Goal: Contribute content

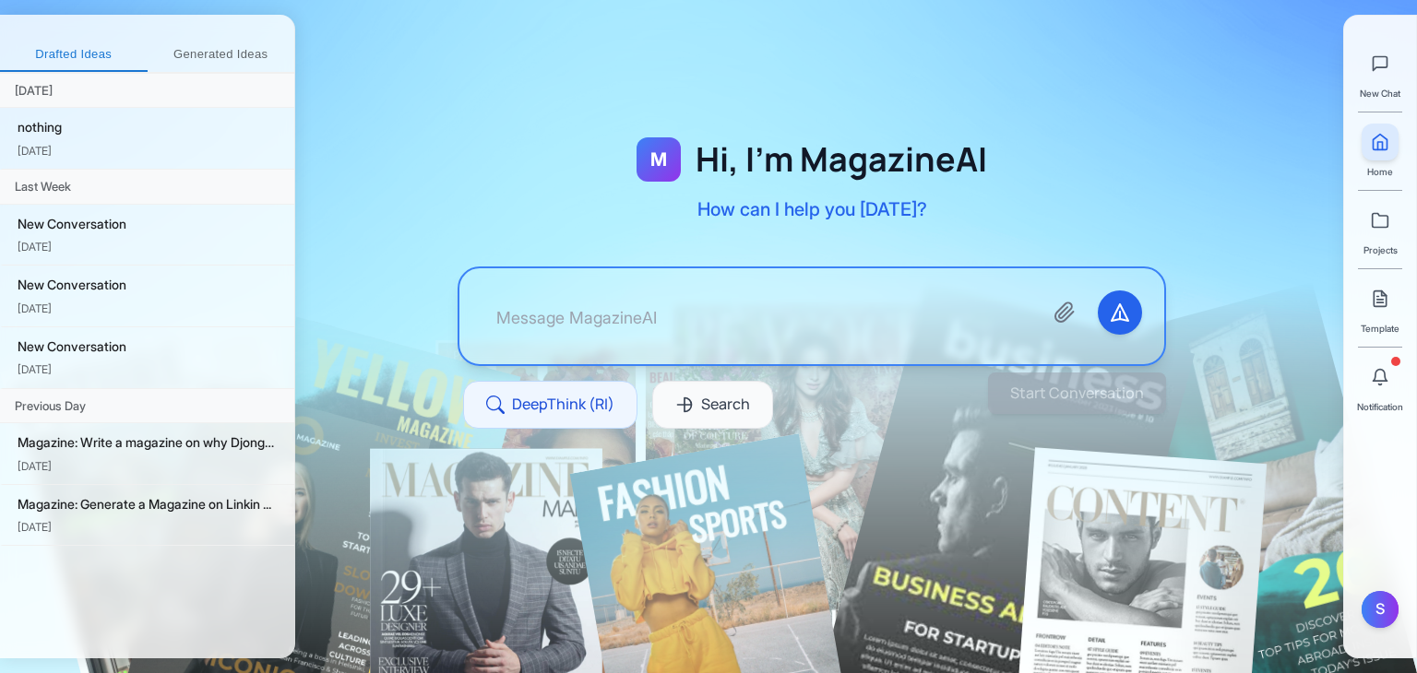
click at [736, 141] on h1 "Hi, I'm MagazineAI" at bounding box center [842, 159] width 292 height 37
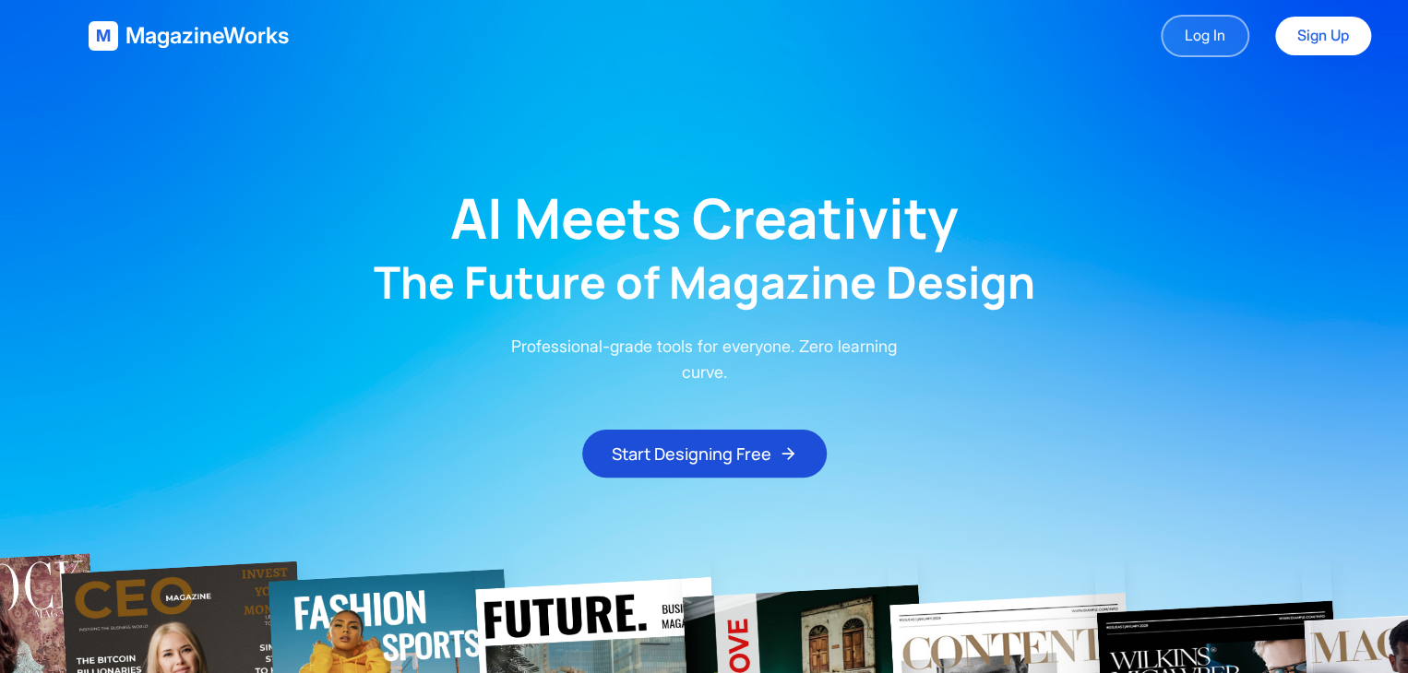
click at [1227, 24] on link "Log In" at bounding box center [1204, 36] width 89 height 42
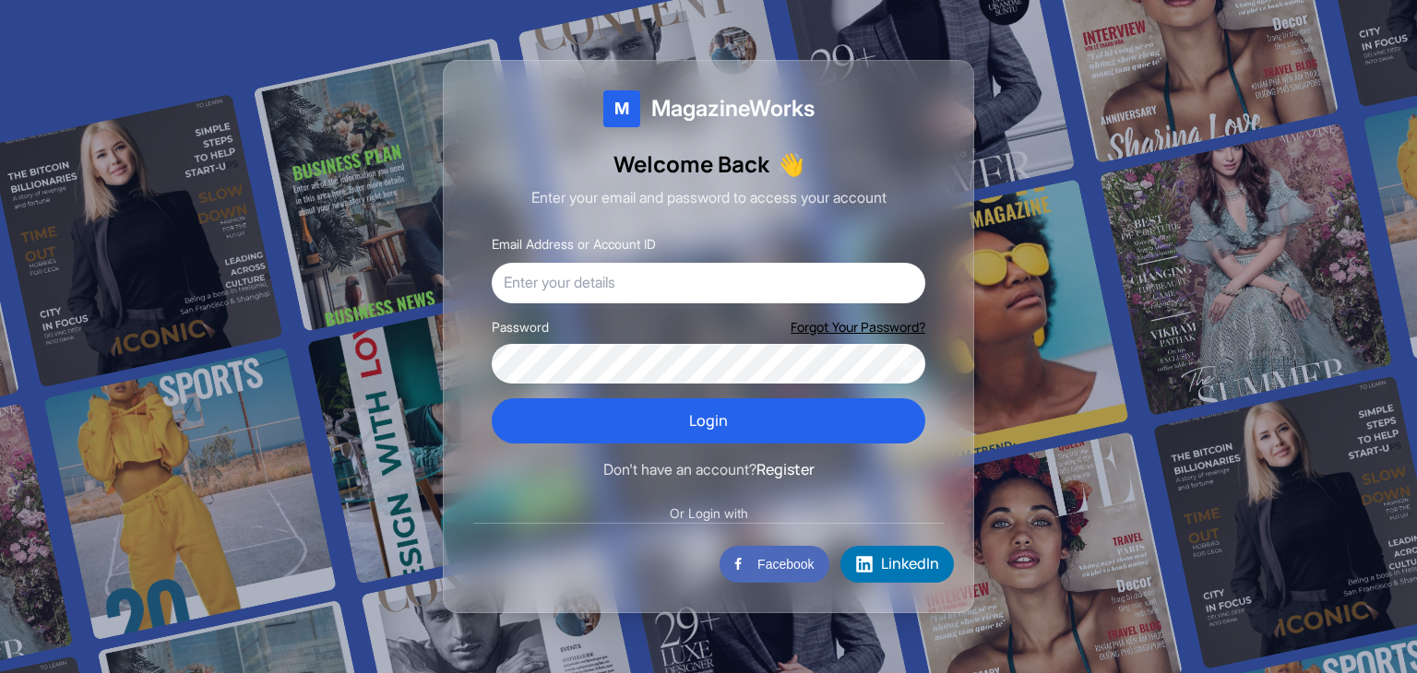
click at [568, 259] on div "Email Address or Account ID" at bounding box center [709, 267] width 434 height 71
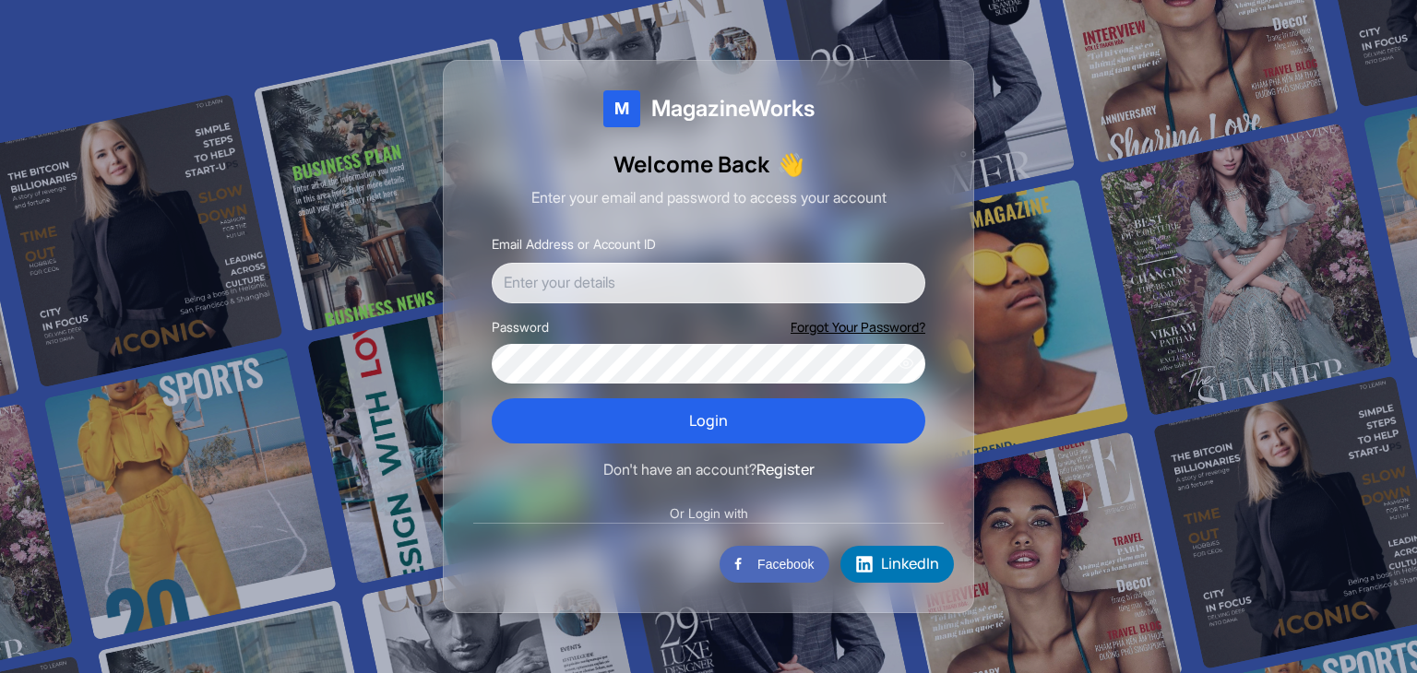
click at [565, 267] on input "Email Address or Account ID" at bounding box center [709, 283] width 434 height 41
type input "user123@example.com"
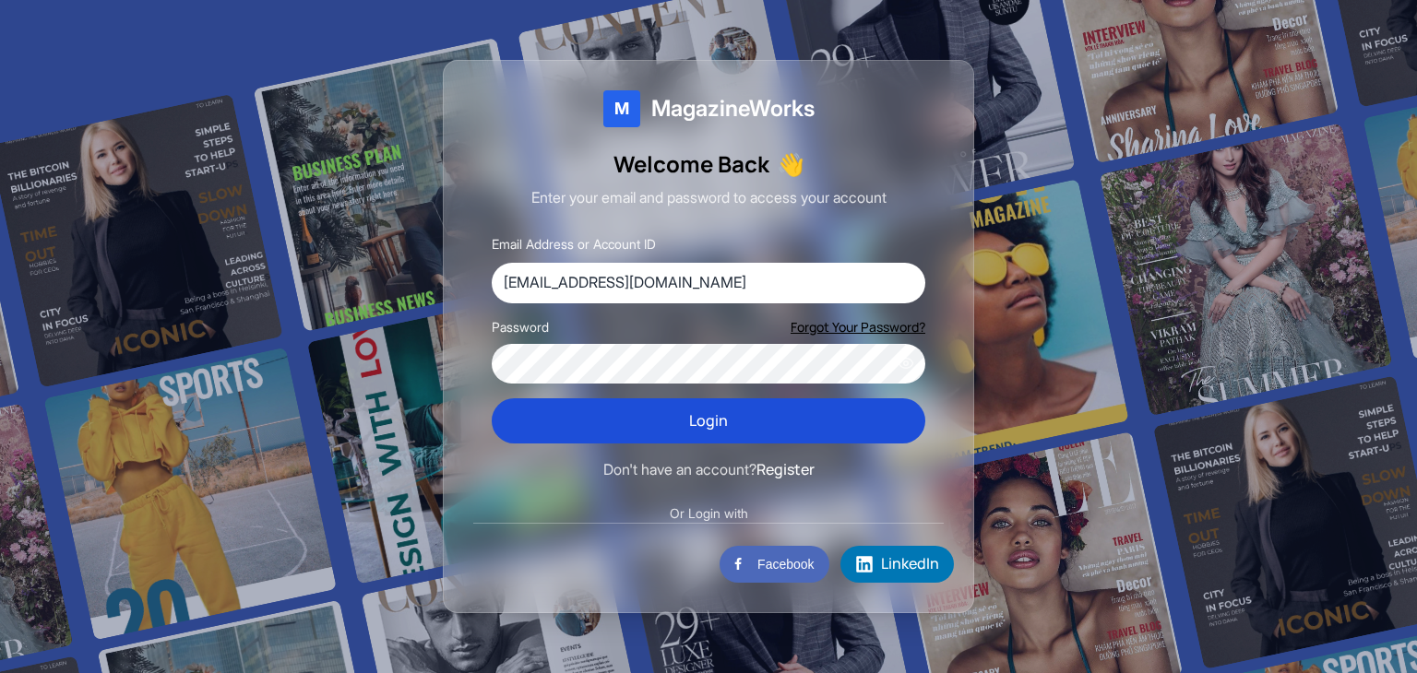
click at [636, 409] on button "Login" at bounding box center [709, 422] width 434 height 46
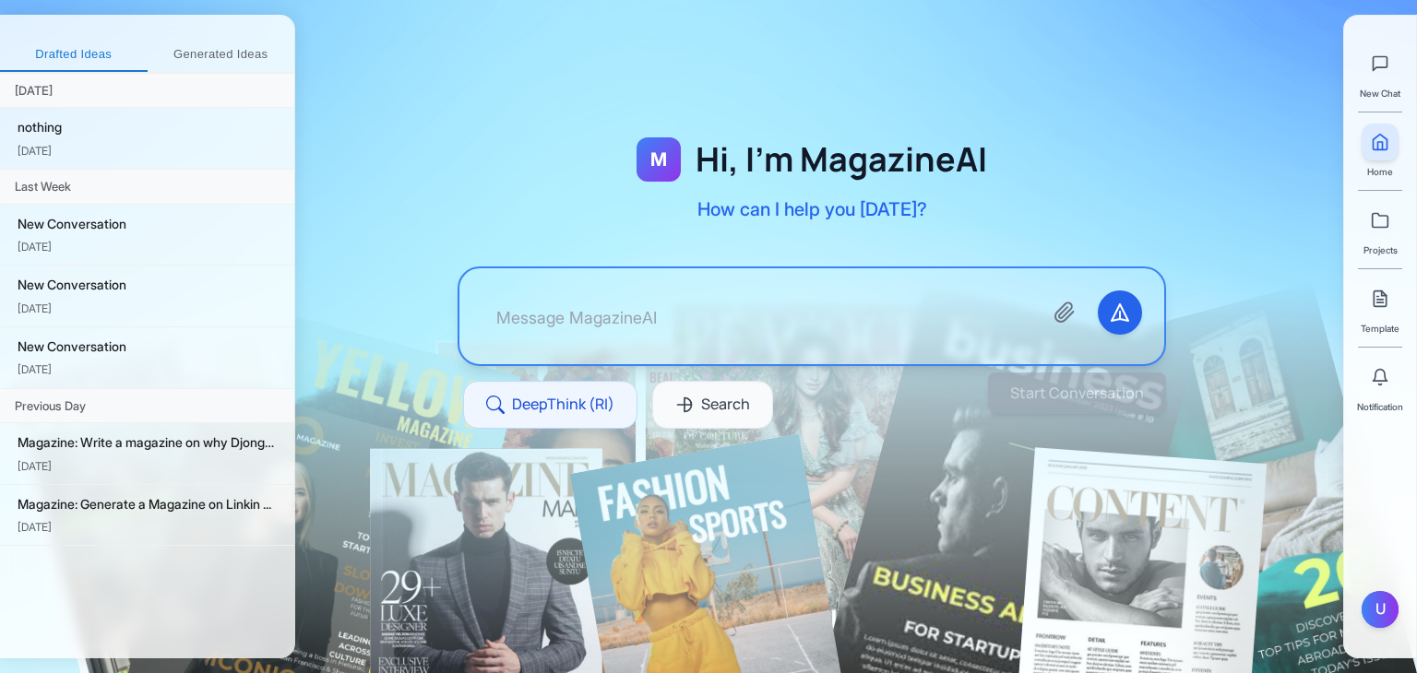
click at [472, 301] on div at bounding box center [811, 316] width 705 height 96
click at [207, 49] on button "Generated Ideas" at bounding box center [222, 55] width 148 height 33
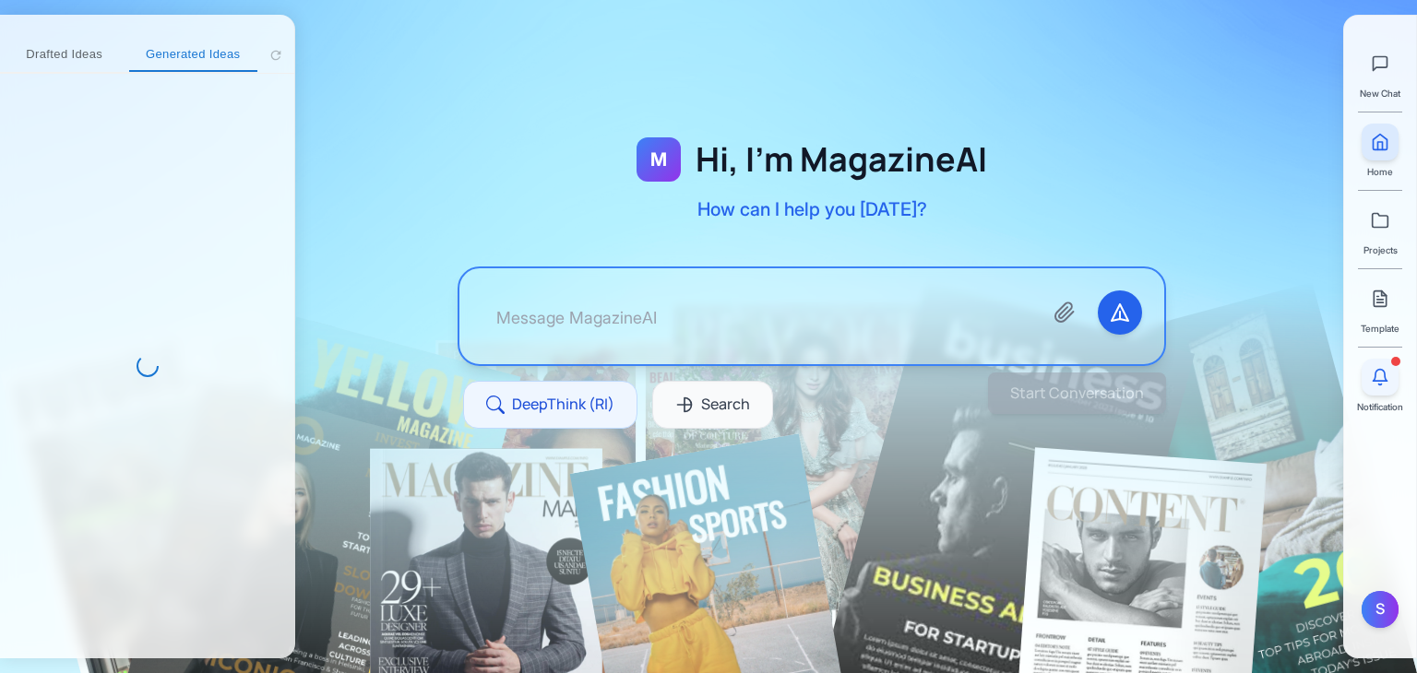
click at [1384, 381] on icon at bounding box center [1381, 376] width 14 height 12
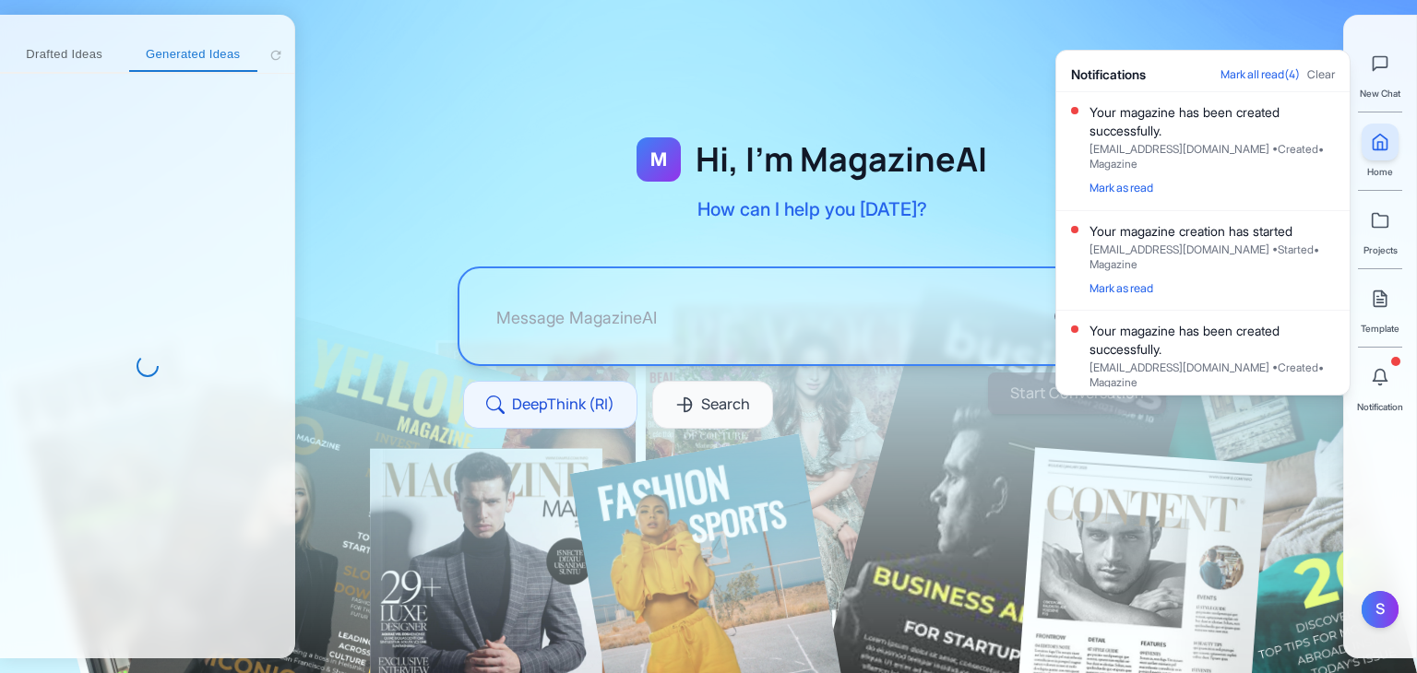
click at [1196, 135] on div "Your magazine has been created successfully." at bounding box center [1211, 121] width 245 height 37
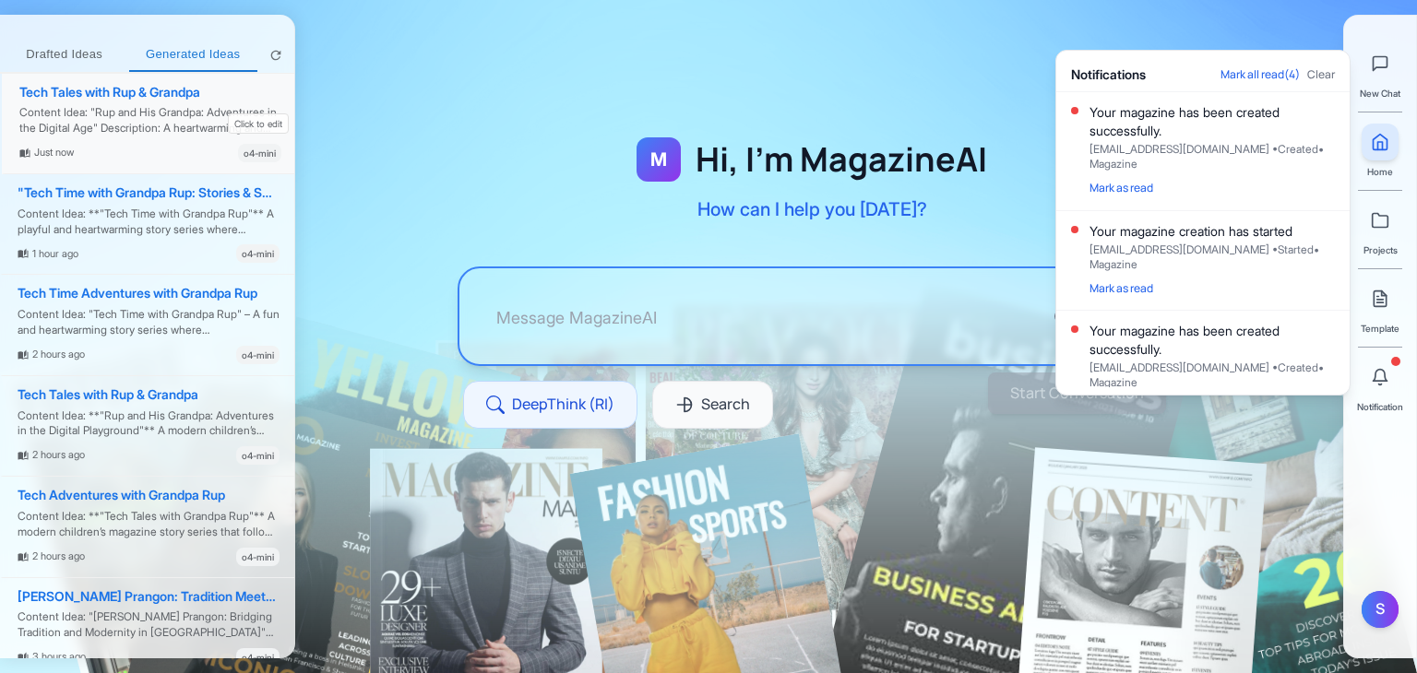
click at [93, 101] on div "Tech Tales with Rup & Grandpa Content Idea: "Rup and His Grandpa: Adventures in…" at bounding box center [149, 124] width 294 height 101
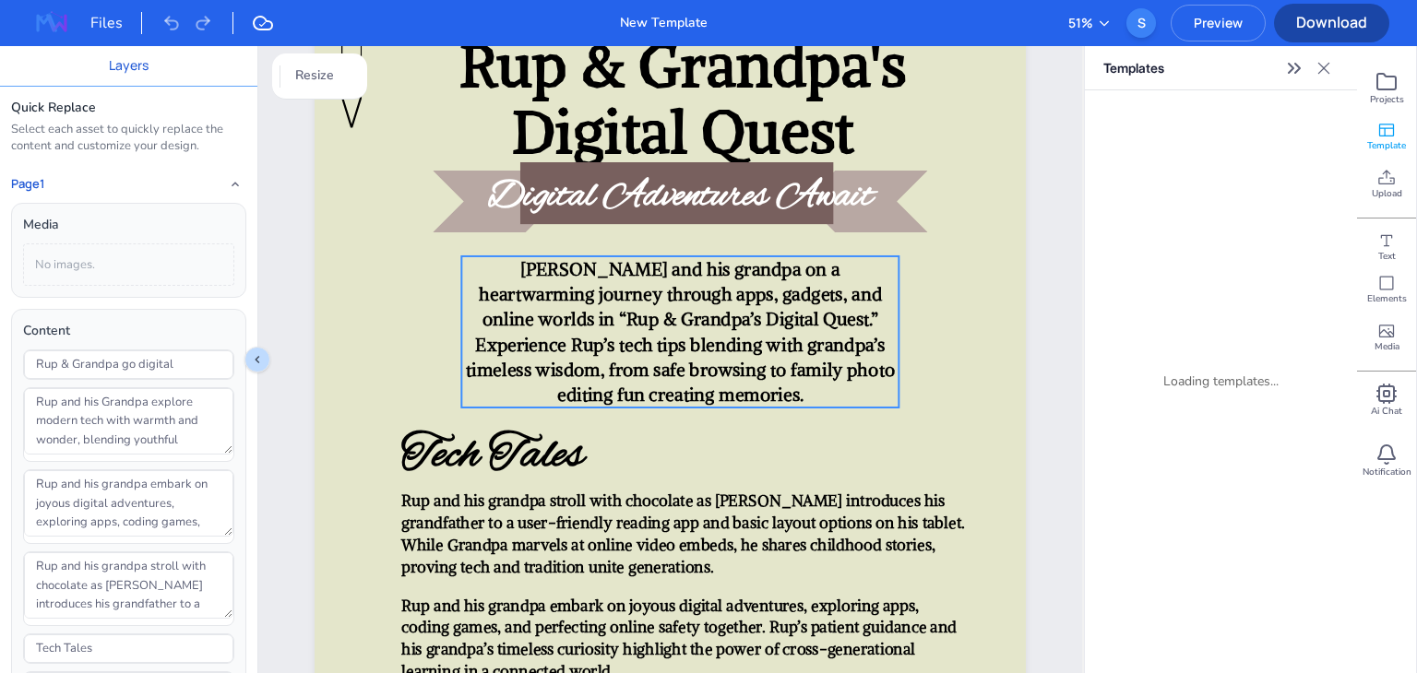
scroll to position [151, 0]
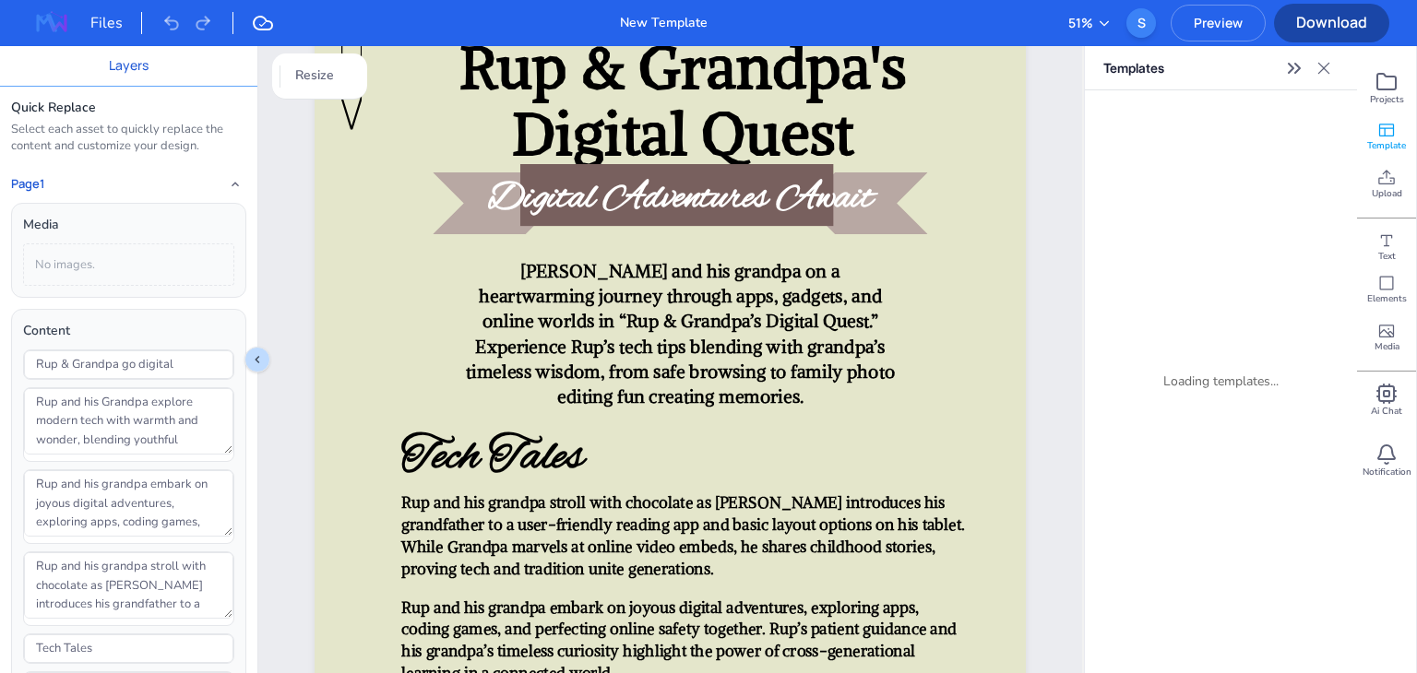
click at [1318, 72] on icon at bounding box center [1324, 68] width 12 height 12
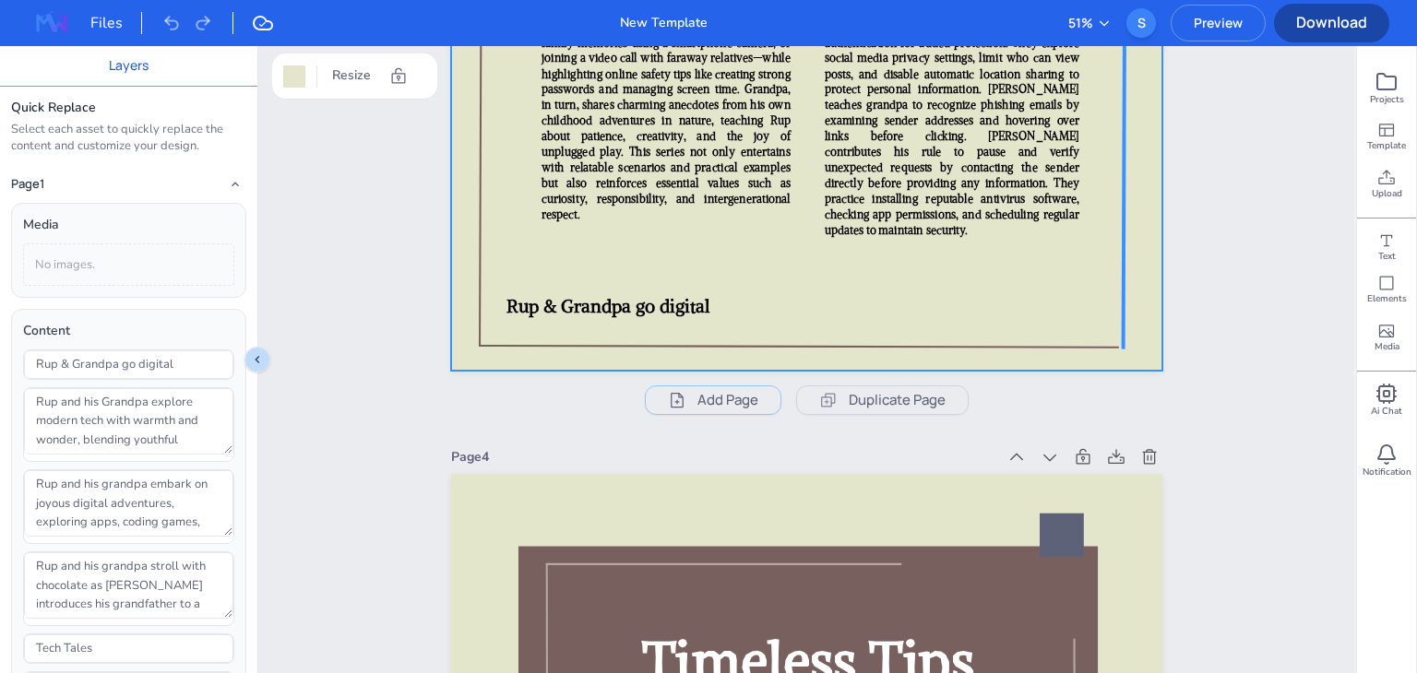
scroll to position [2778, 0]
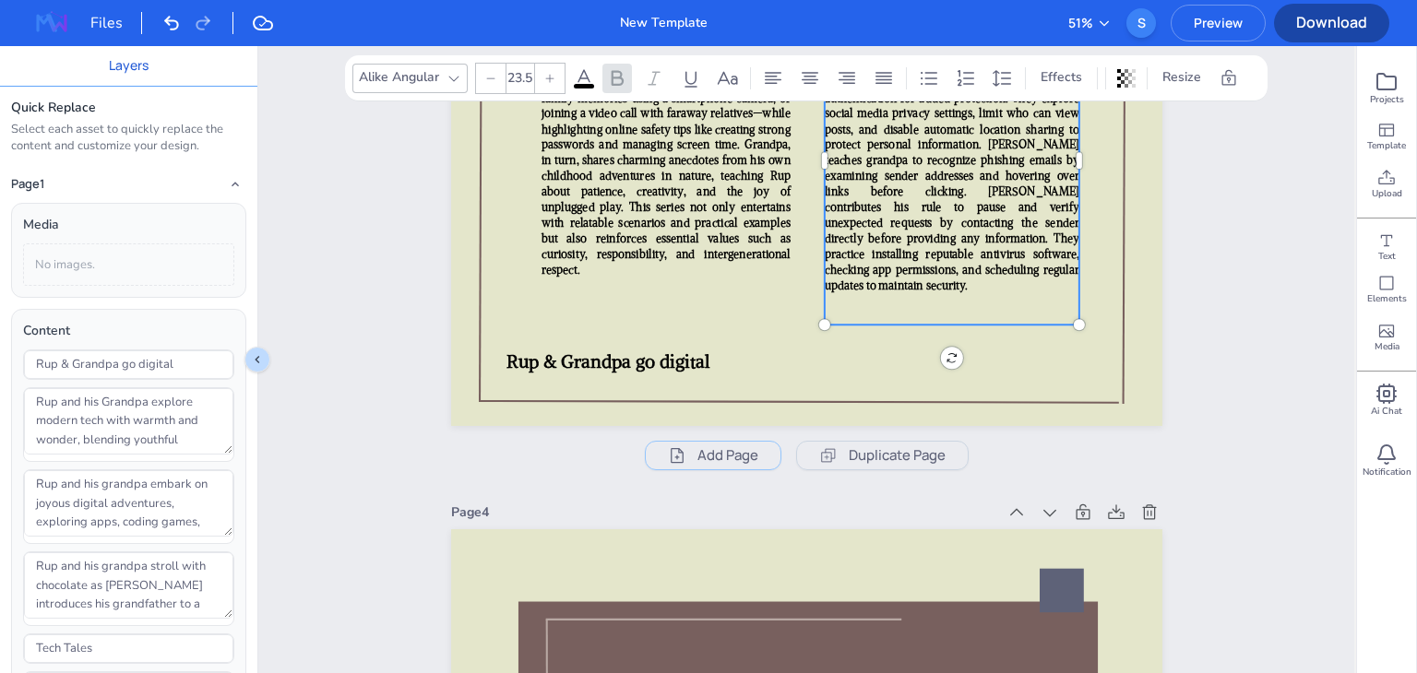
click at [1041, 183] on p "Navigating the online world safely is an essential skill for children and senio…" at bounding box center [951, 144] width 255 height 297
type input "23.5"
click at [756, 236] on span "Rup and His Grandpa invites young readers to discover how technology and timele…" at bounding box center [665, 137] width 249 height 280
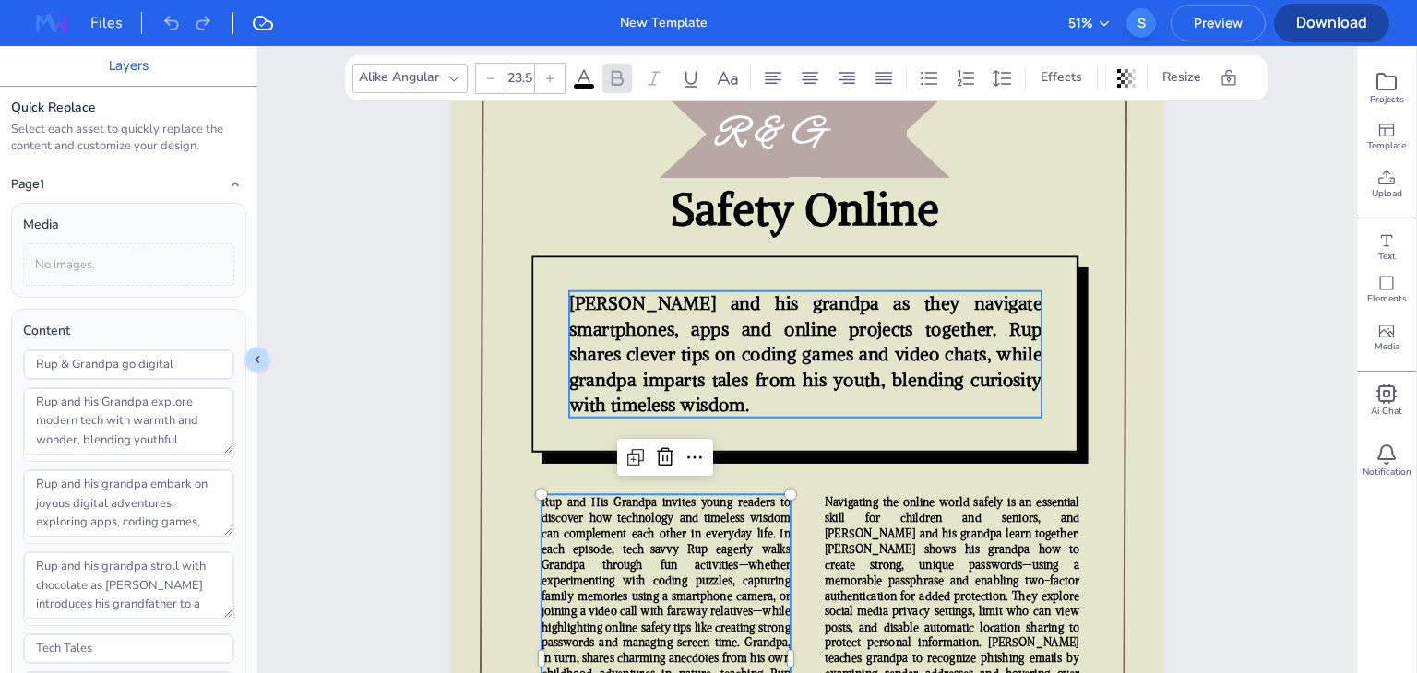
scroll to position [2280, 0]
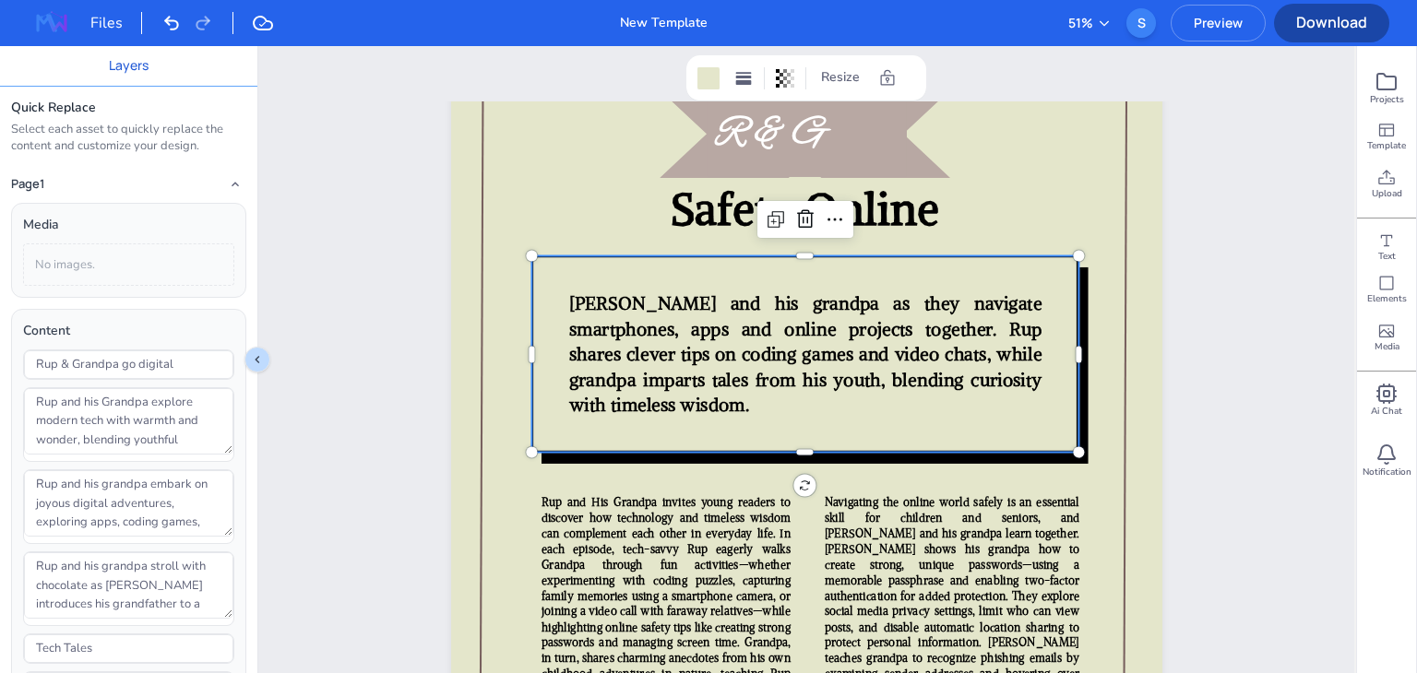
click at [741, 289] on icon at bounding box center [805, 354] width 548 height 196
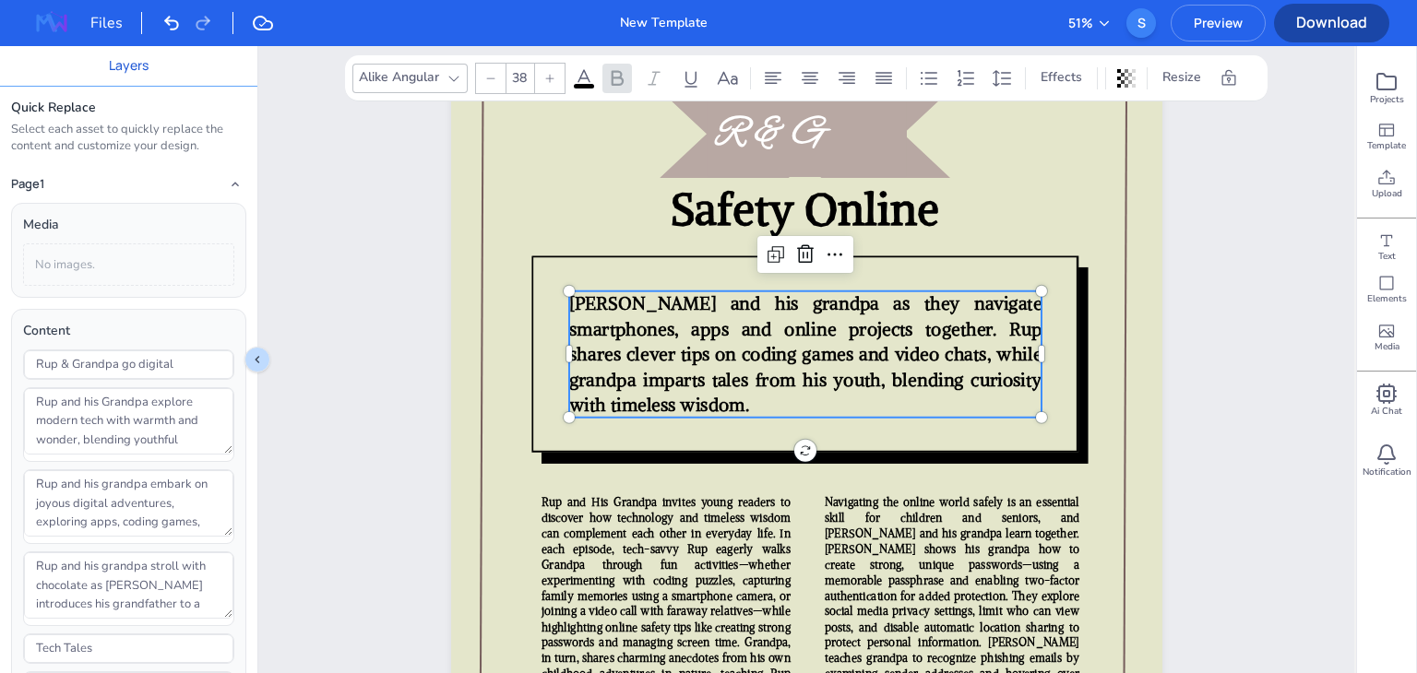
click at [729, 321] on span "Join Rup and his grandpa as they navigate smartphones, apps and online projects…" at bounding box center [804, 354] width 472 height 124
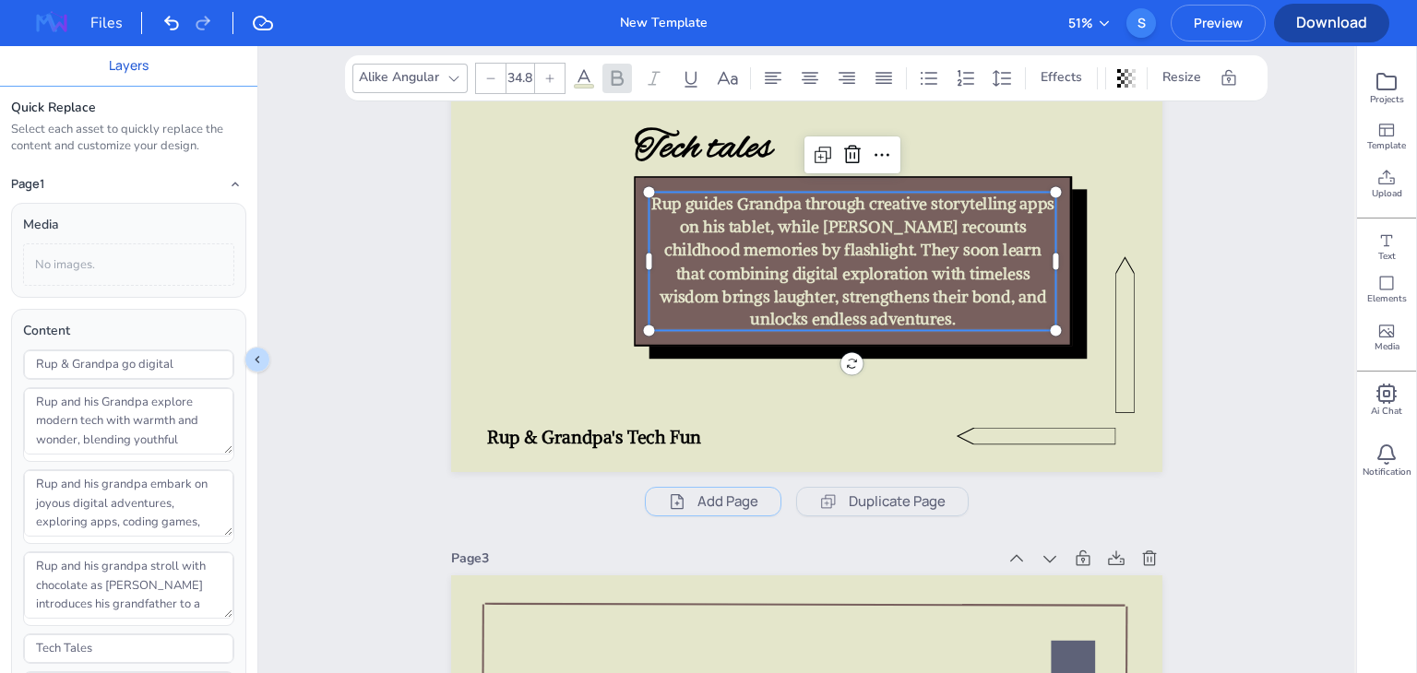
click at [729, 321] on p "Rup guides Grandpa through creative storytelling apps on his tablet, while Gran…" at bounding box center [852, 261] width 408 height 138
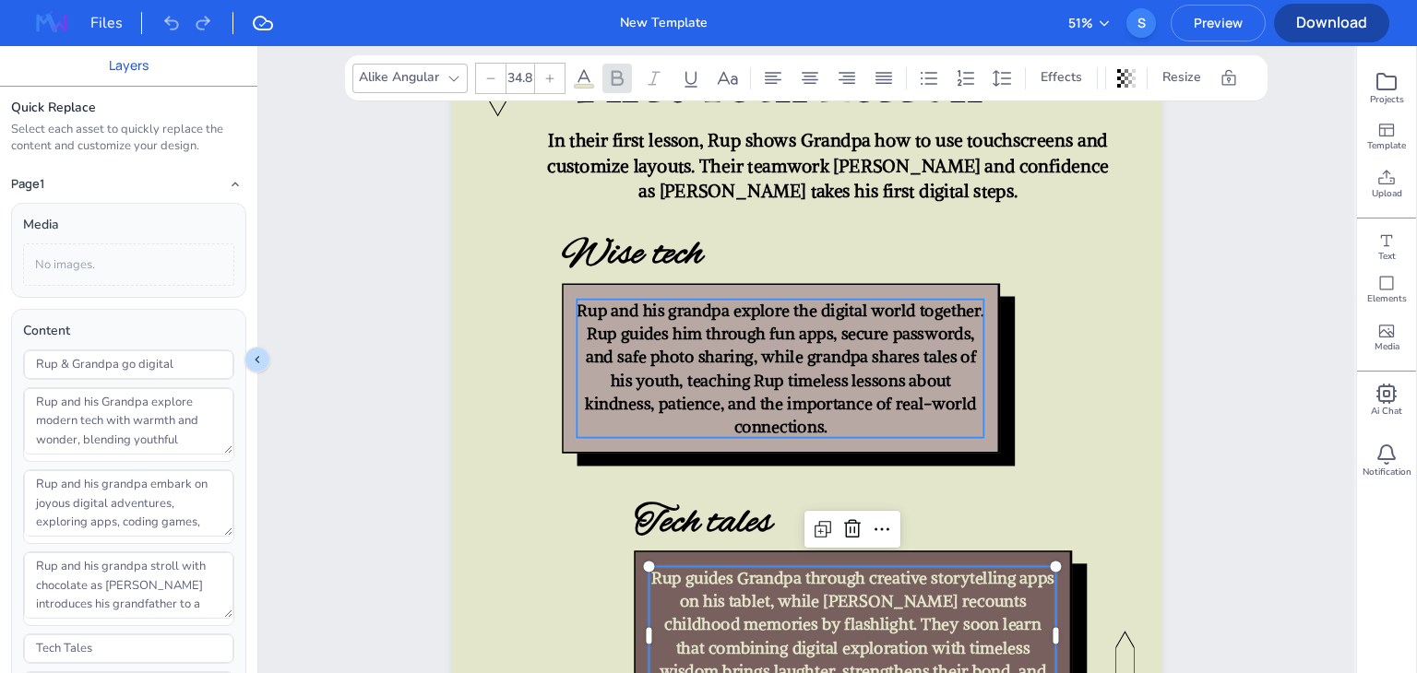
type input "34.8"
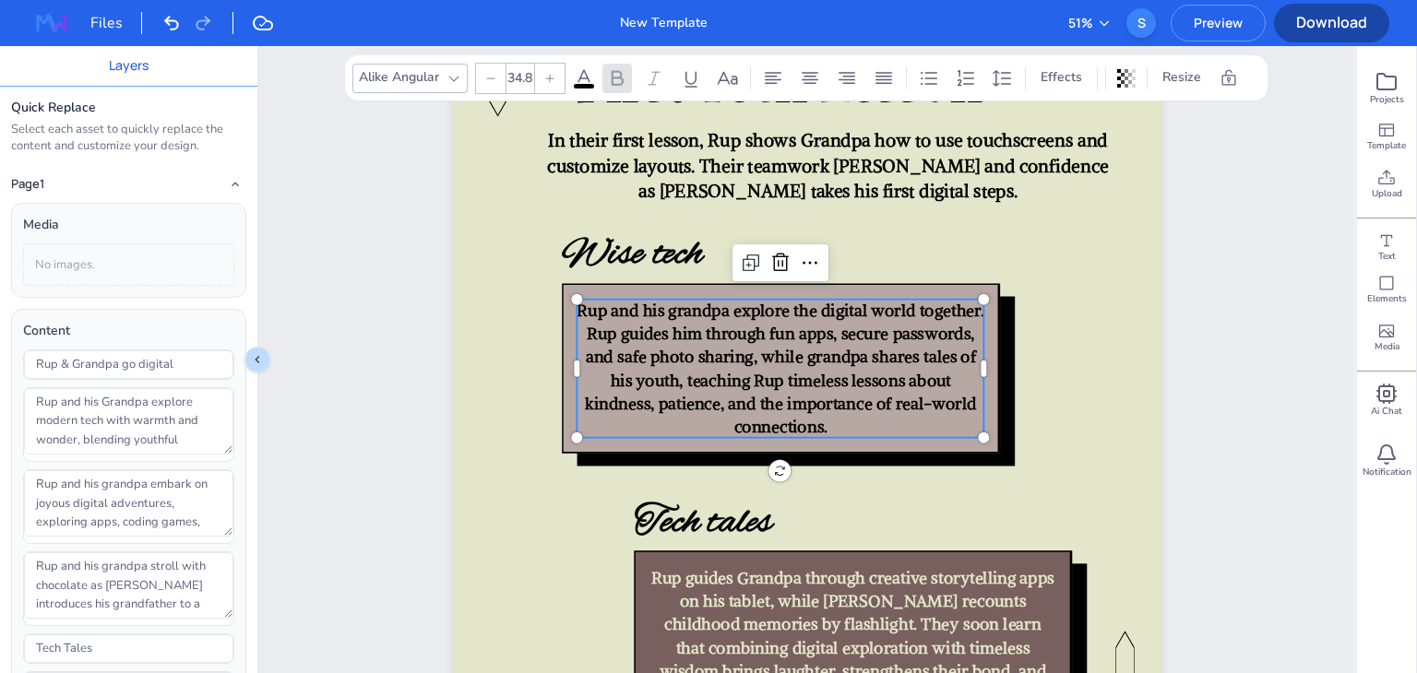
click at [729, 321] on span "Rup and his grandpa explore the digital world together. Rup guides him through …" at bounding box center [781, 369] width 408 height 136
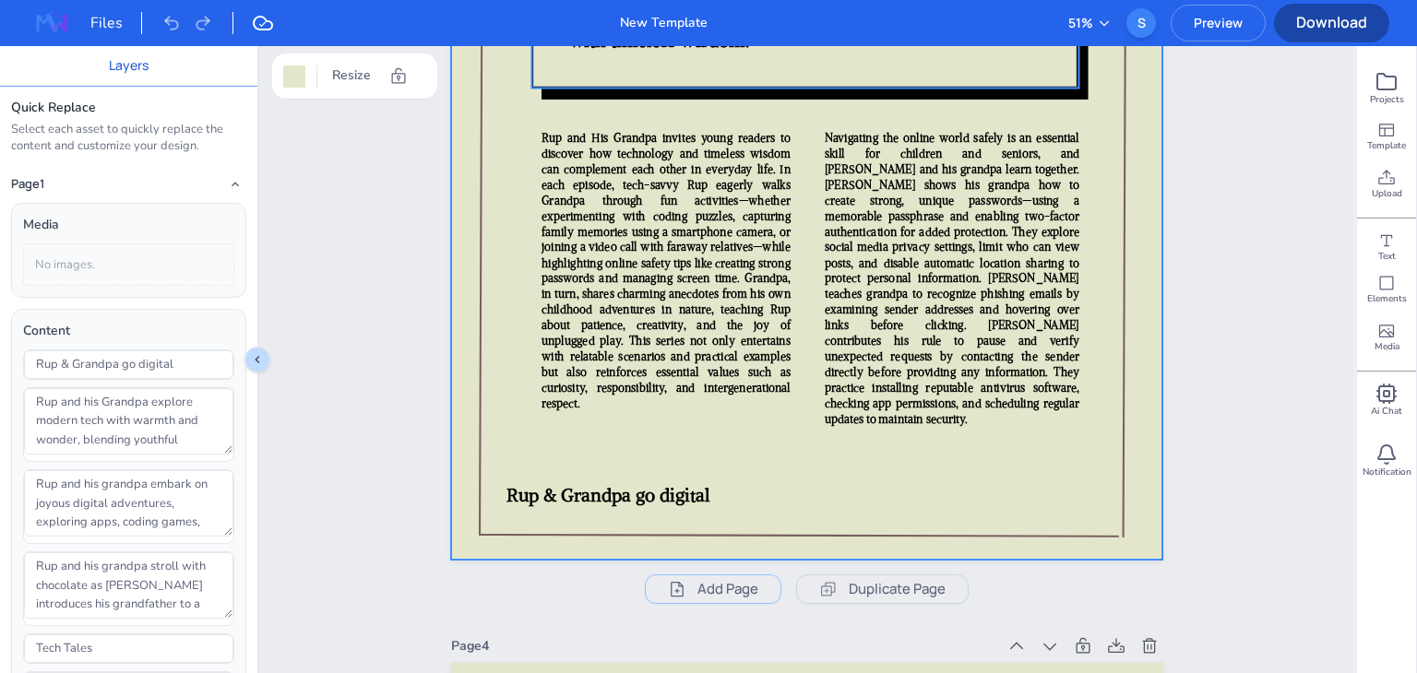
scroll to position [2590, 0]
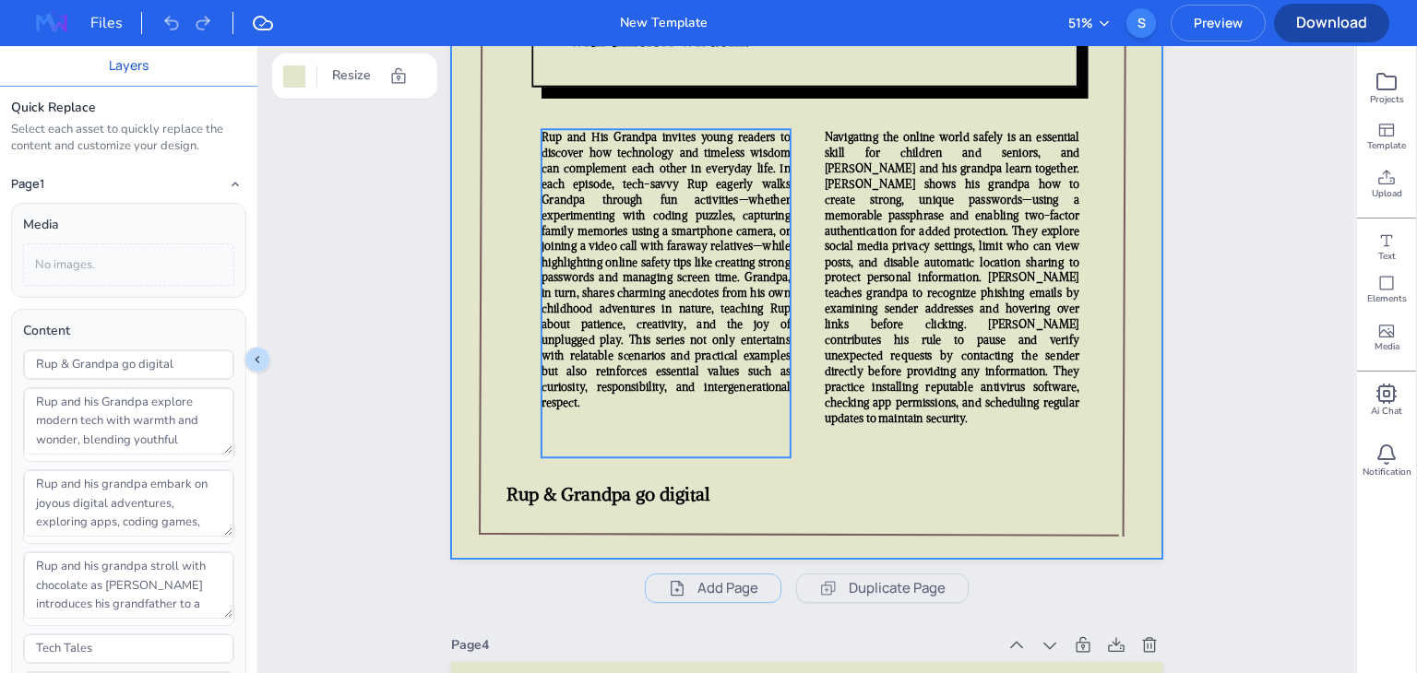
click at [728, 321] on span "Rup and His Grandpa invites young readers to discover how technology and timele…" at bounding box center [665, 270] width 249 height 280
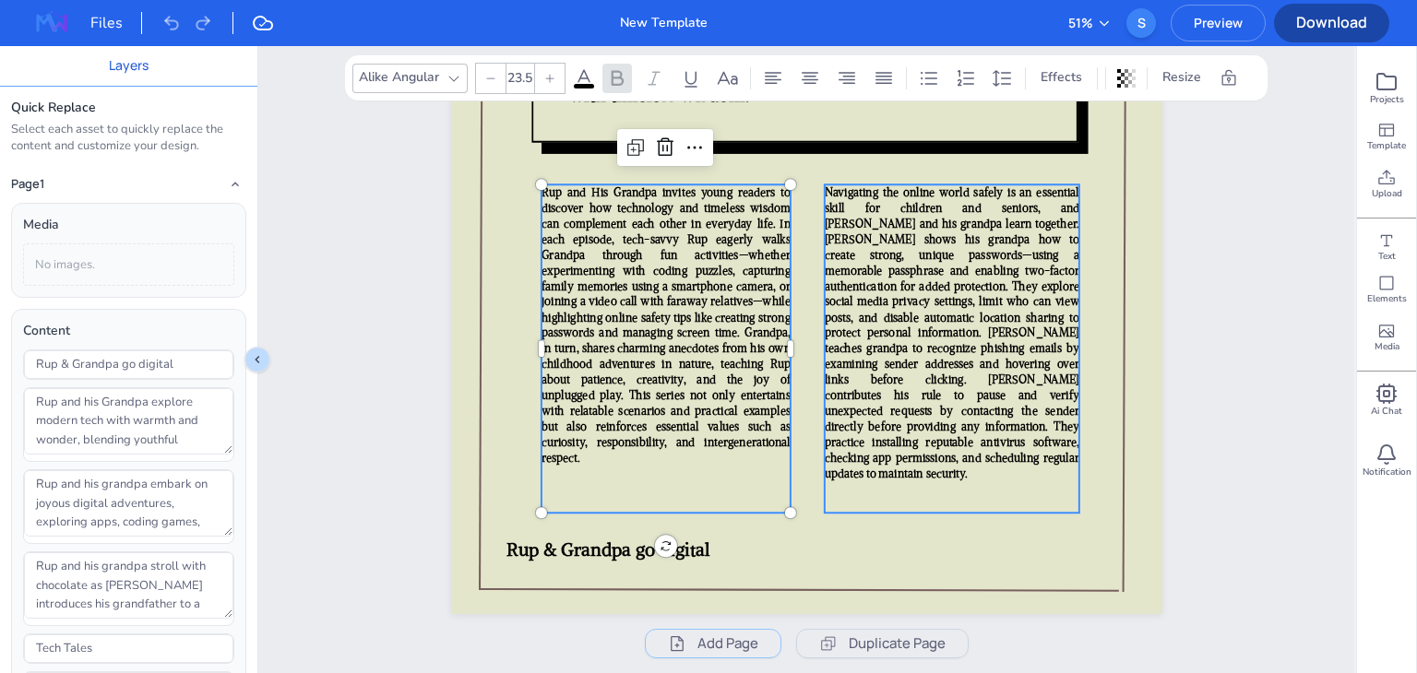
type input "23.5"
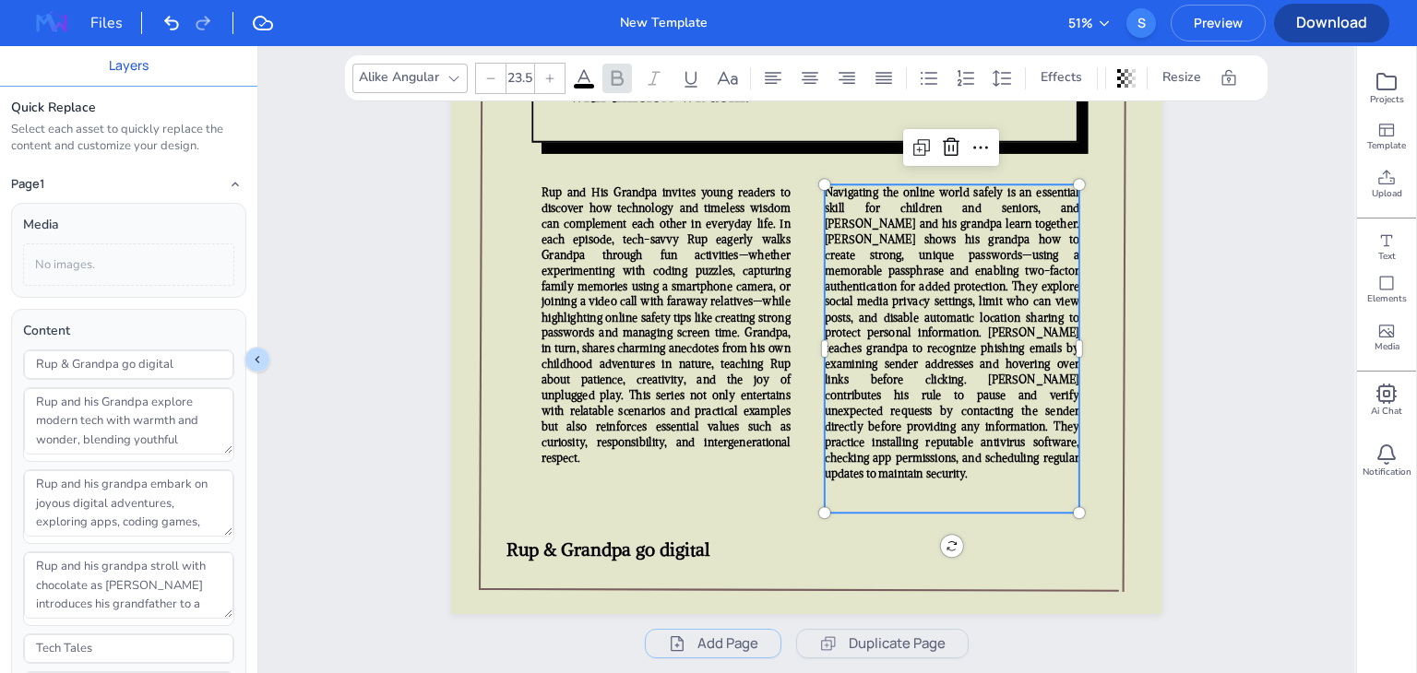
click at [875, 349] on span "Navigating the online world safely is an essential skill for children and senio…" at bounding box center [951, 332] width 255 height 295
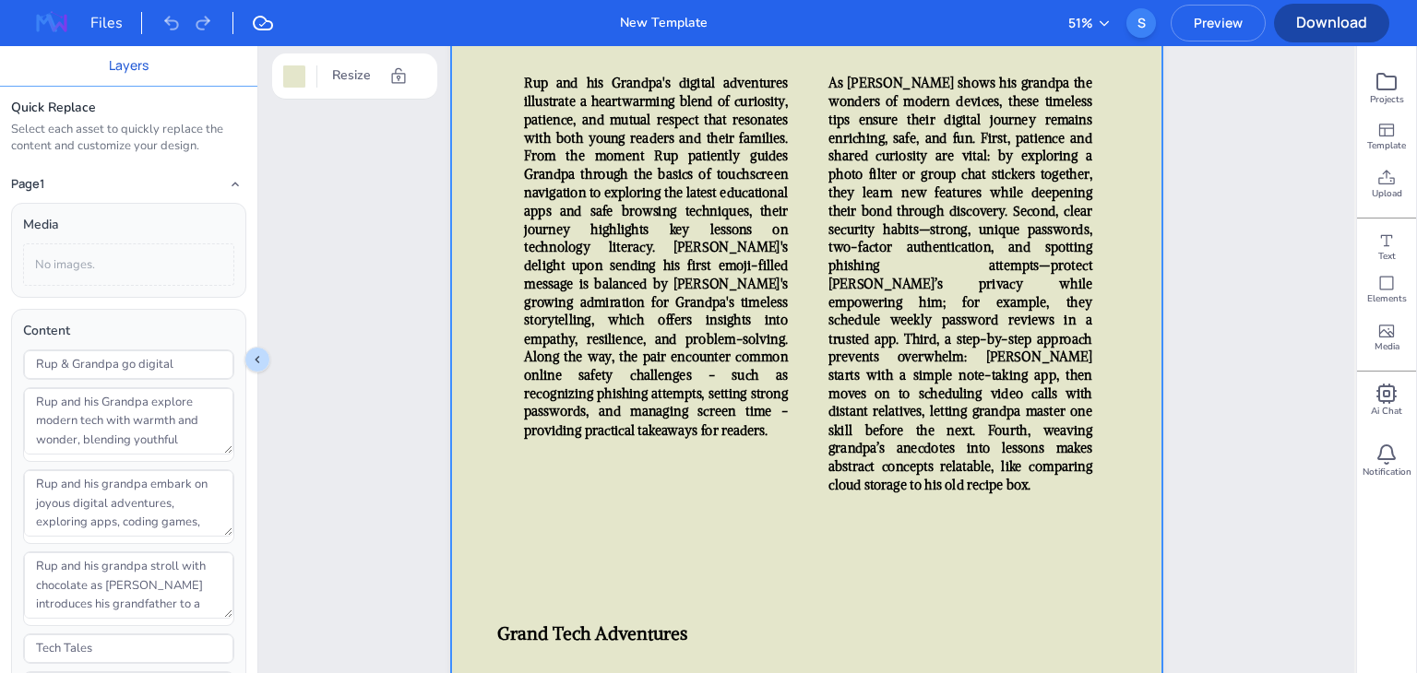
scroll to position [3537, 0]
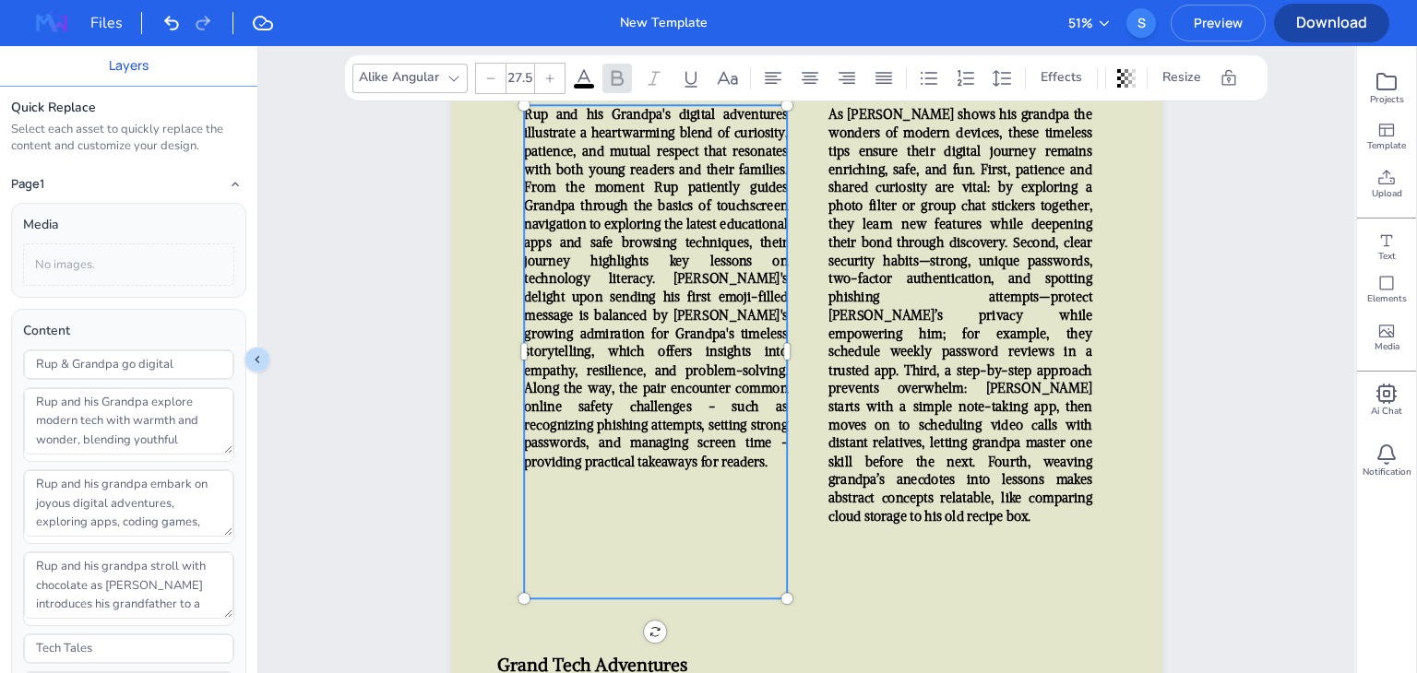
click at [742, 292] on span "Rup and his Grandpa's digital adventures illustrate a heartwarming blend of cur…" at bounding box center [656, 287] width 264 height 363
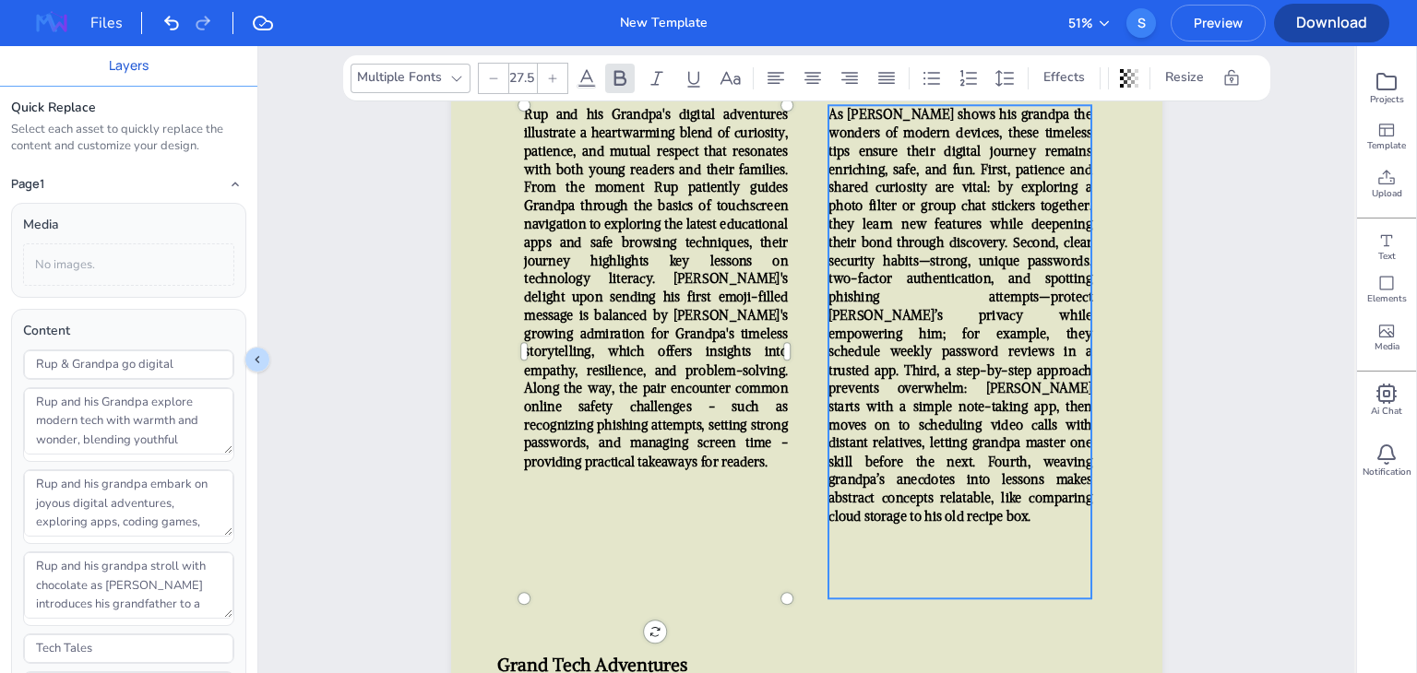
type input "27.5"
click at [943, 329] on span "As Rup shows his grandpa the wonders of modern devices, these timeless tips ens…" at bounding box center [960, 315] width 264 height 418
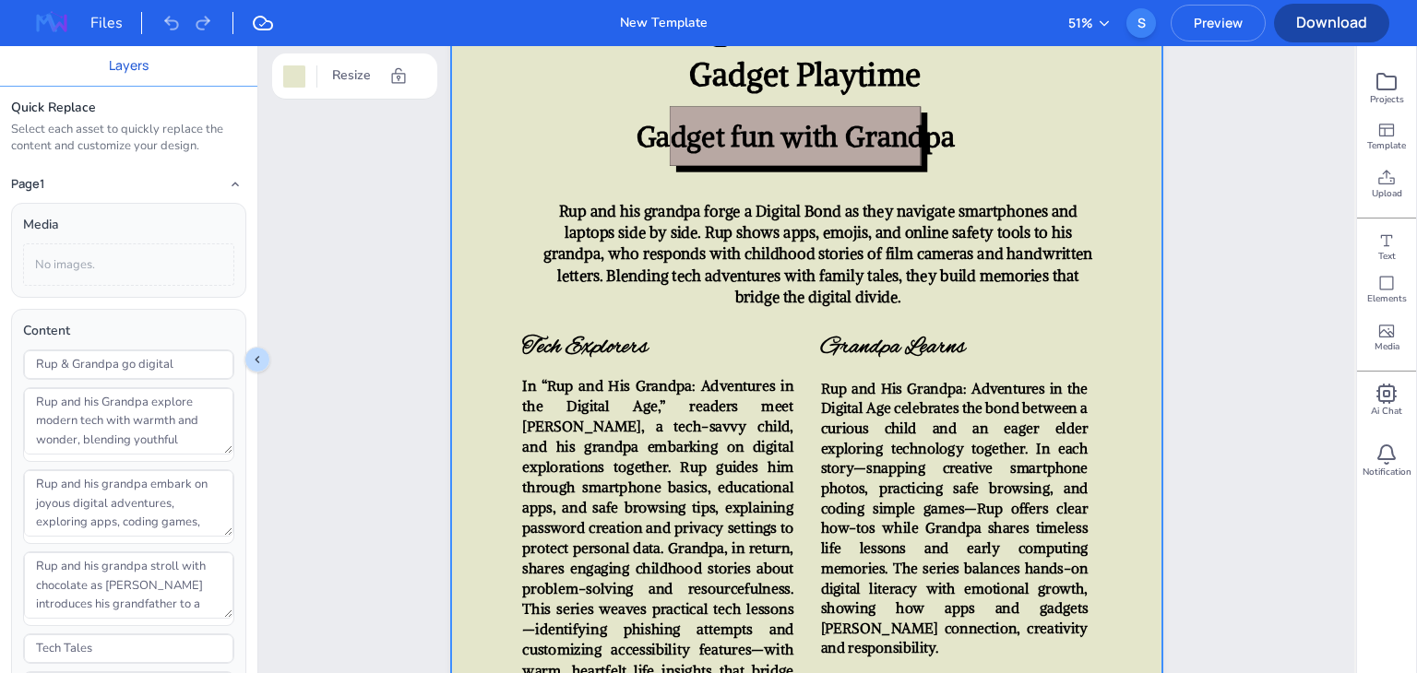
scroll to position [4434, 0]
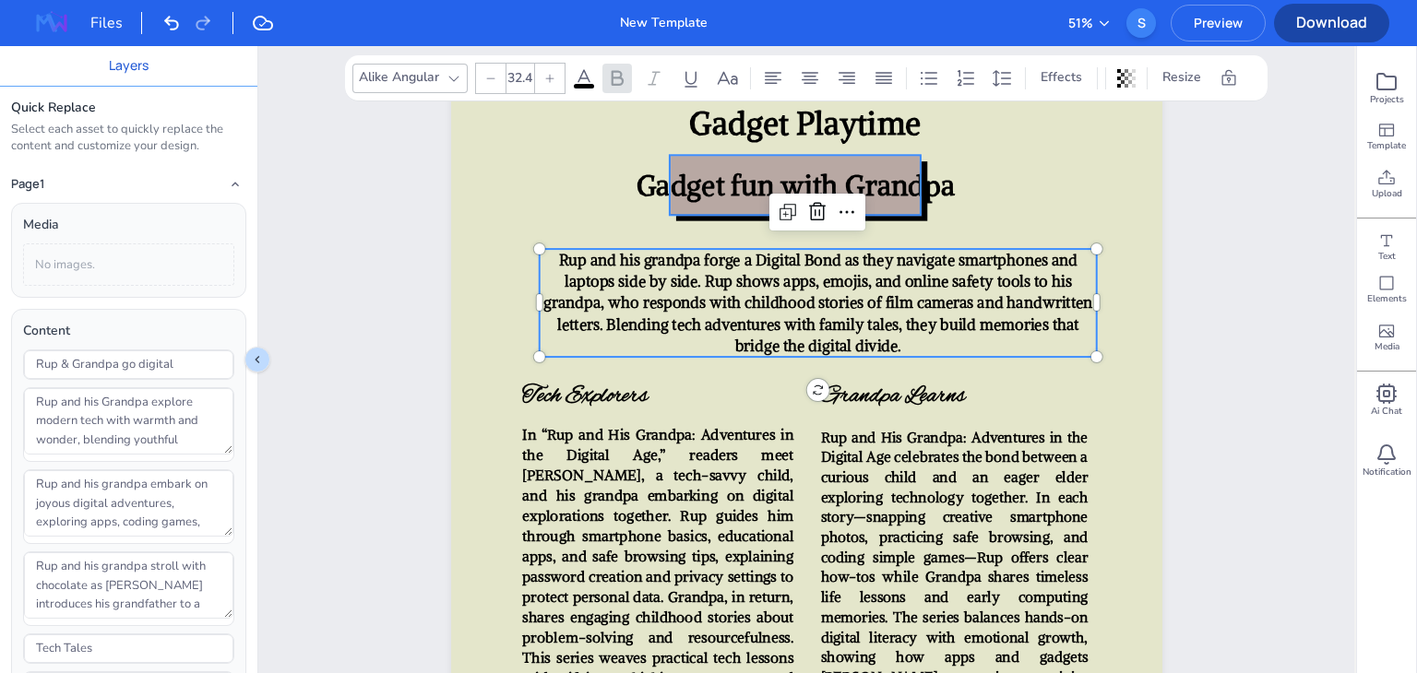
type input "59.3"
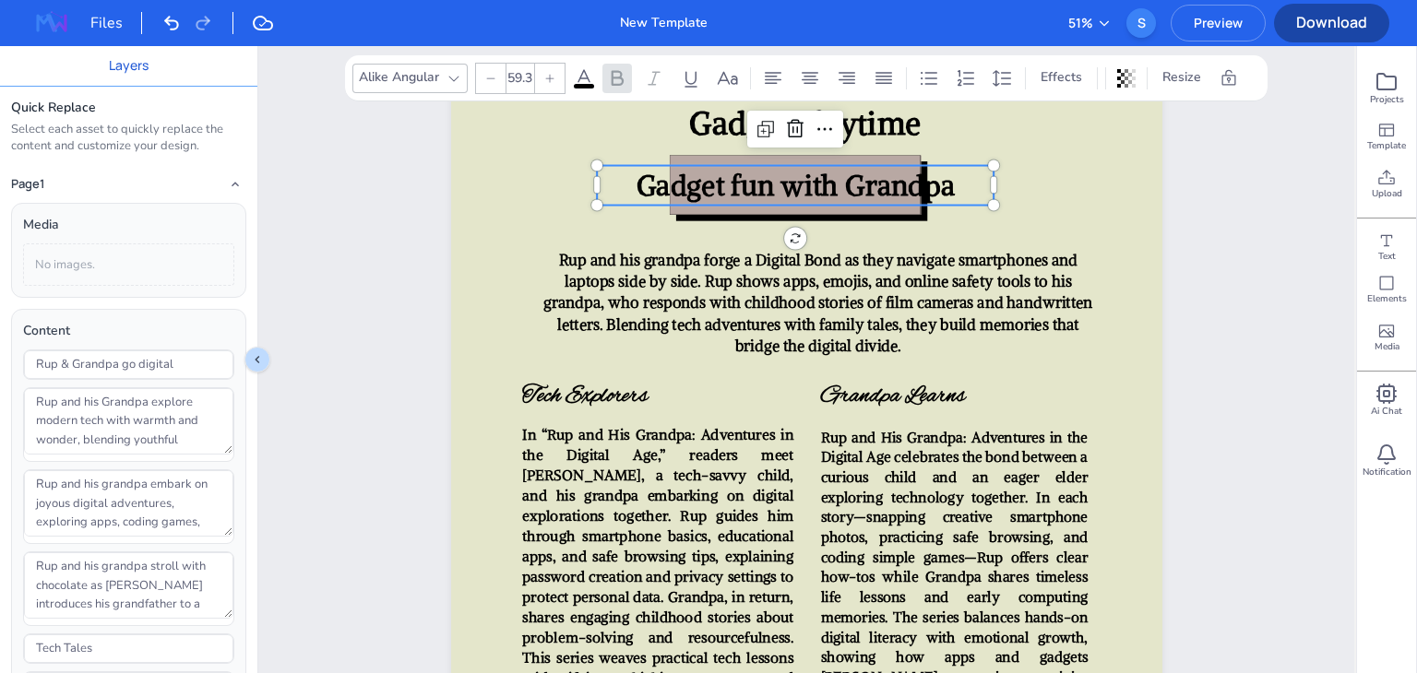
click at [877, 184] on span "Gadget fun with Grandpa" at bounding box center [795, 185] width 318 height 35
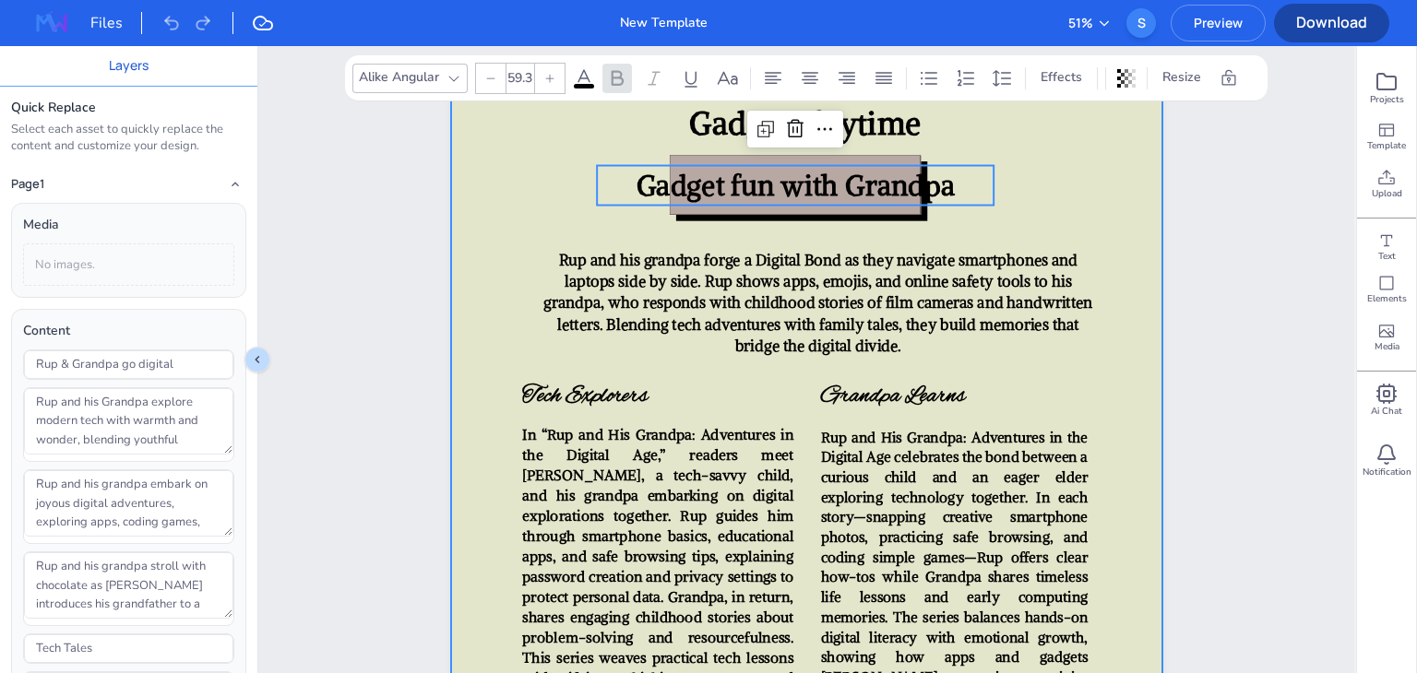
click at [1038, 196] on div at bounding box center [806, 399] width 711 height 948
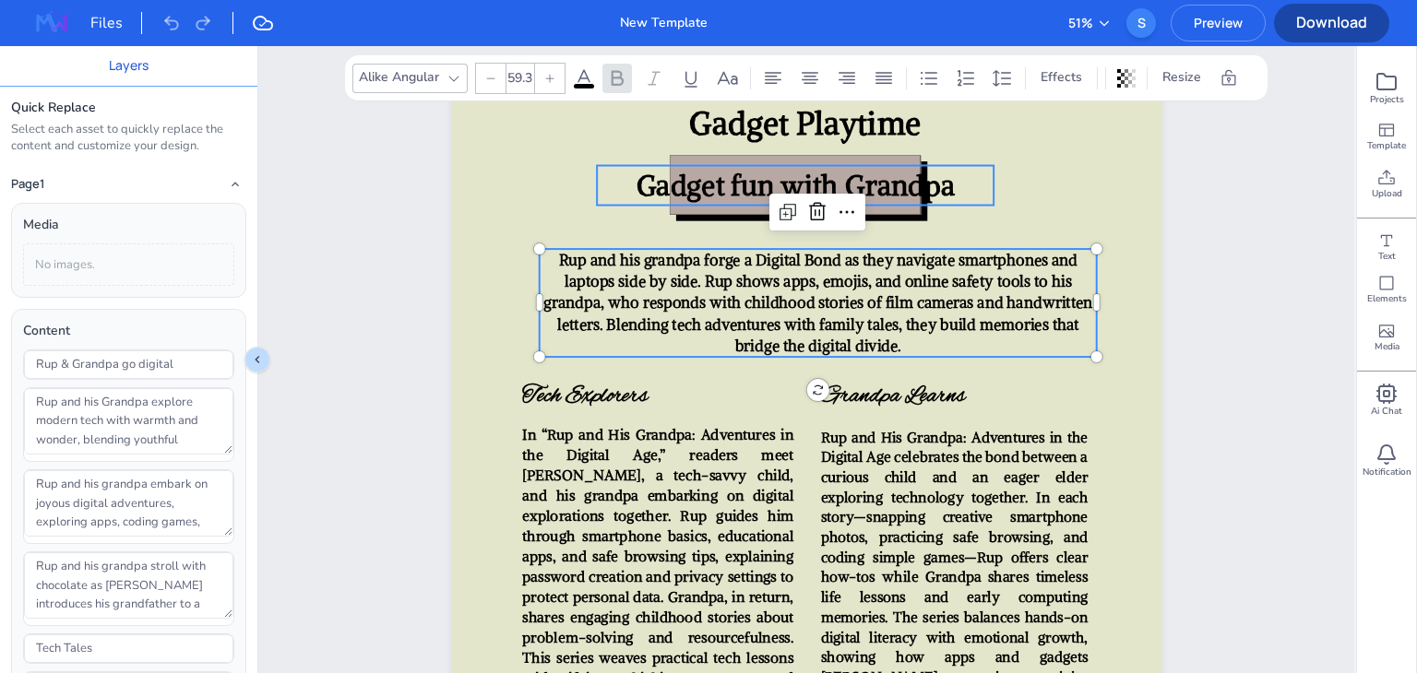
click at [970, 188] on p "Gadget fun with Grandpa" at bounding box center [795, 186] width 397 height 40
click at [982, 299] on span "Rup and his grandpa forge a Digital Bond as they navigate smartphones and lapto…" at bounding box center [817, 302] width 549 height 105
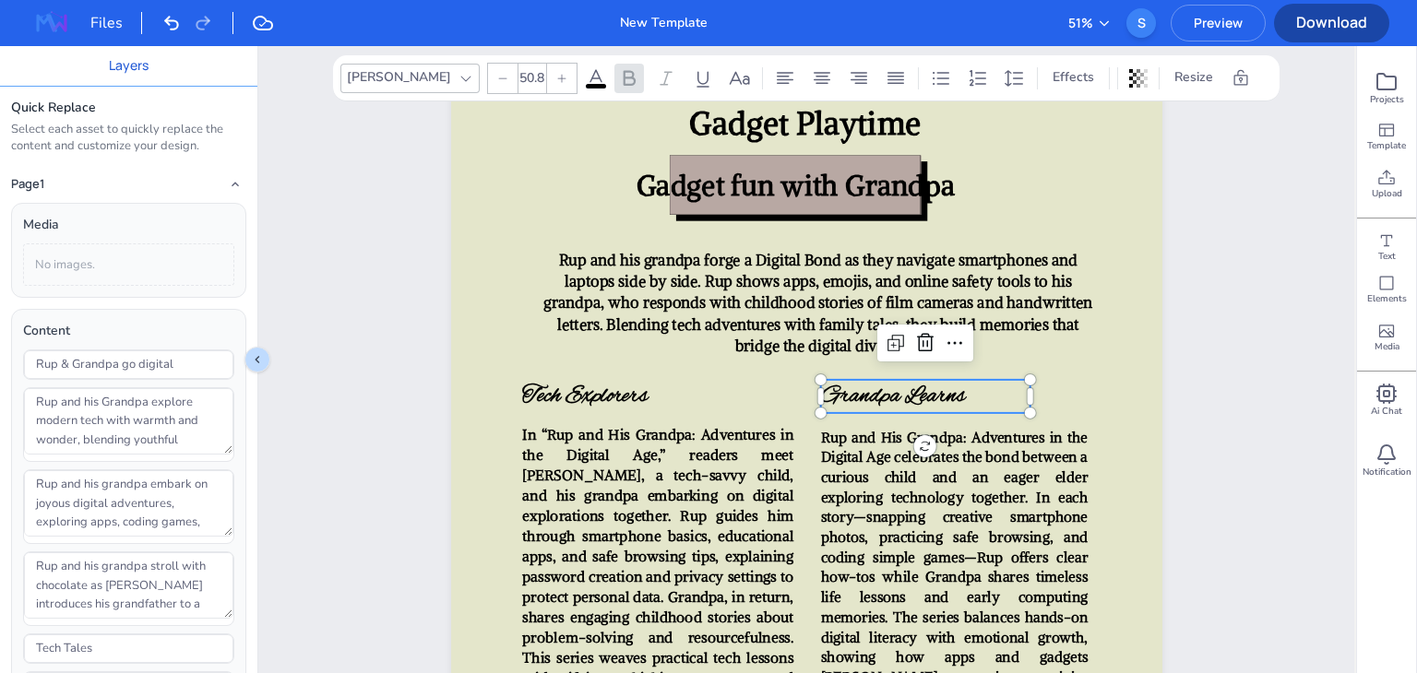
click at [1002, 409] on p "Grandpa Learns" at bounding box center [925, 397] width 210 height 34
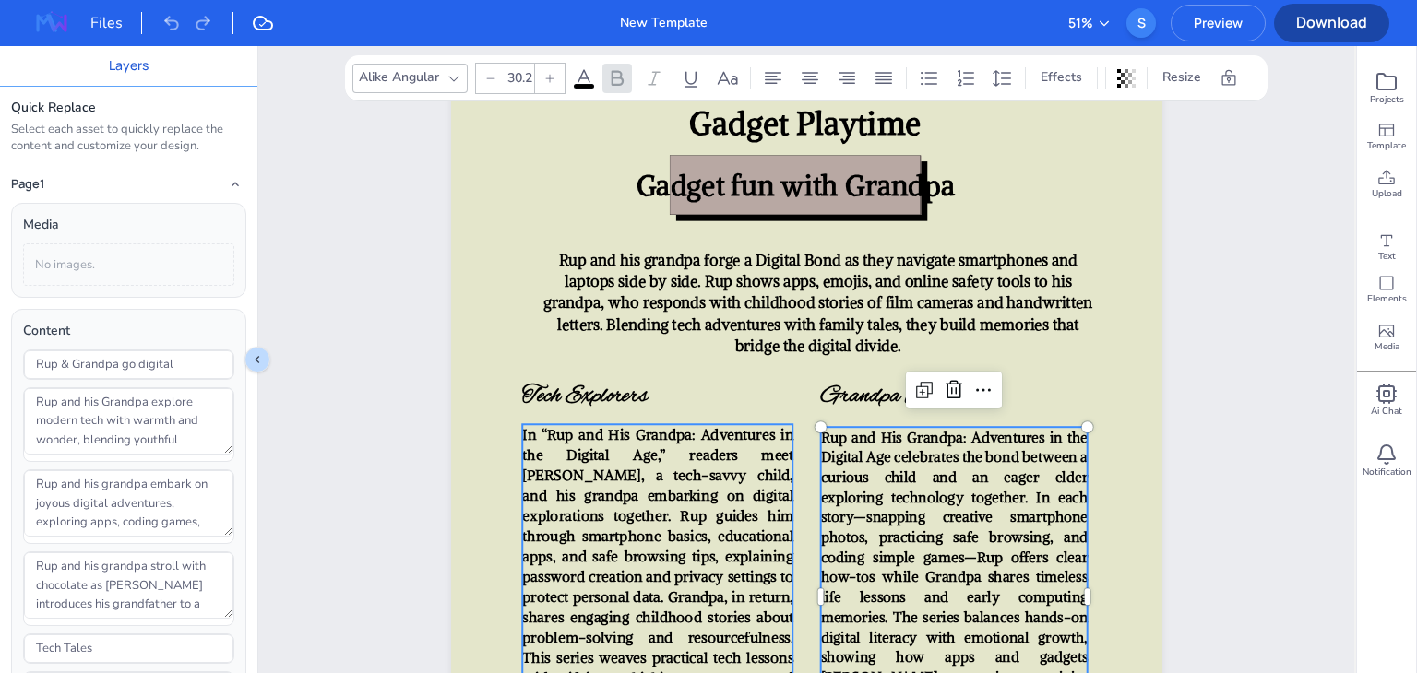
type input "30.6"
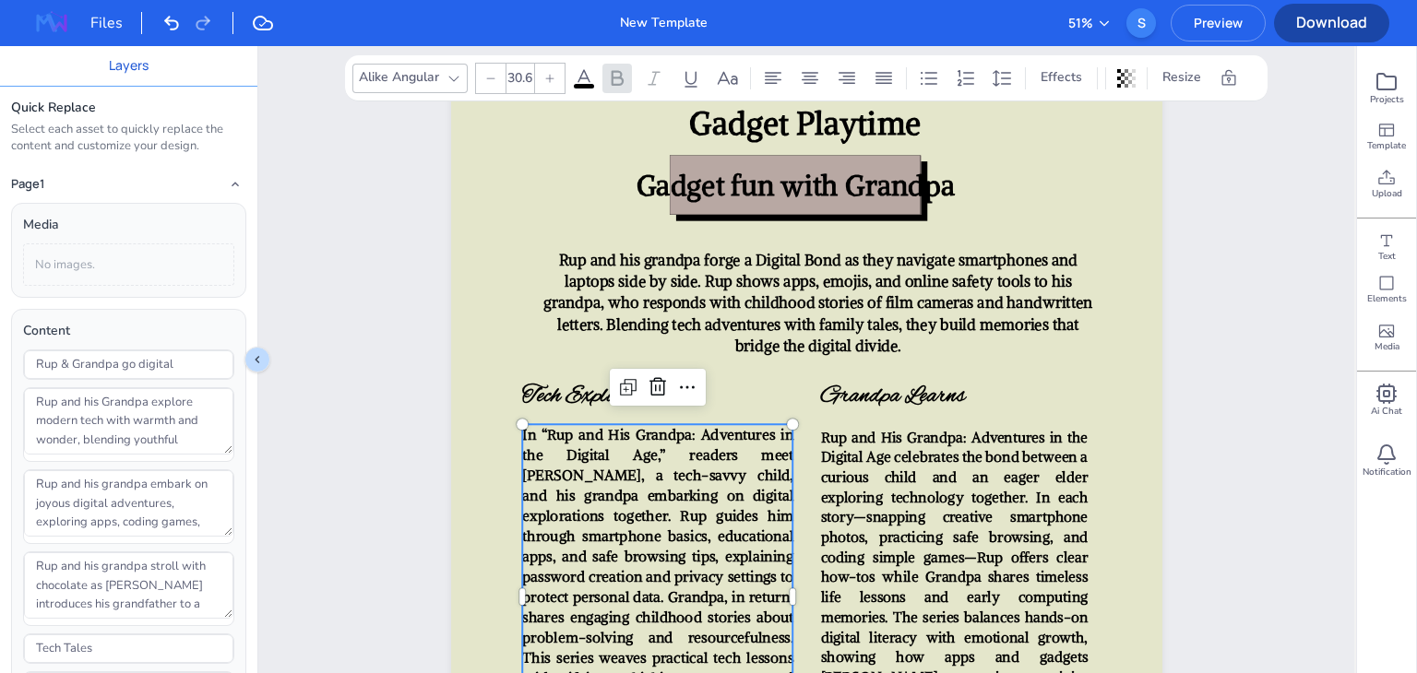
click at [660, 464] on span "In “Rup and His Grandpa: Adventures in the Digital Age,” readers meet Rup, a te…" at bounding box center [657, 587] width 271 height 323
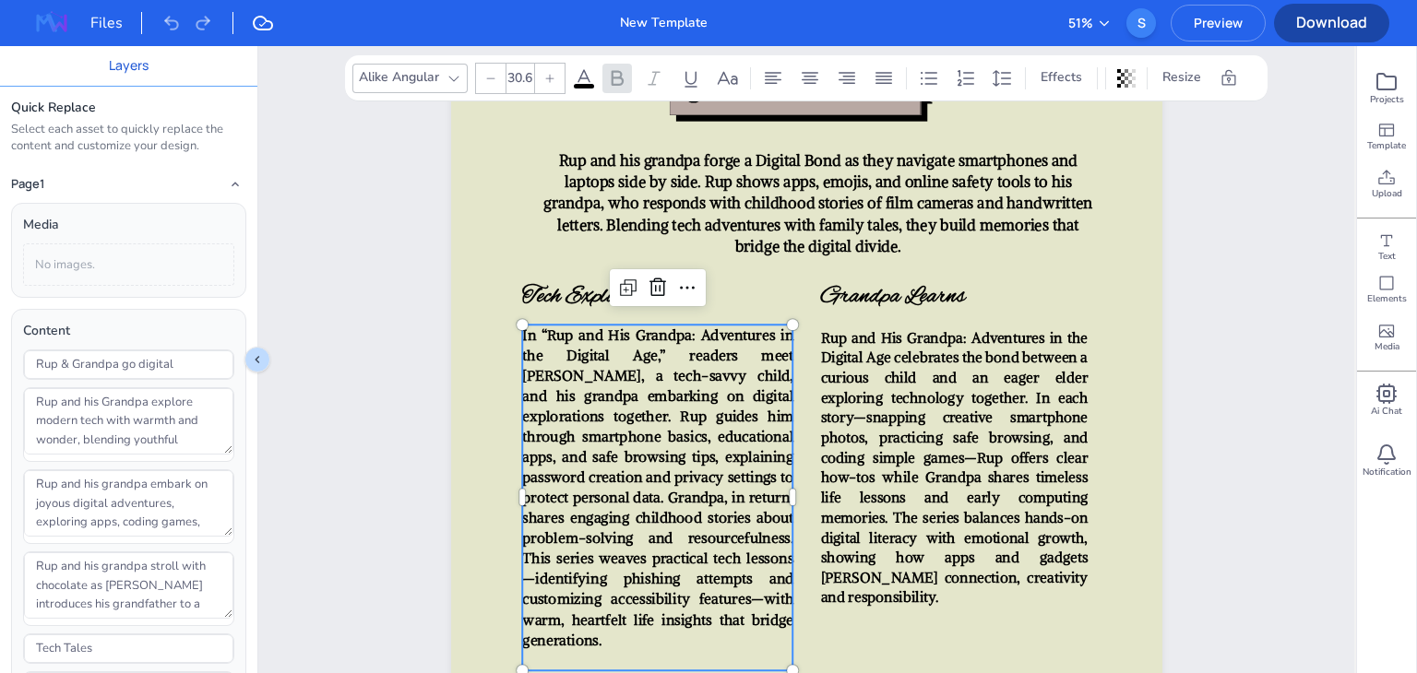
scroll to position [4648, 0]
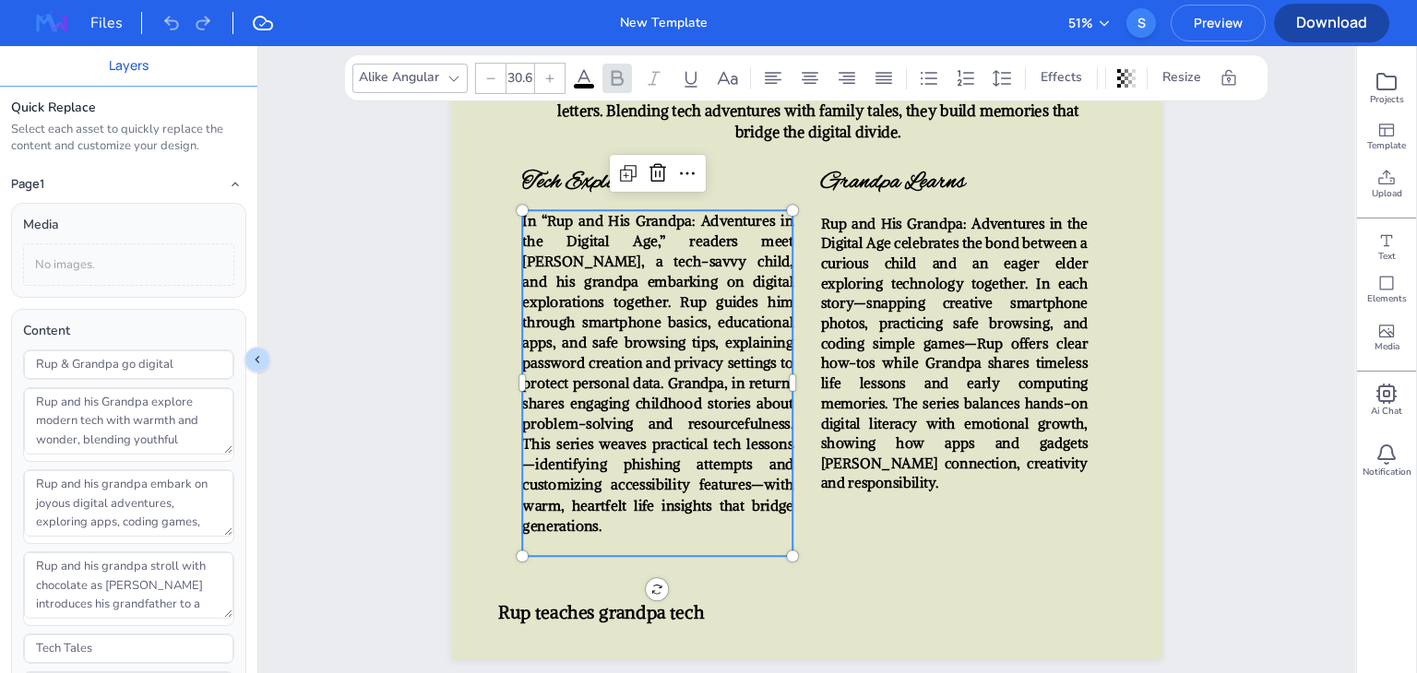
click at [660, 464] on span "In “Rup and His Grandpa: Adventures in the Digital Age,” readers meet Rup, a te…" at bounding box center [657, 373] width 271 height 323
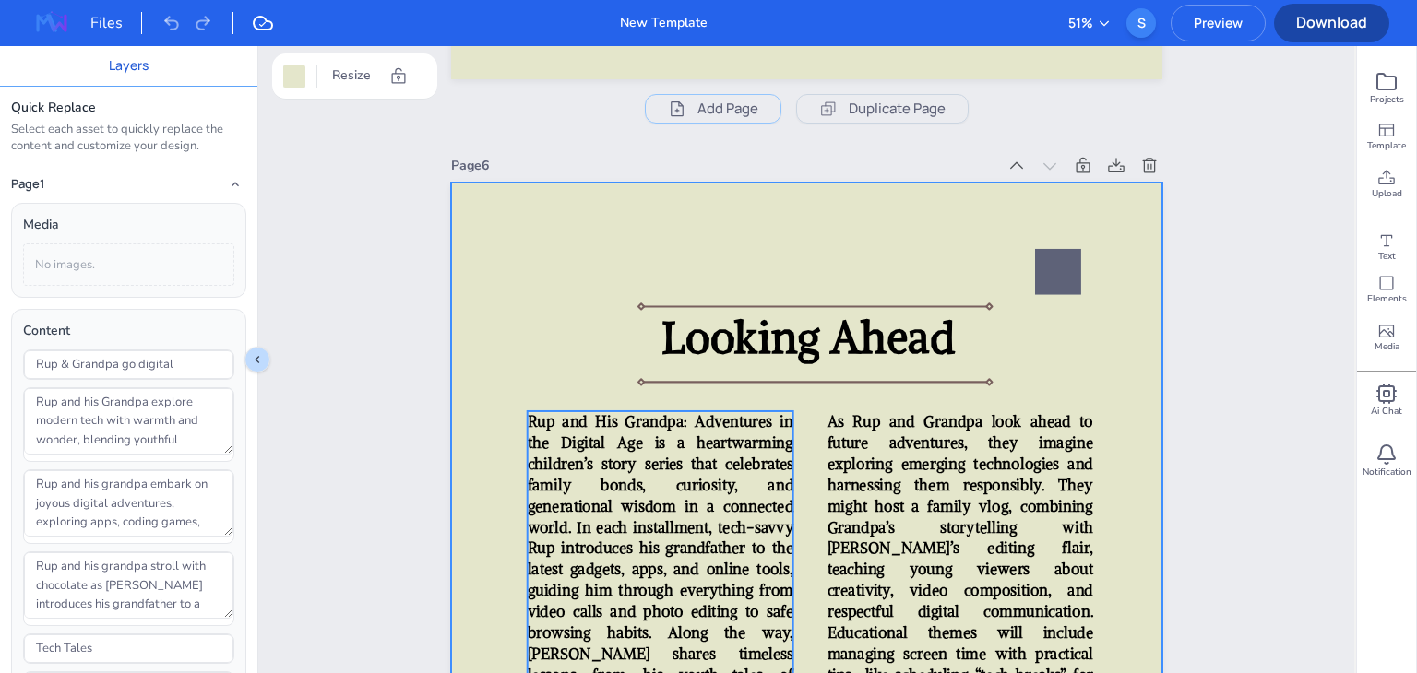
scroll to position [5533, 0]
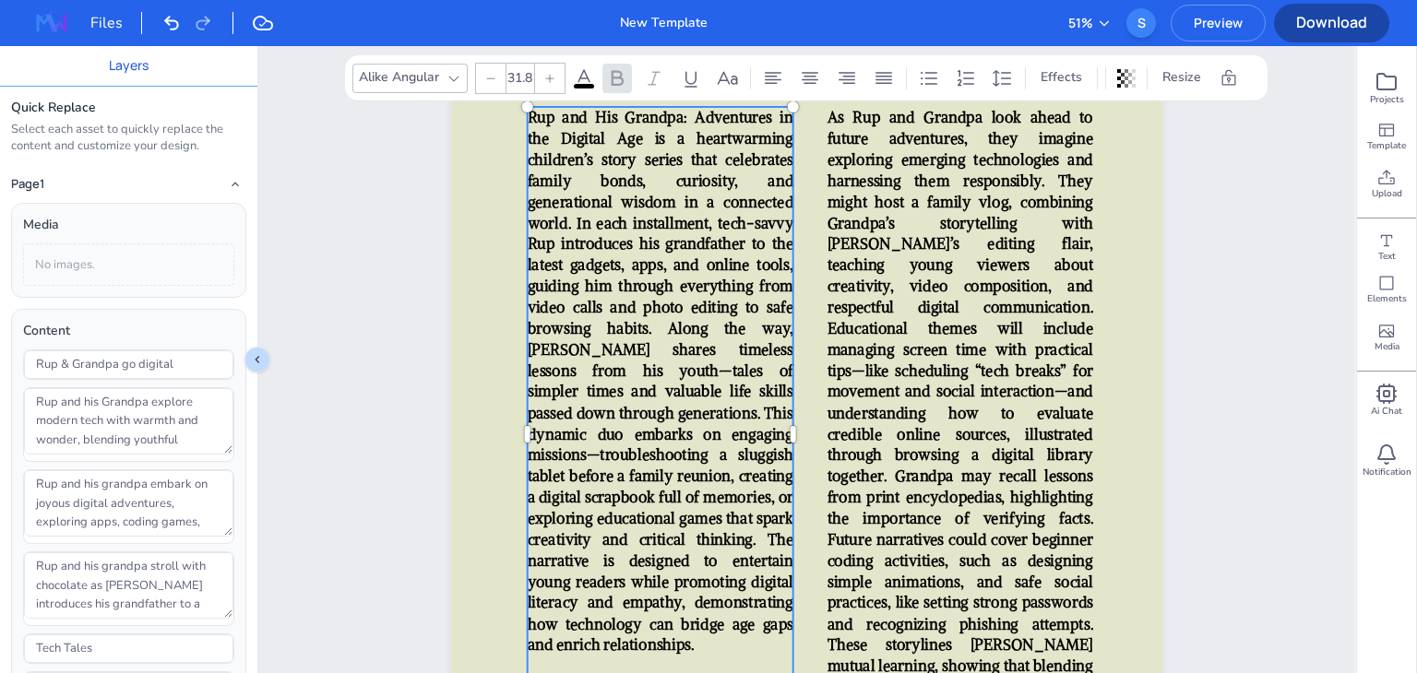
click at [660, 464] on span "Rup and His Grandpa: Adventures in the Digital Age is a heartwarming children’s…" at bounding box center [660, 381] width 266 height 546
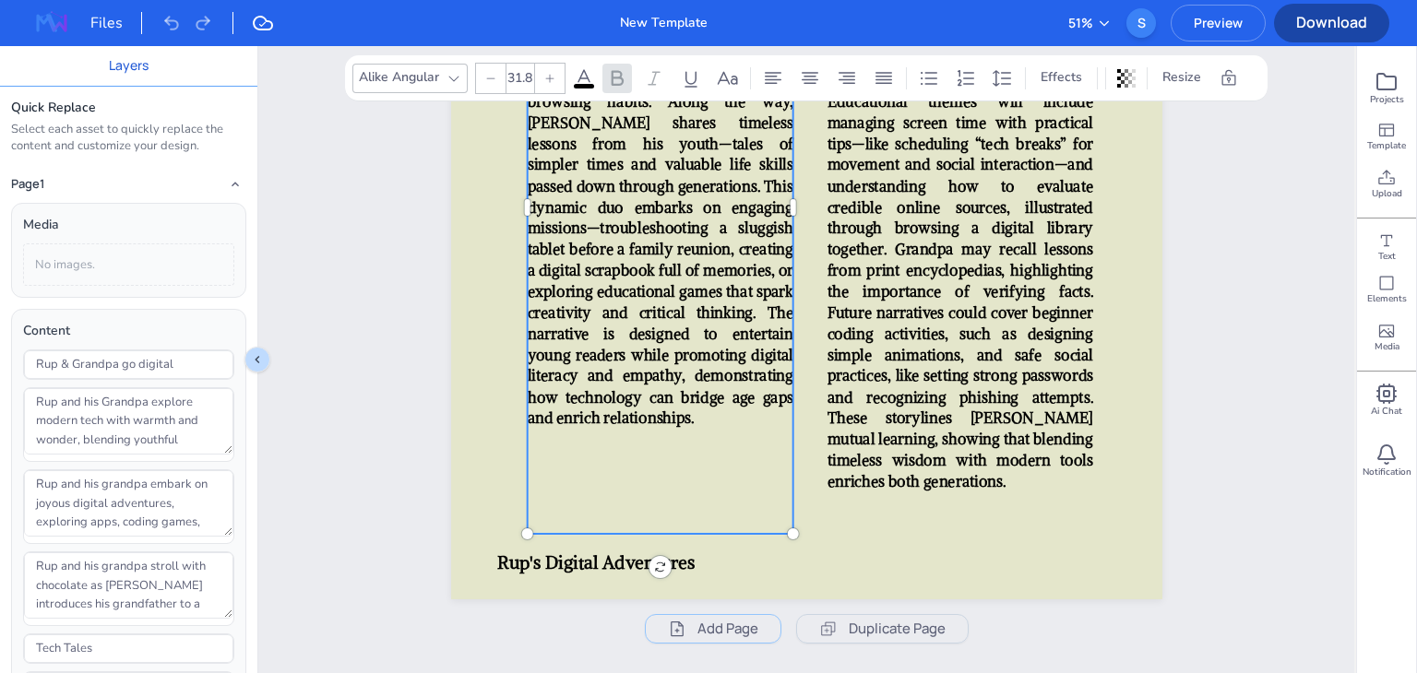
scroll to position [5768, 0]
type input "31.8"
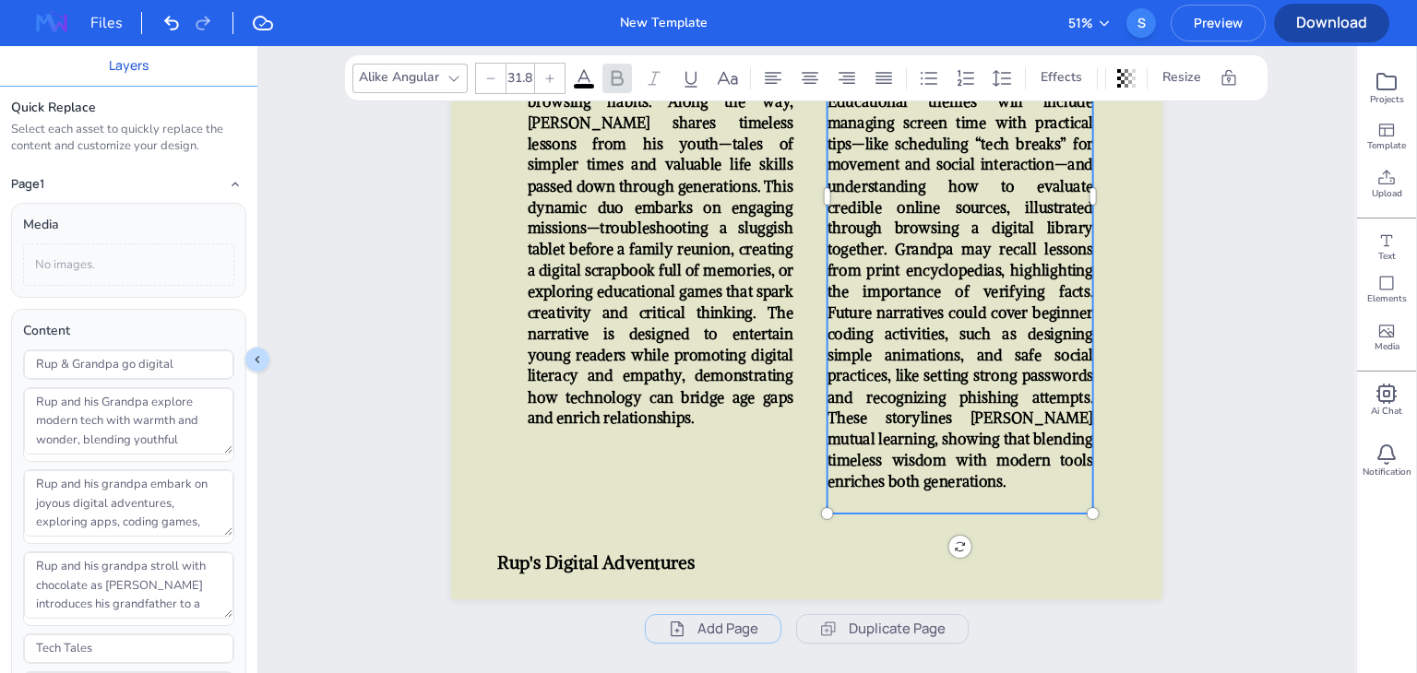
click at [953, 418] on span "As Rup and Grandpa look ahead to future adventures, they imagine exploring emer…" at bounding box center [960, 186] width 266 height 610
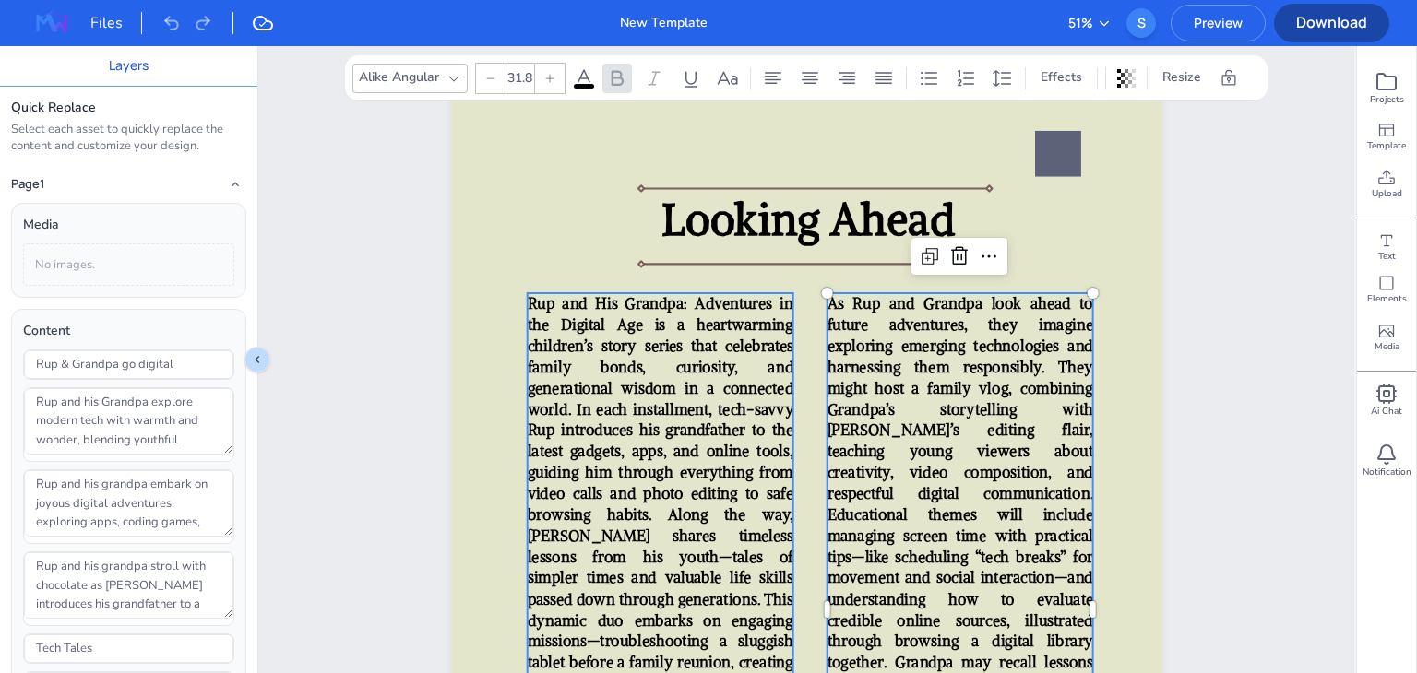
scroll to position [5223, 0]
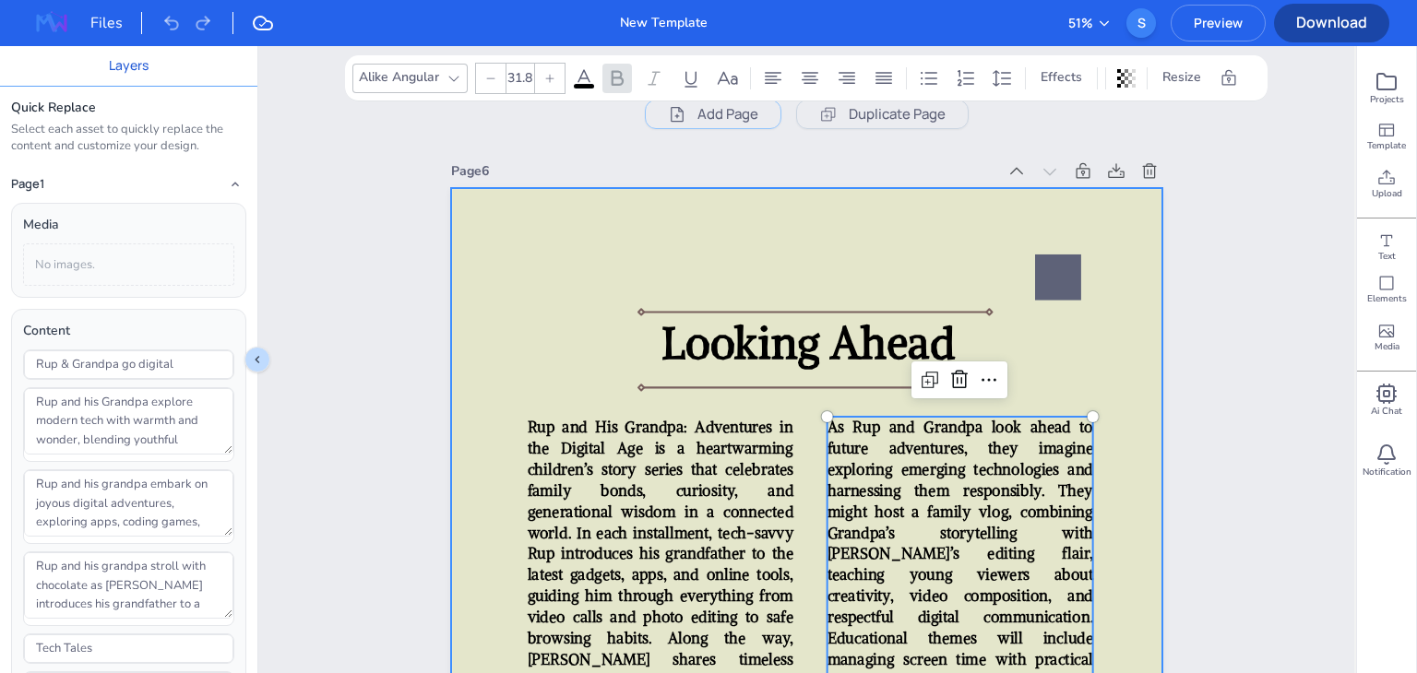
click at [743, 401] on div at bounding box center [806, 662] width 711 height 948
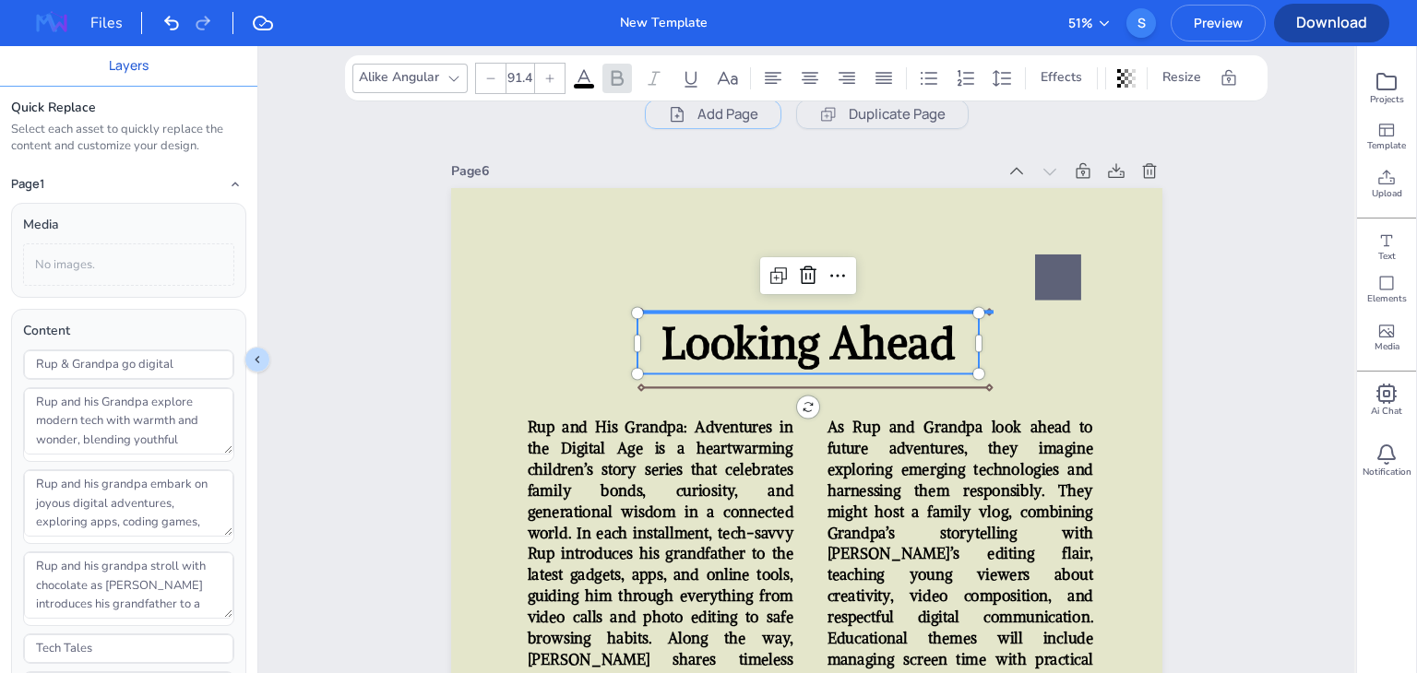
click at [749, 188] on div "Looking Ahead Rup and His Grandpa: Adventures in the Digital Age is a heartwarm…" at bounding box center [806, 188] width 711 height 0
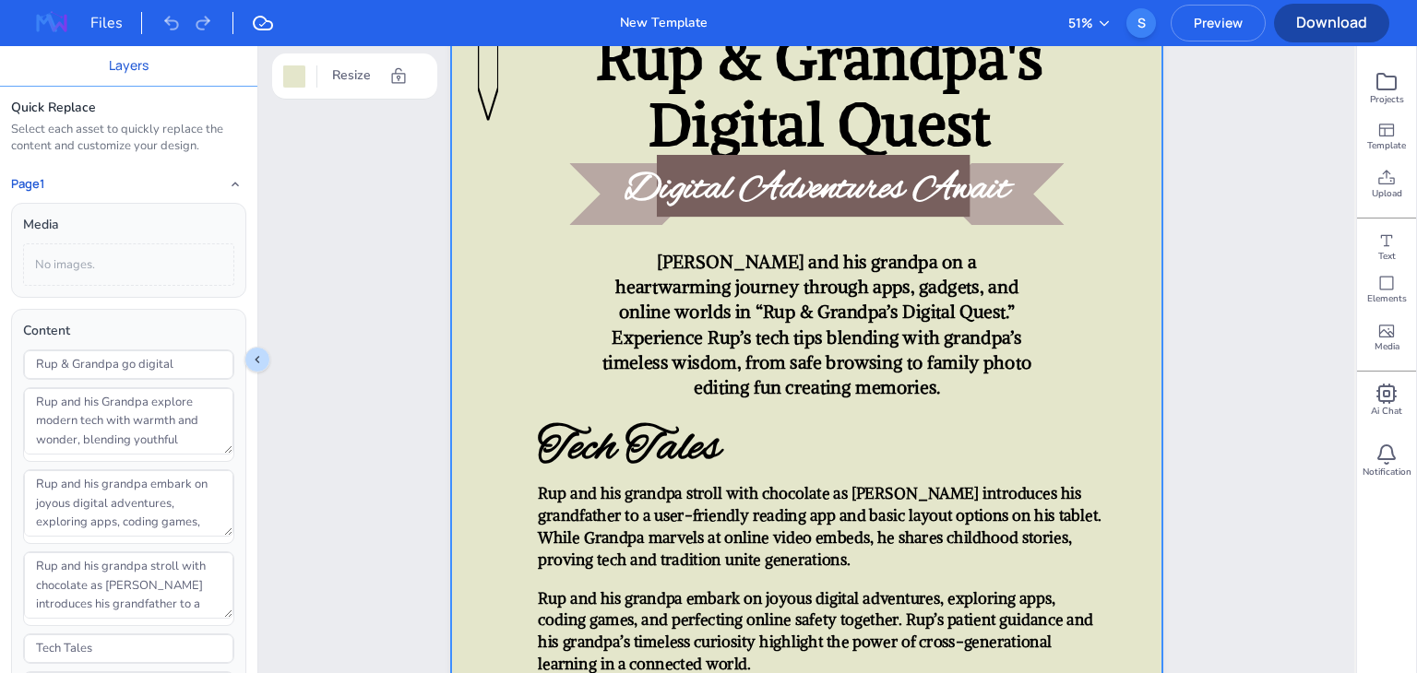
scroll to position [0, 0]
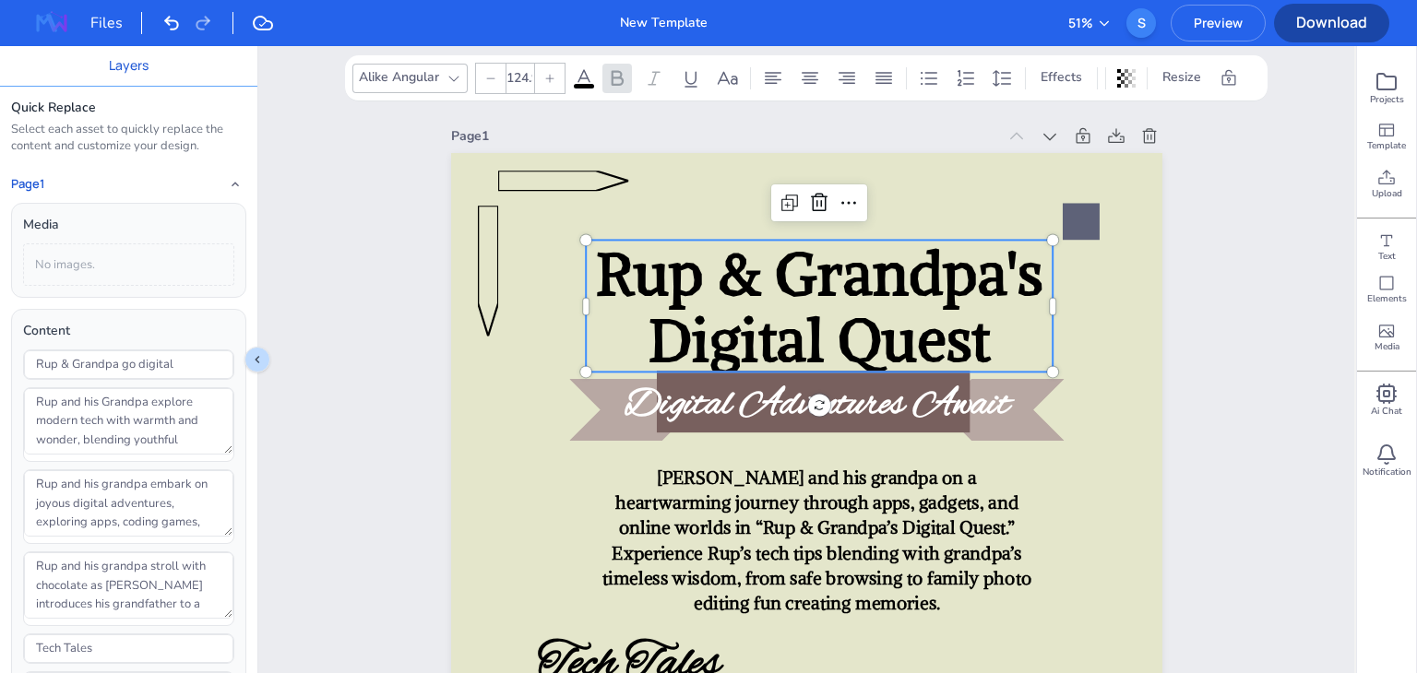
click at [768, 274] on span "Rup & Grandpa's Digital Quest" at bounding box center [818, 306] width 447 height 140
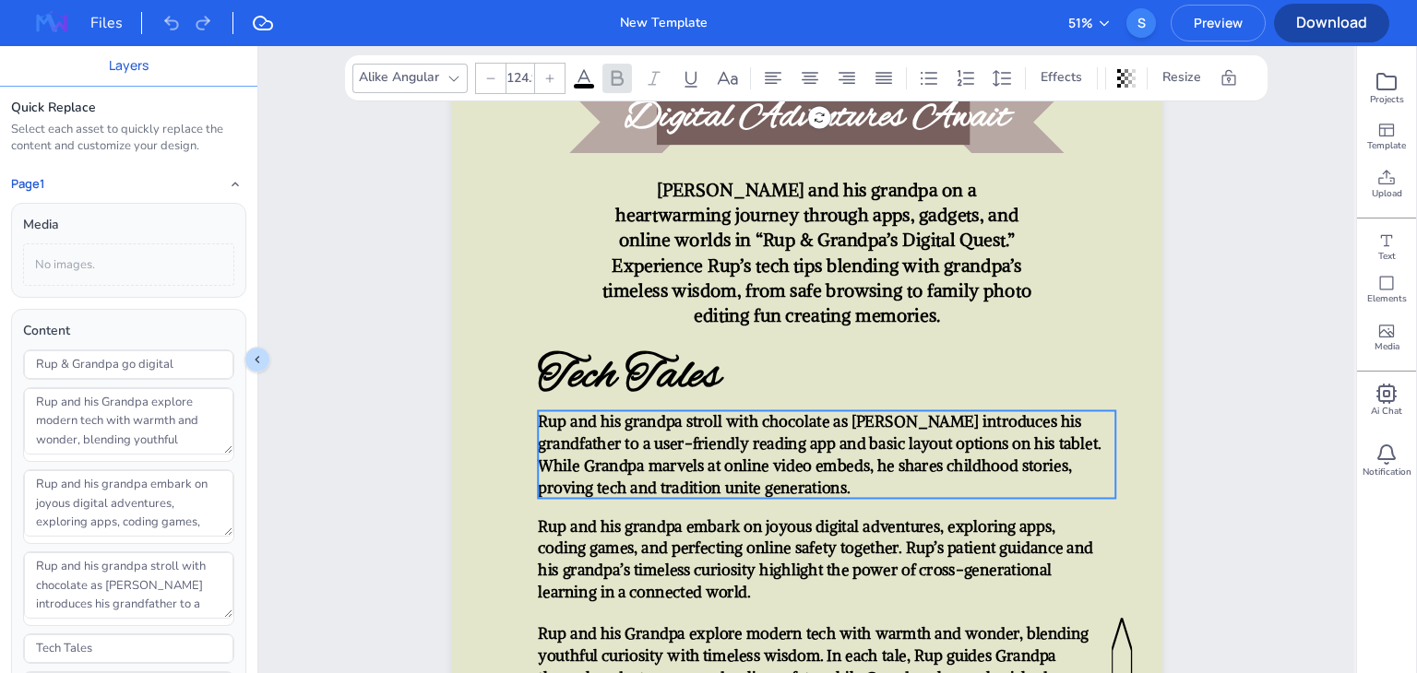
scroll to position [288, 0]
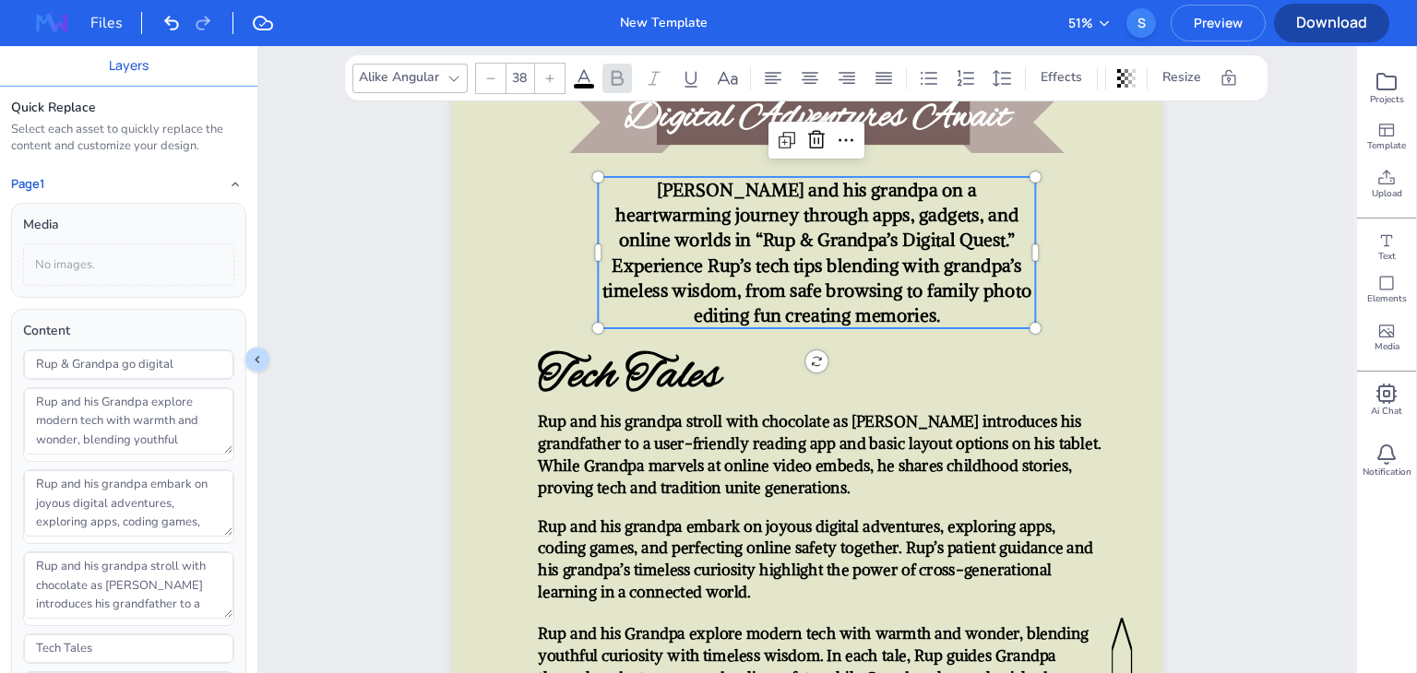
click at [868, 224] on span "Join Rup and his grandpa on a heartwarming journey through apps, gadgets, and o…" at bounding box center [815, 252] width 429 height 149
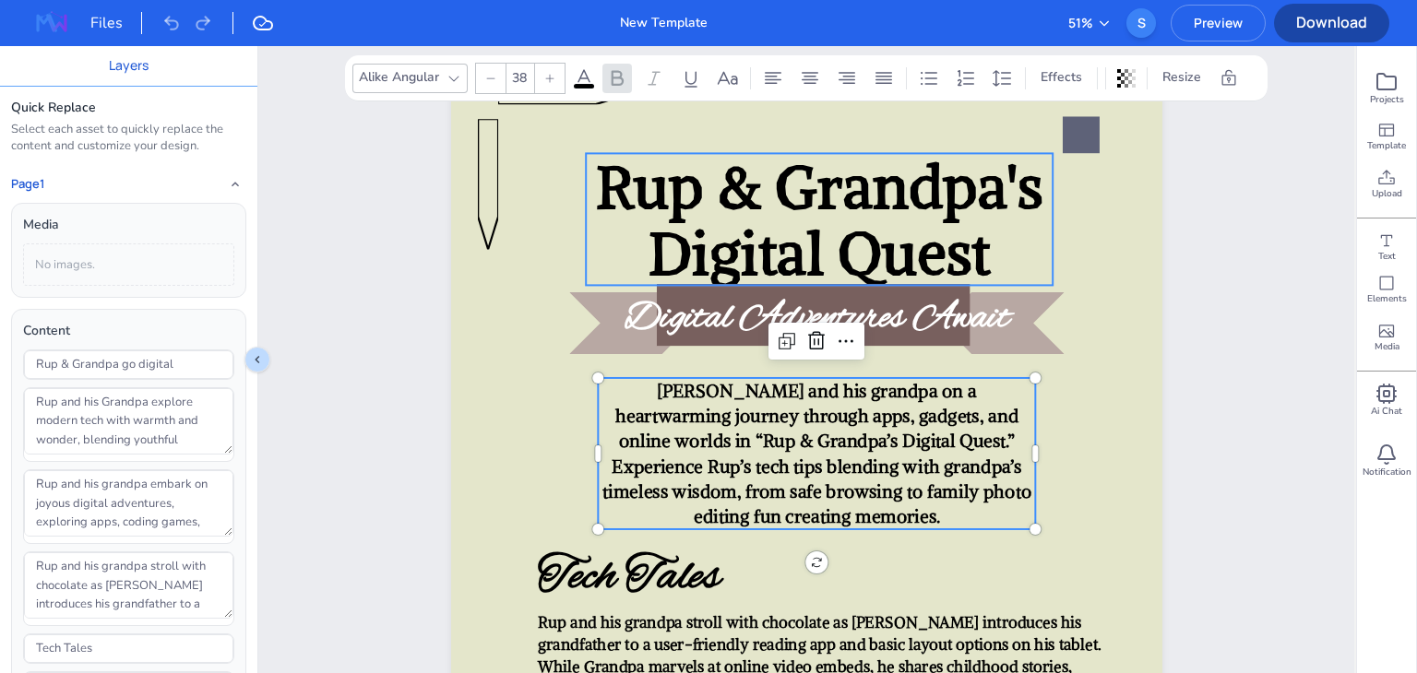
scroll to position [190, 0]
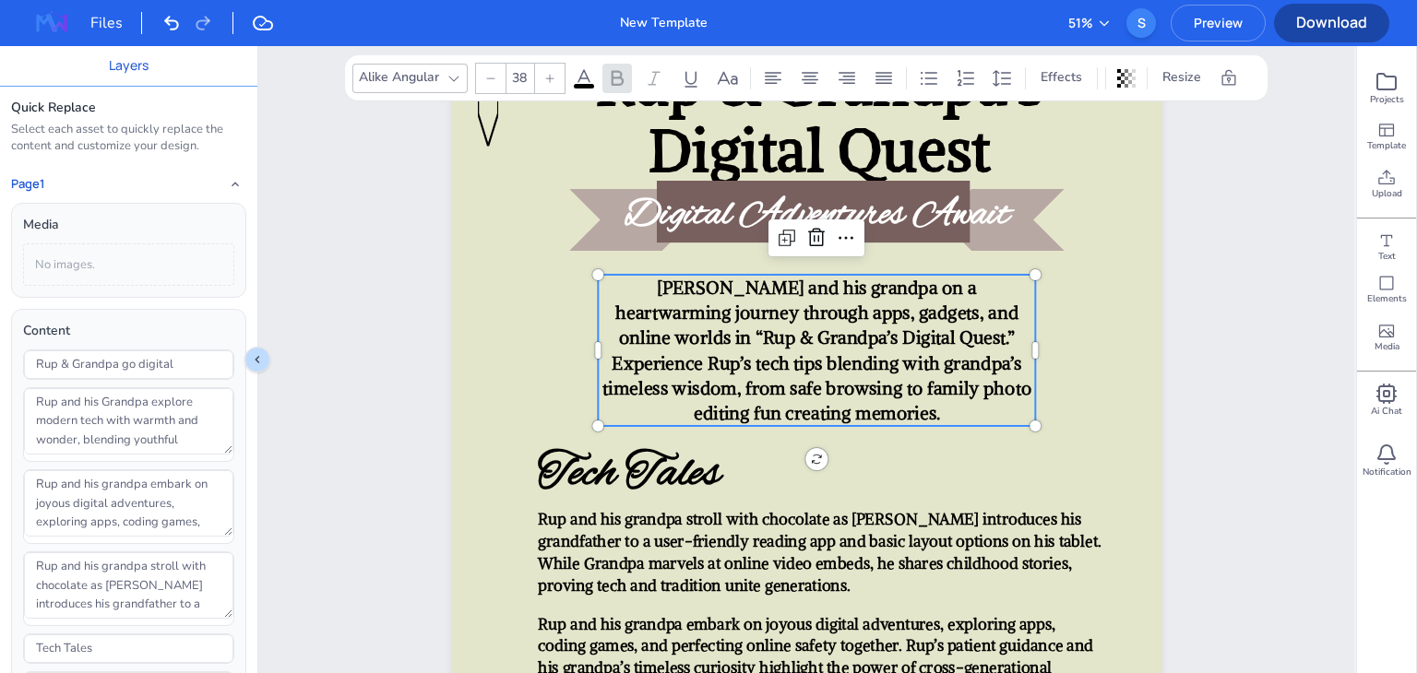
click at [860, 292] on span "Join Rup and his grandpa on a heartwarming journey through apps, gadgets, and o…" at bounding box center [815, 350] width 429 height 149
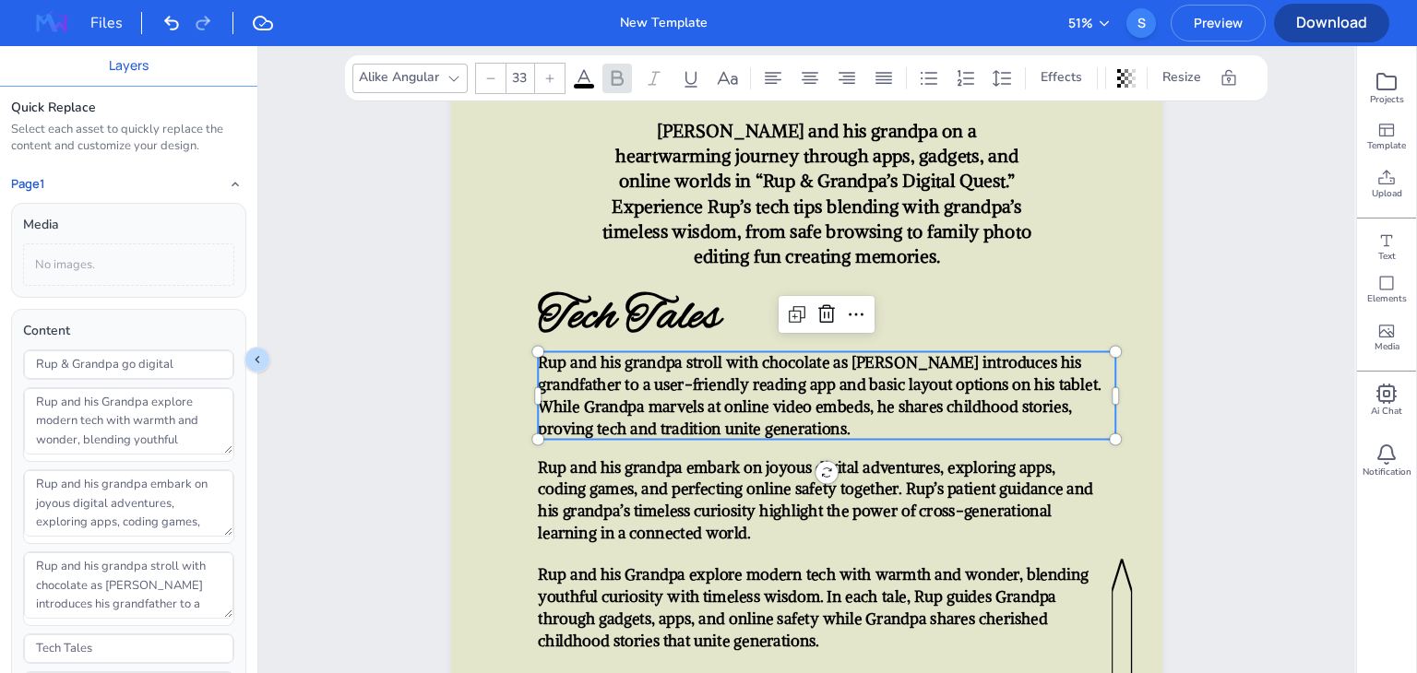
click at [848, 408] on span "Rup and his grandpa stroll with chocolate as Rup introduces his grandfather to …" at bounding box center [819, 395] width 563 height 85
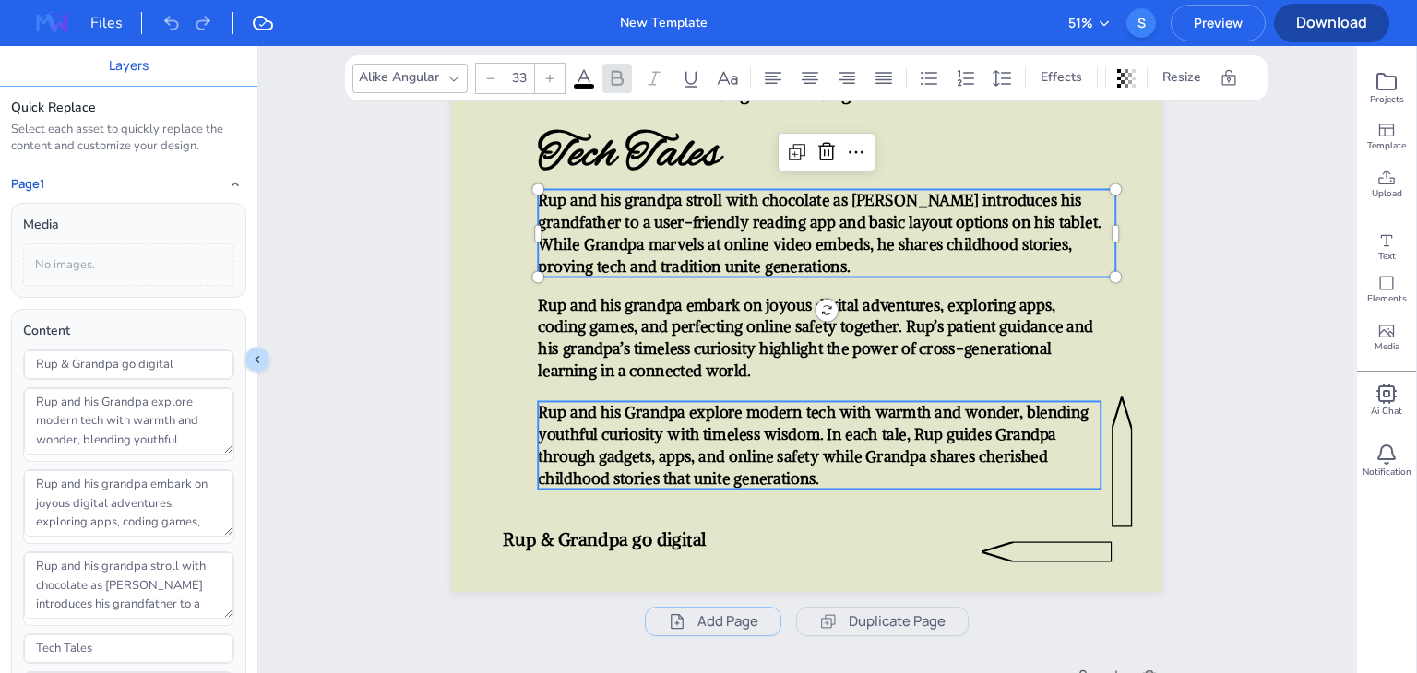
scroll to position [509, 0]
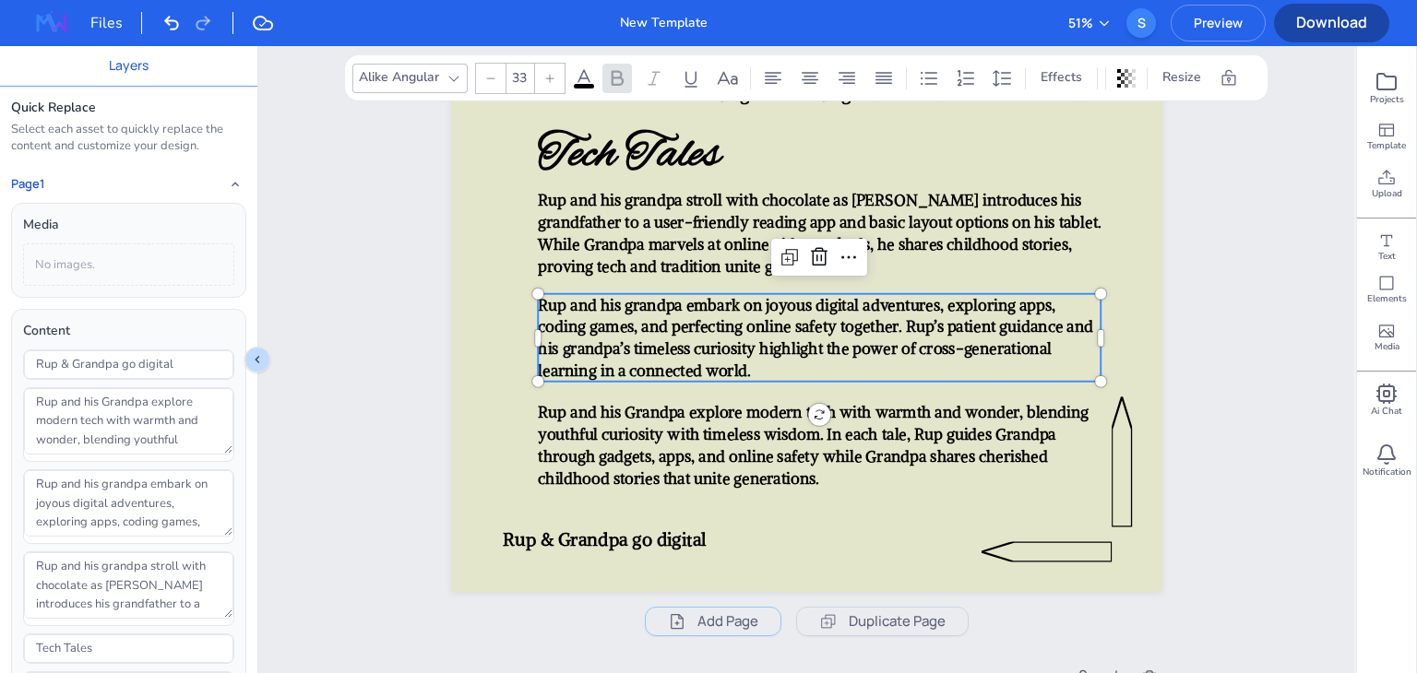
click at [796, 370] on p "Rup and his grandpa embark on joyous digital adventures, exploring apps, coding…" at bounding box center [819, 338] width 563 height 88
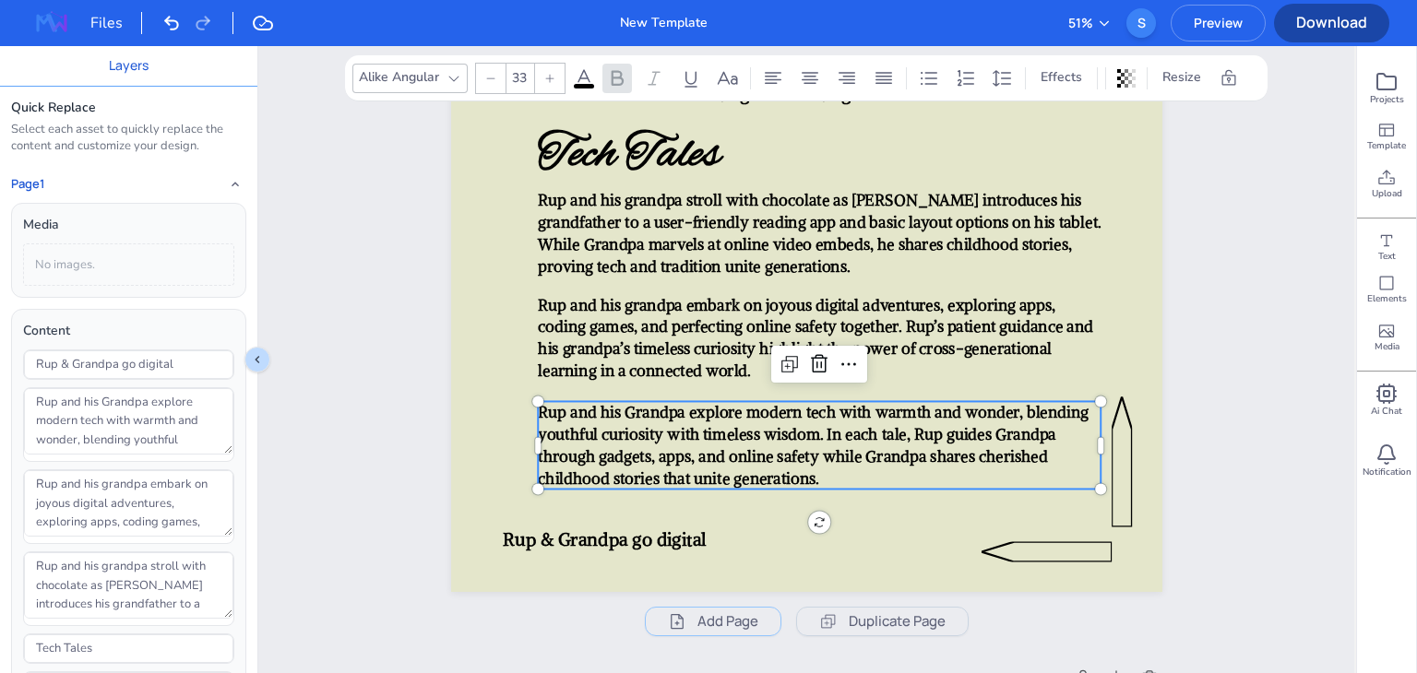
click at [746, 456] on span "Rup and his Grandpa explore modern tech with warmth and wonder, blending youthf…" at bounding box center [813, 445] width 551 height 85
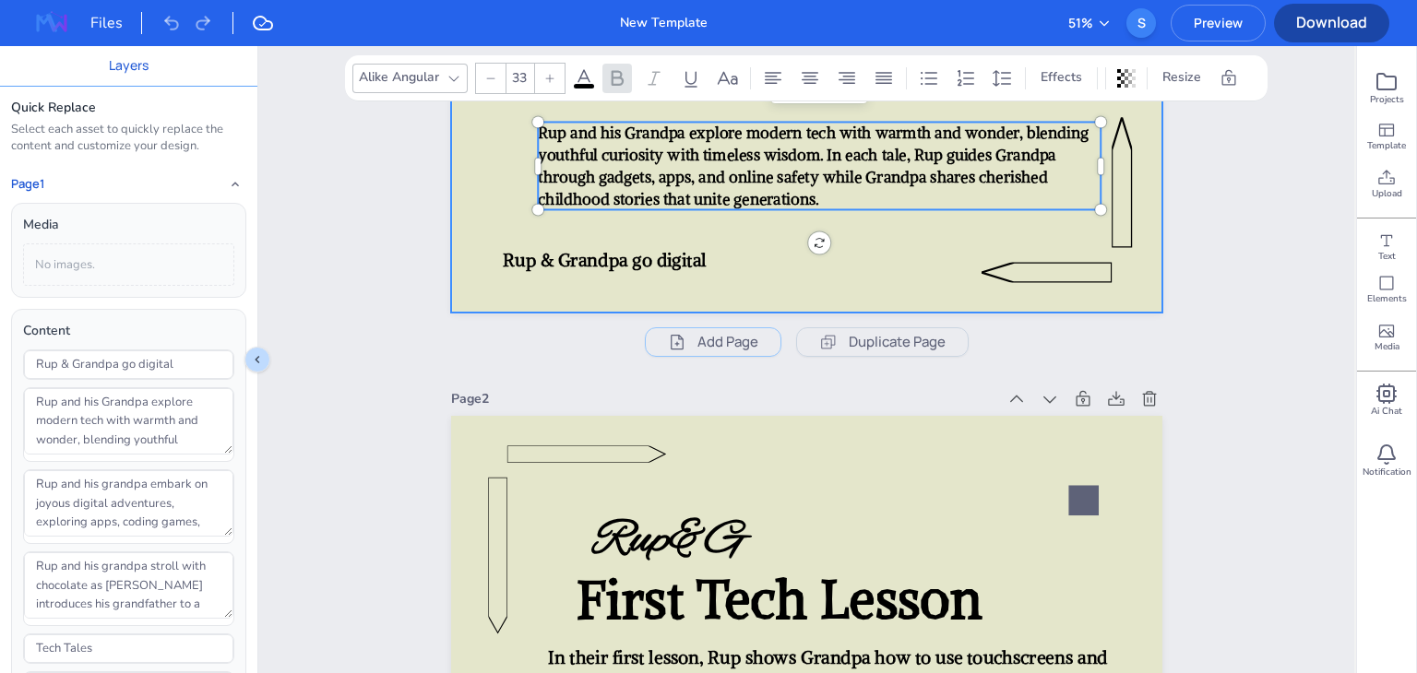
scroll to position [799, 0]
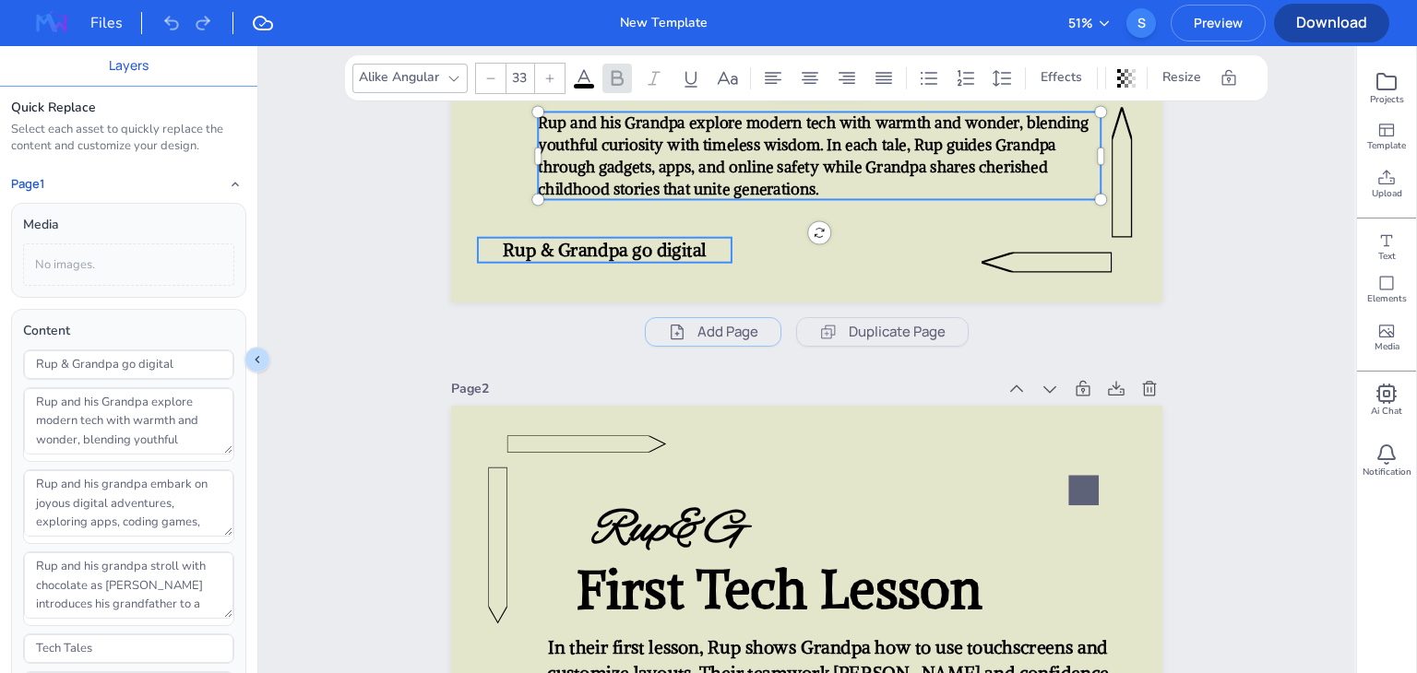
type input "38"
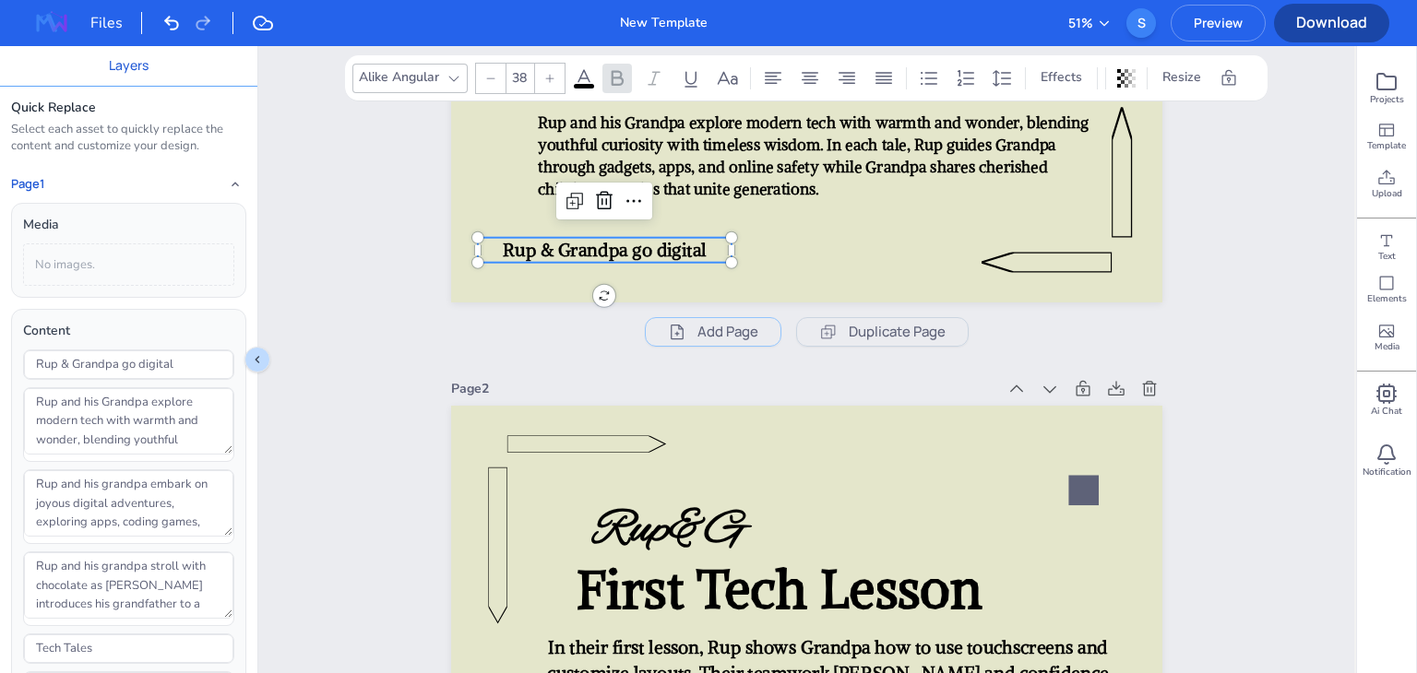
click at [670, 256] on span "Rup & Grandpa go digital" at bounding box center [605, 250] width 204 height 22
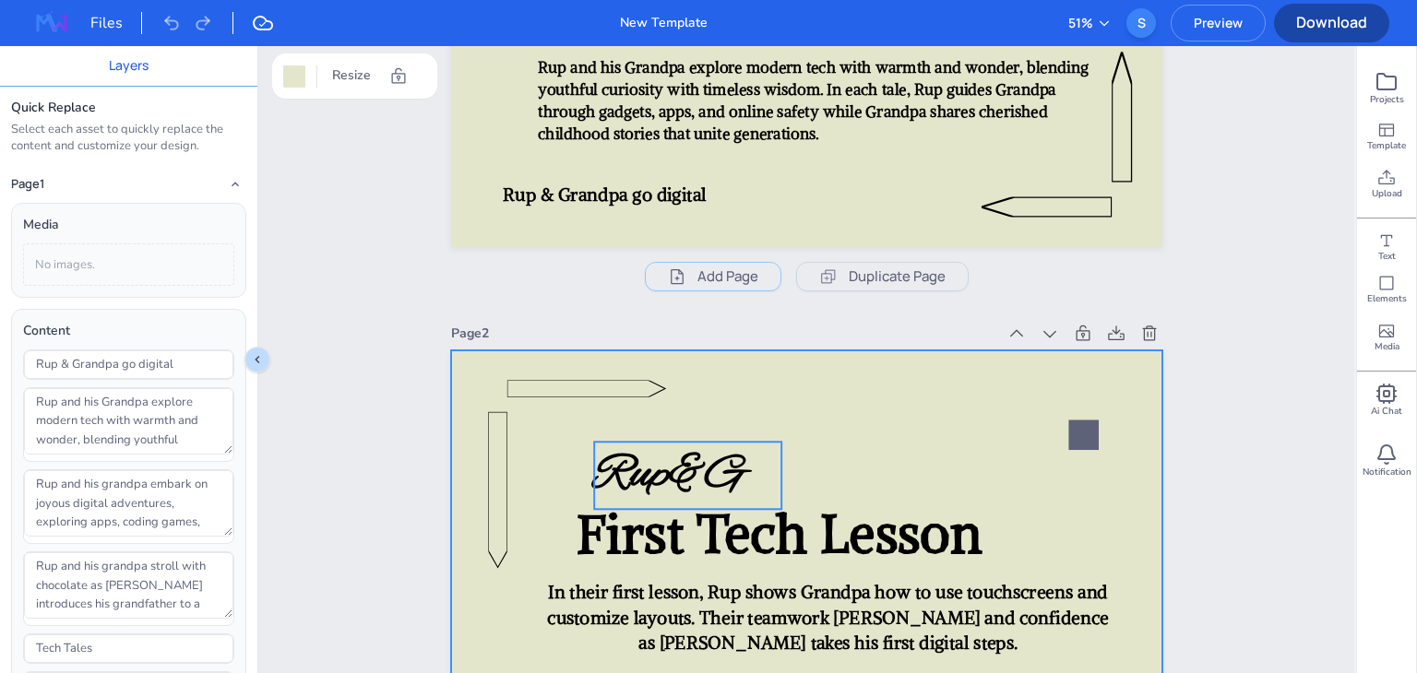
scroll to position [1033, 0]
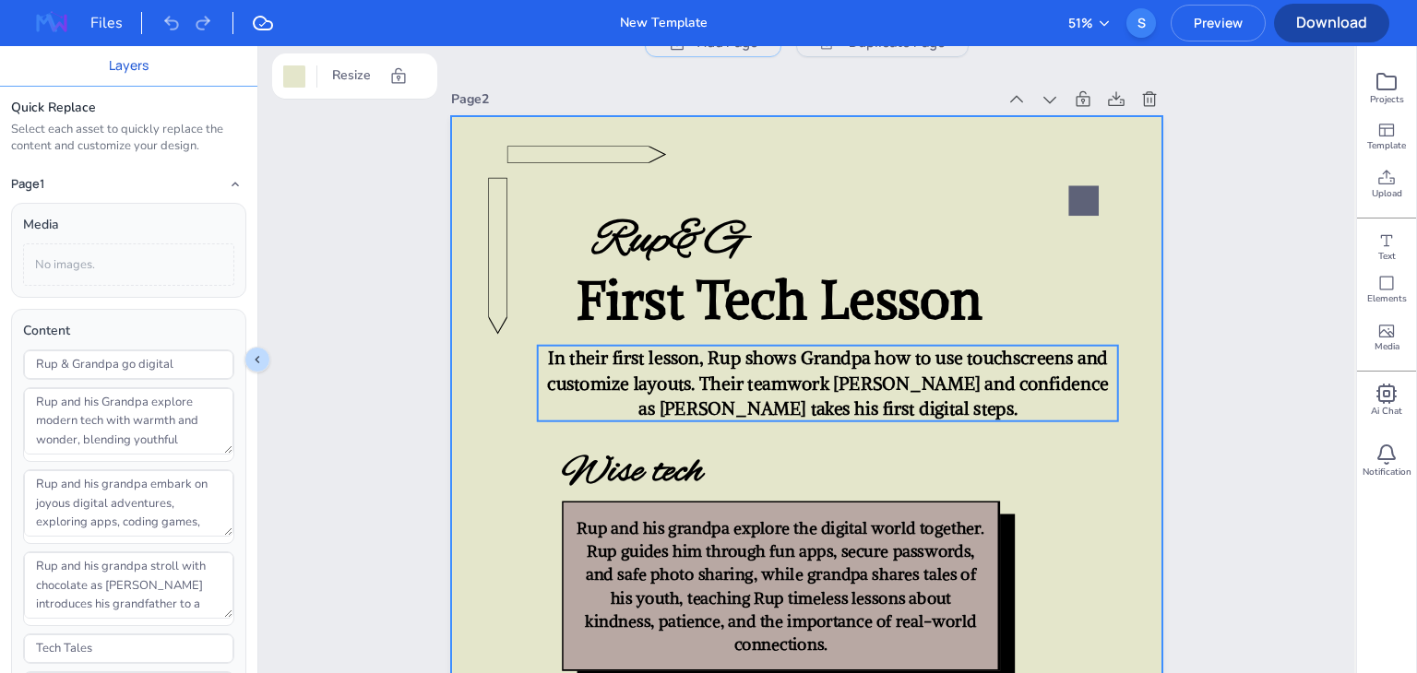
click at [727, 116] on div "Rup & Grandpa's Tech Fun Rup&G First Tech Lesson In their first lesson, Rup sho…" at bounding box center [806, 116] width 711 height 0
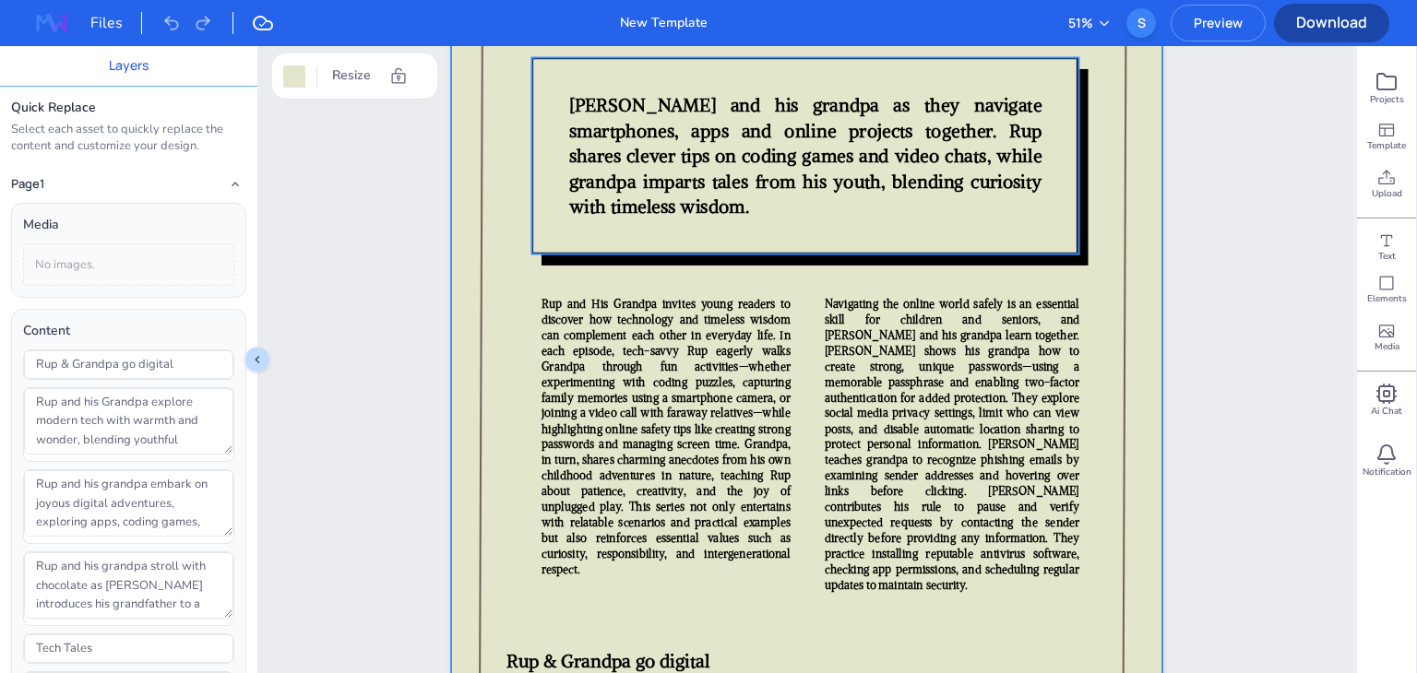
scroll to position [2439, 0]
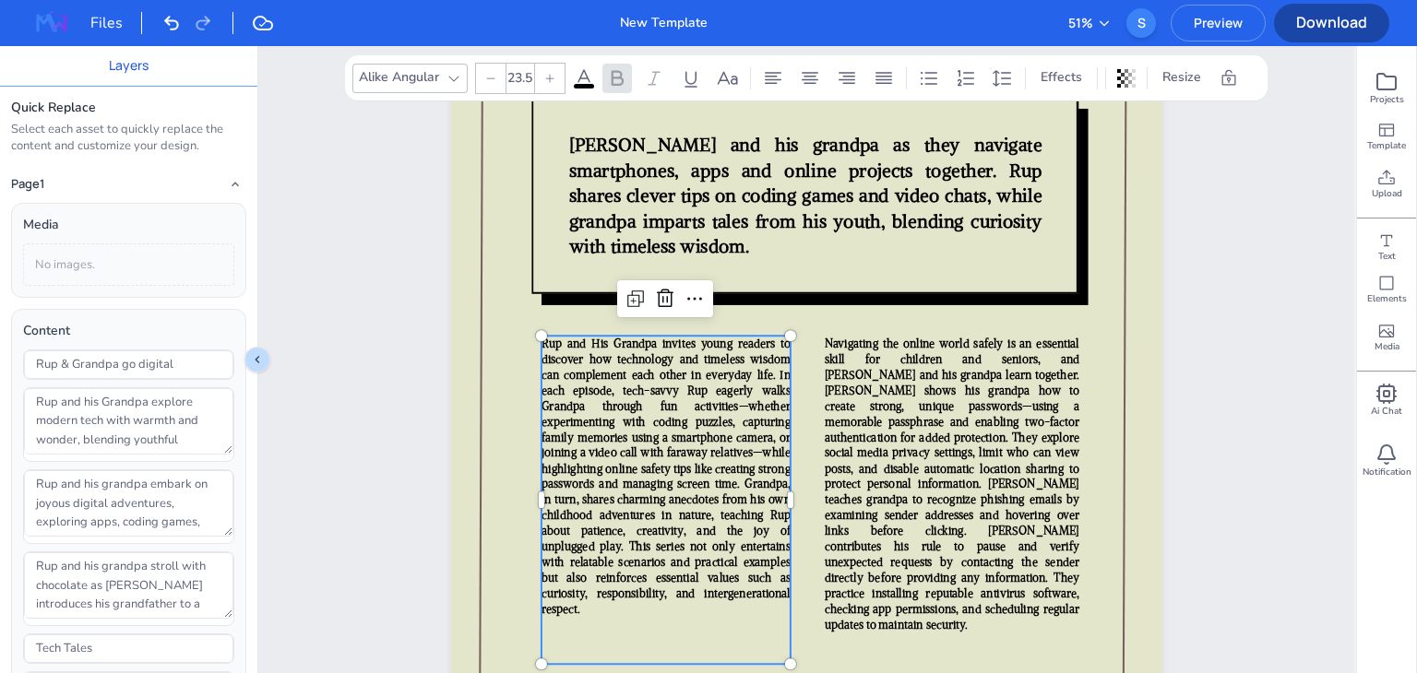
click at [696, 418] on span "Rup and His Grandpa invites young readers to discover how technology and timele…" at bounding box center [665, 477] width 249 height 280
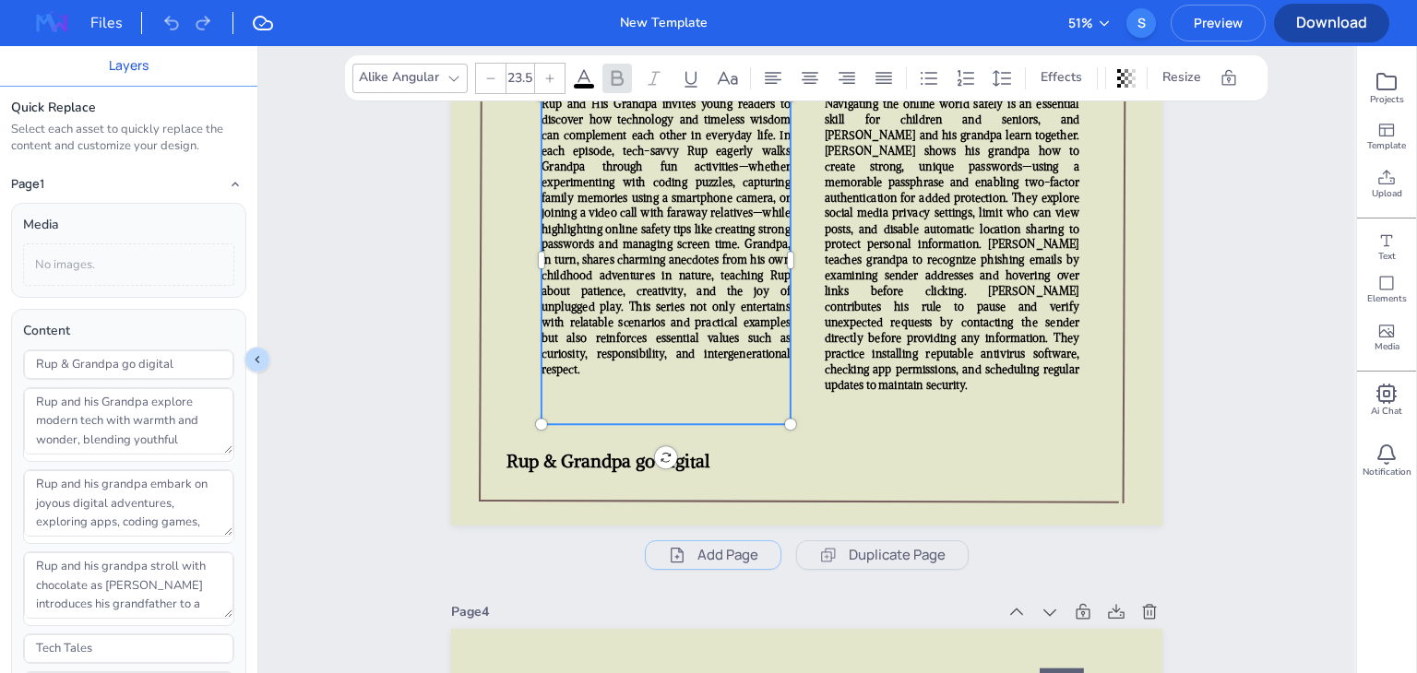
scroll to position [2523, 0]
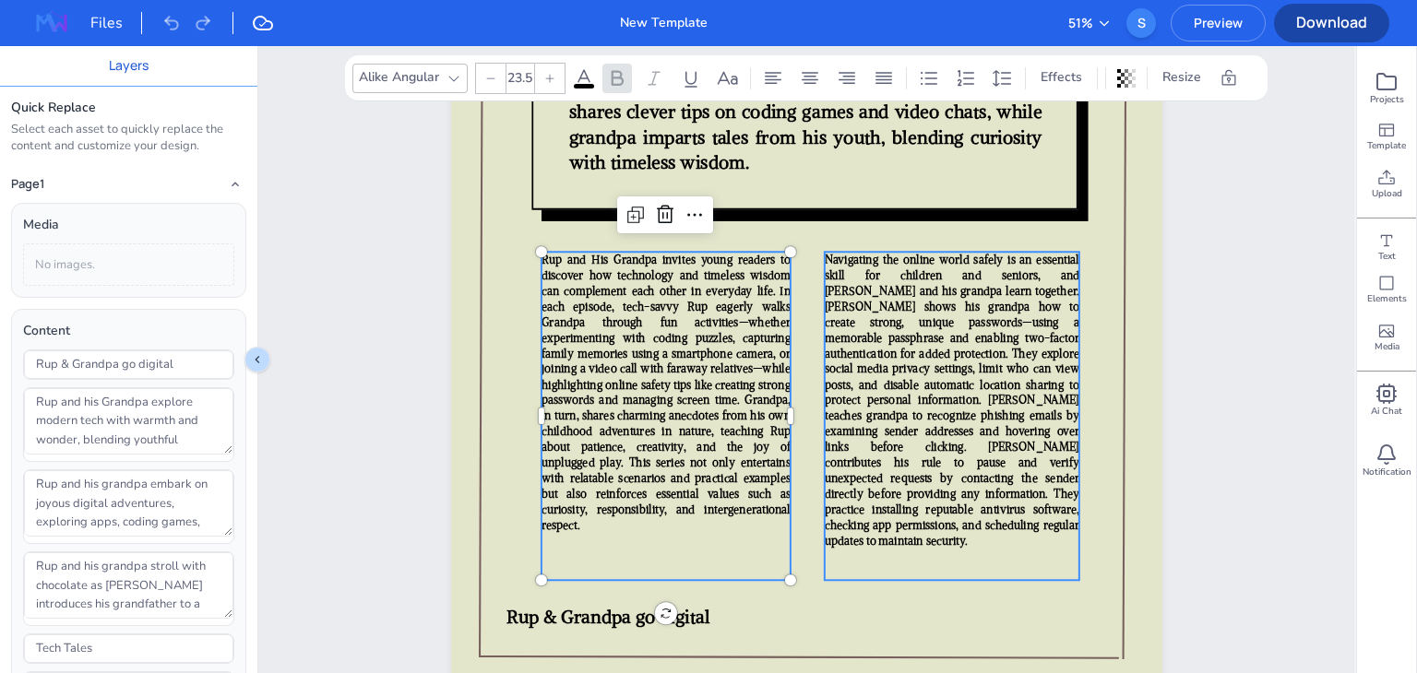
type input "23.5"
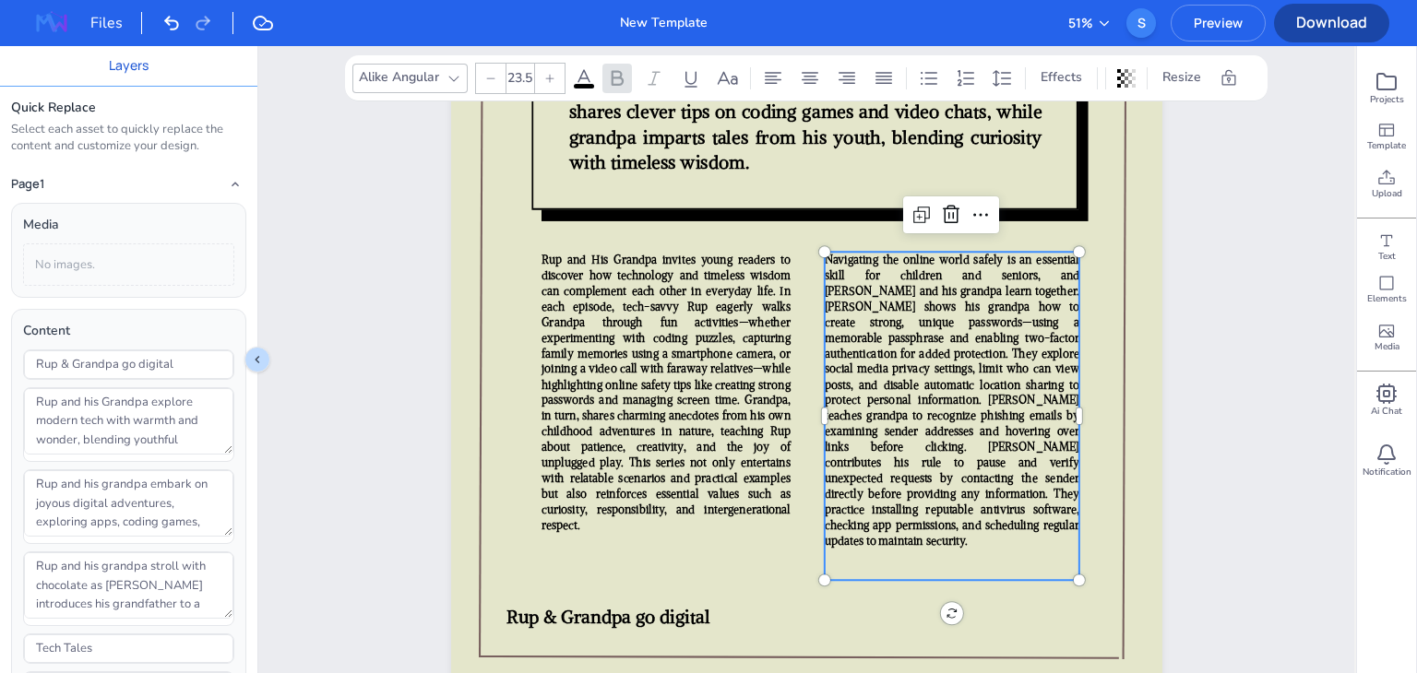
click at [863, 417] on span "Navigating the online world safely is an essential skill for children and senio…" at bounding box center [951, 400] width 255 height 295
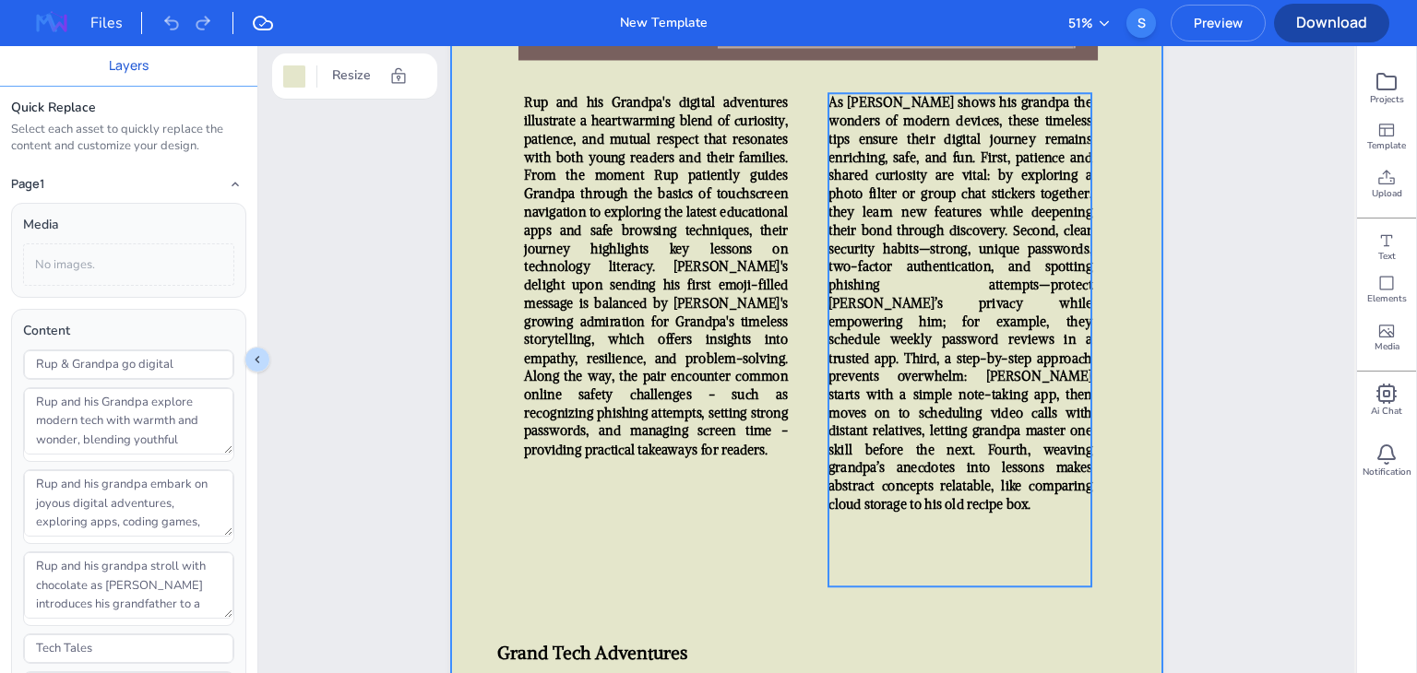
scroll to position [3494, 0]
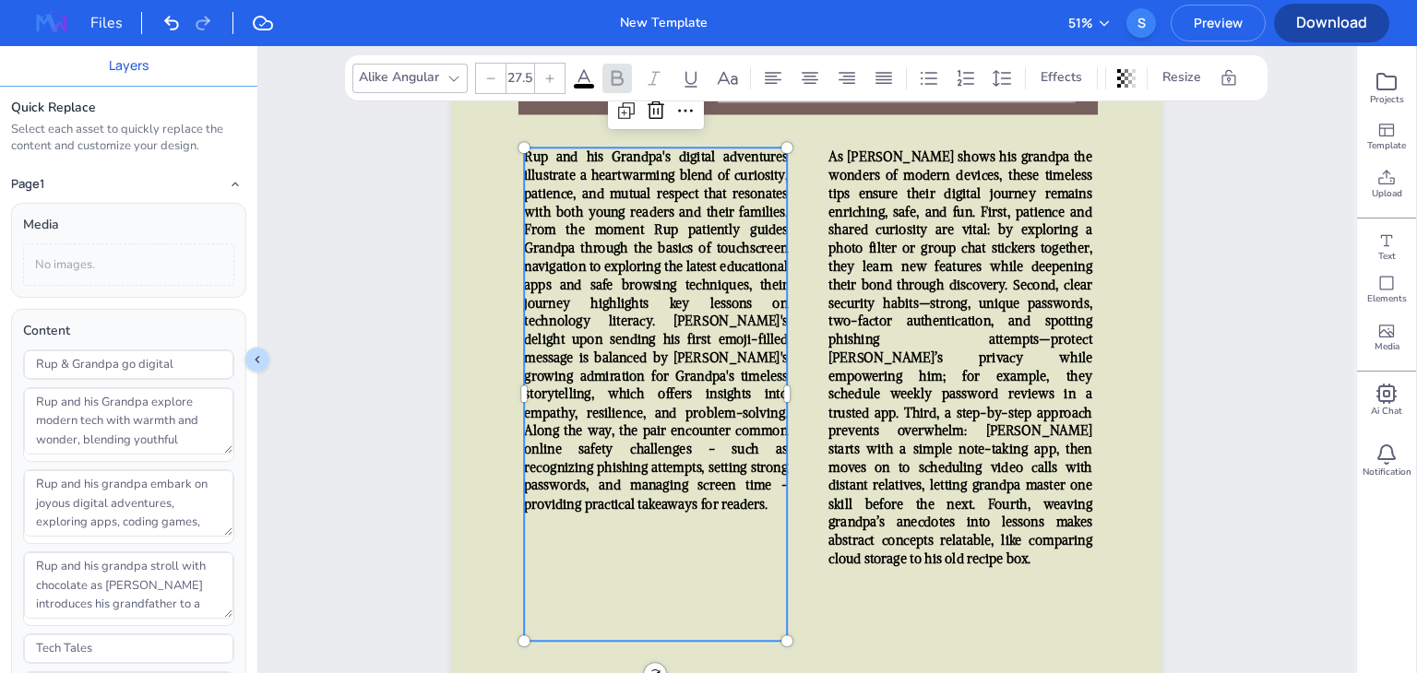
click at [742, 387] on span "Rup and his Grandpa's digital adventures illustrate a heartwarming blend of cur…" at bounding box center [656, 330] width 264 height 363
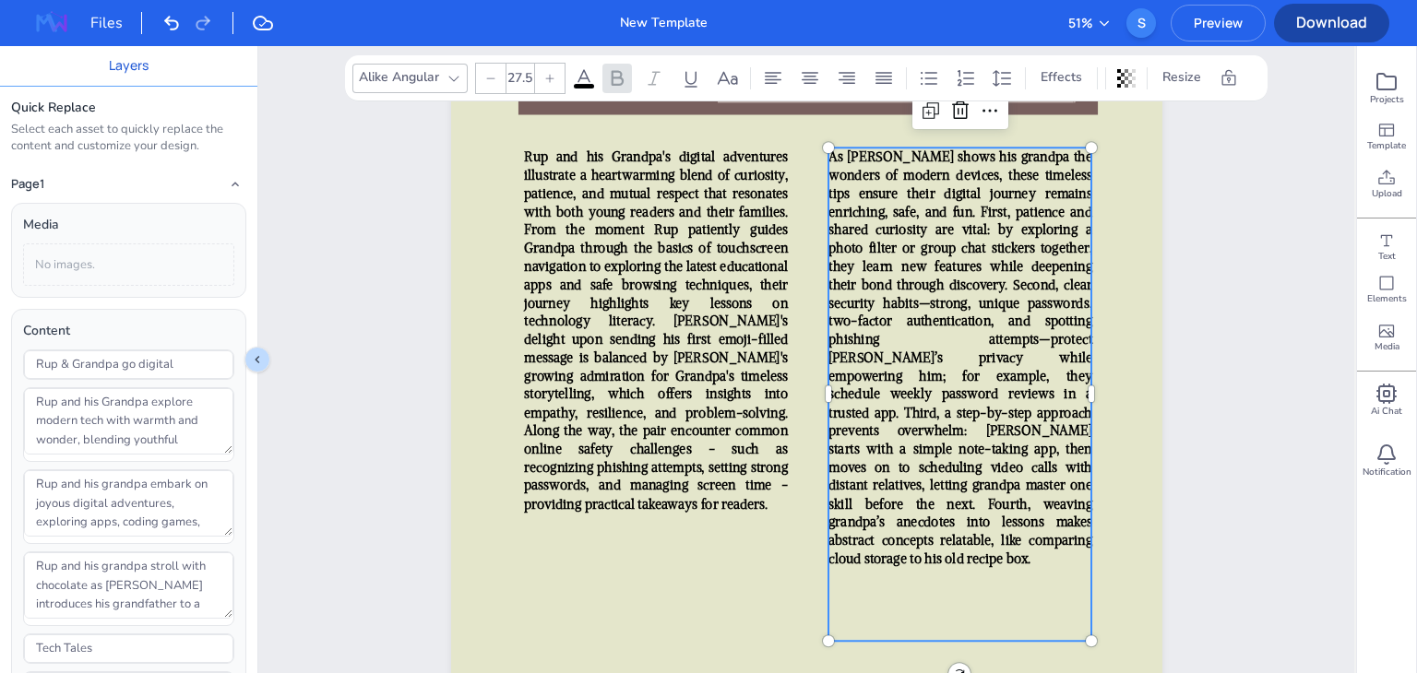
click at [937, 454] on span "As Rup shows his grandpa the wonders of modern devices, these timeless tips ens…" at bounding box center [960, 358] width 264 height 418
type input "27.5"
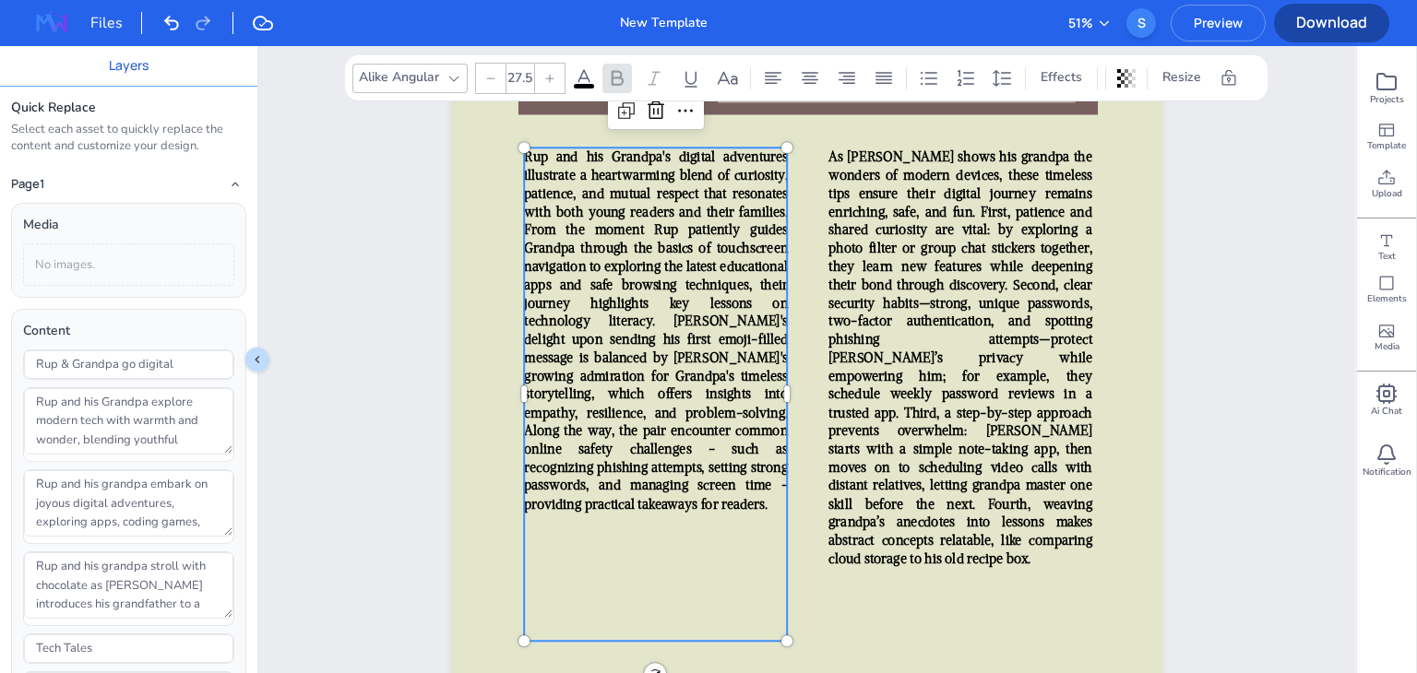
click at [615, 485] on span "Rup and his Grandpa's digital adventures illustrate a heartwarming blend of cur…" at bounding box center [656, 330] width 264 height 363
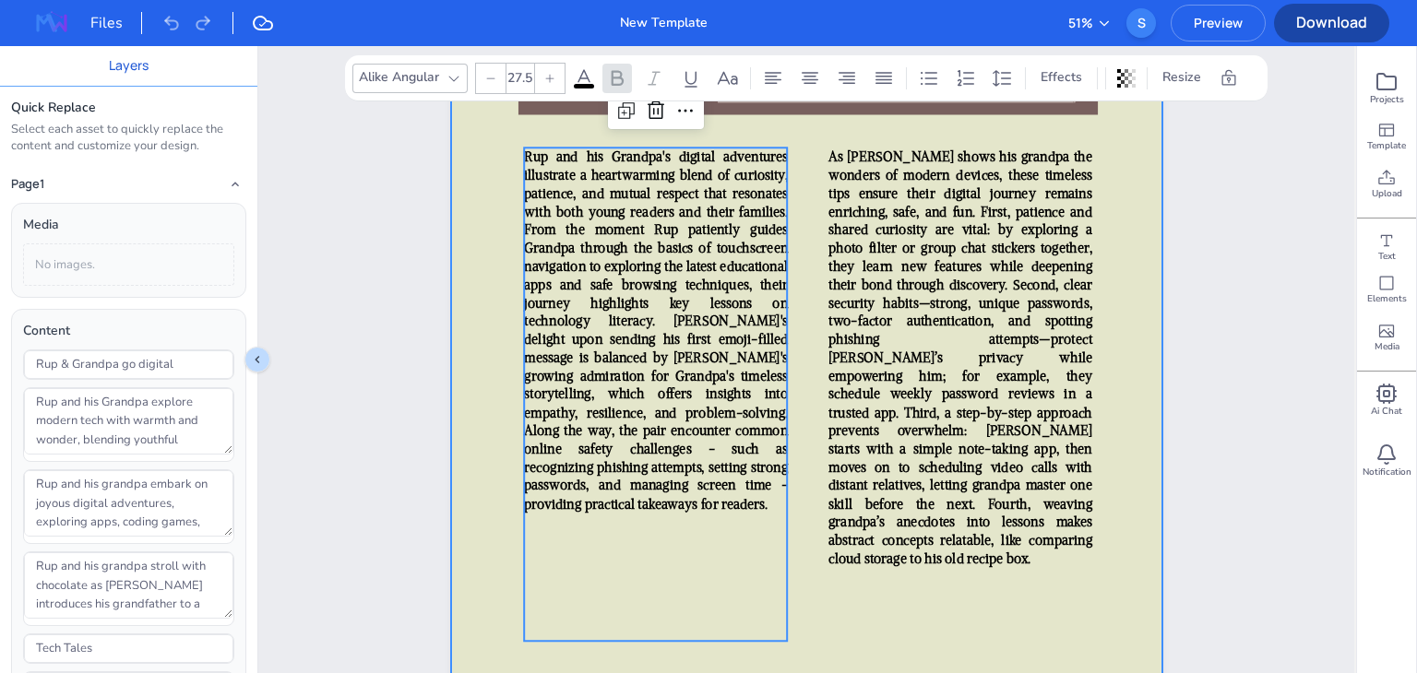
click at [805, 495] on div at bounding box center [806, 288] width 711 height 948
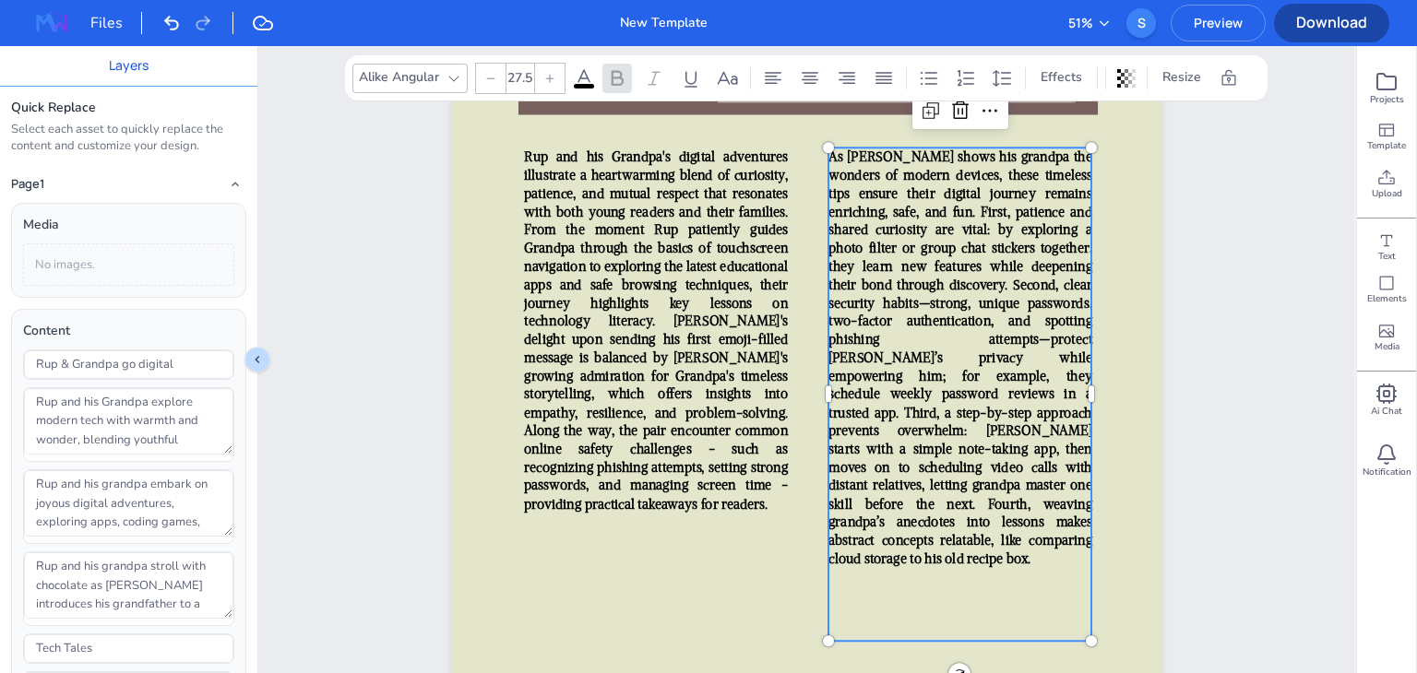
click at [861, 488] on span "As Rup shows his grandpa the wonders of modern devices, these timeless tips ens…" at bounding box center [960, 358] width 264 height 418
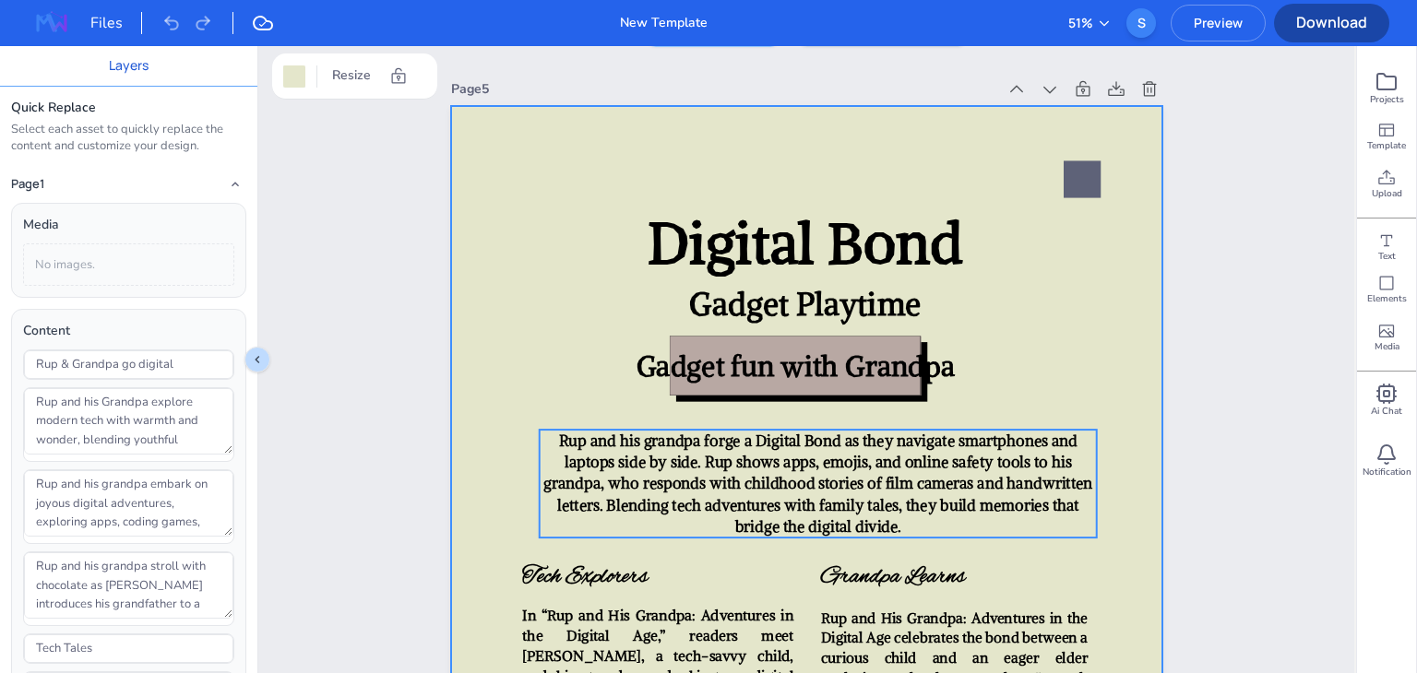
scroll to position [4471, 0]
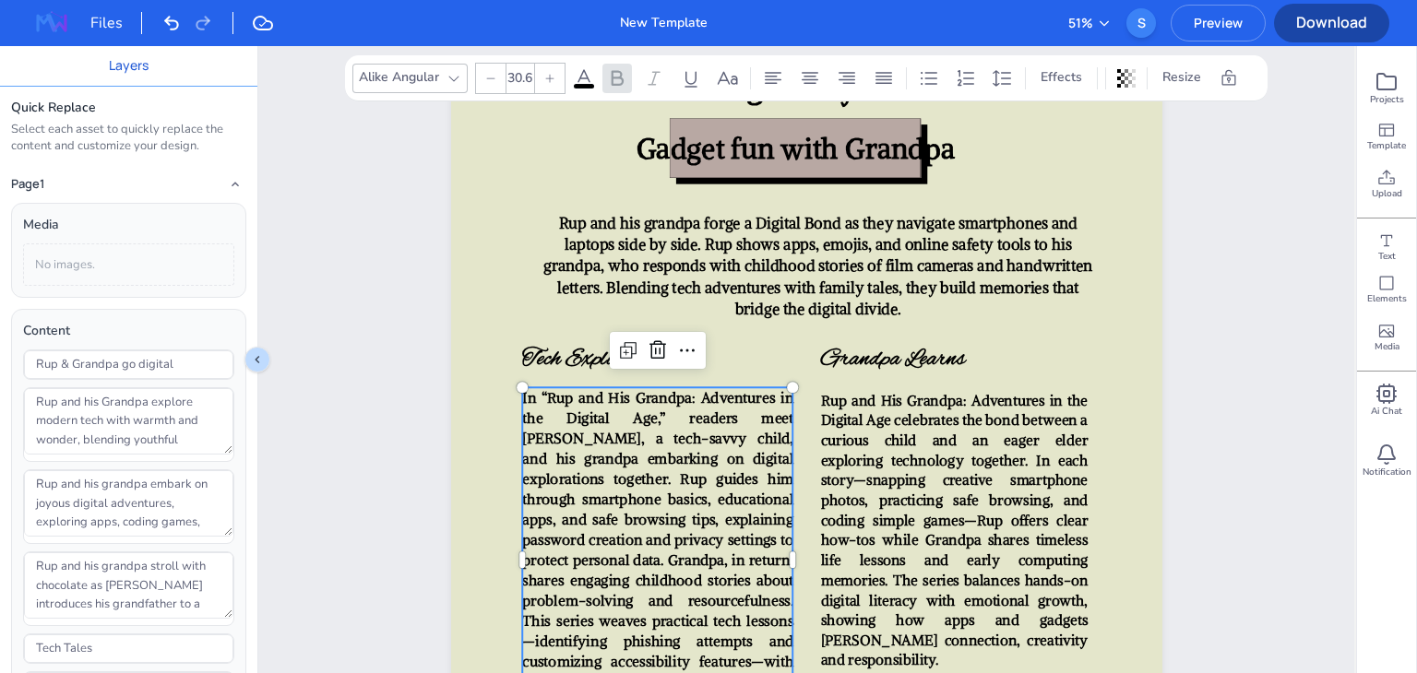
click at [746, 491] on span "In “Rup and His Grandpa: Adventures in the Digital Age,” readers meet Rup, a te…" at bounding box center [657, 550] width 271 height 323
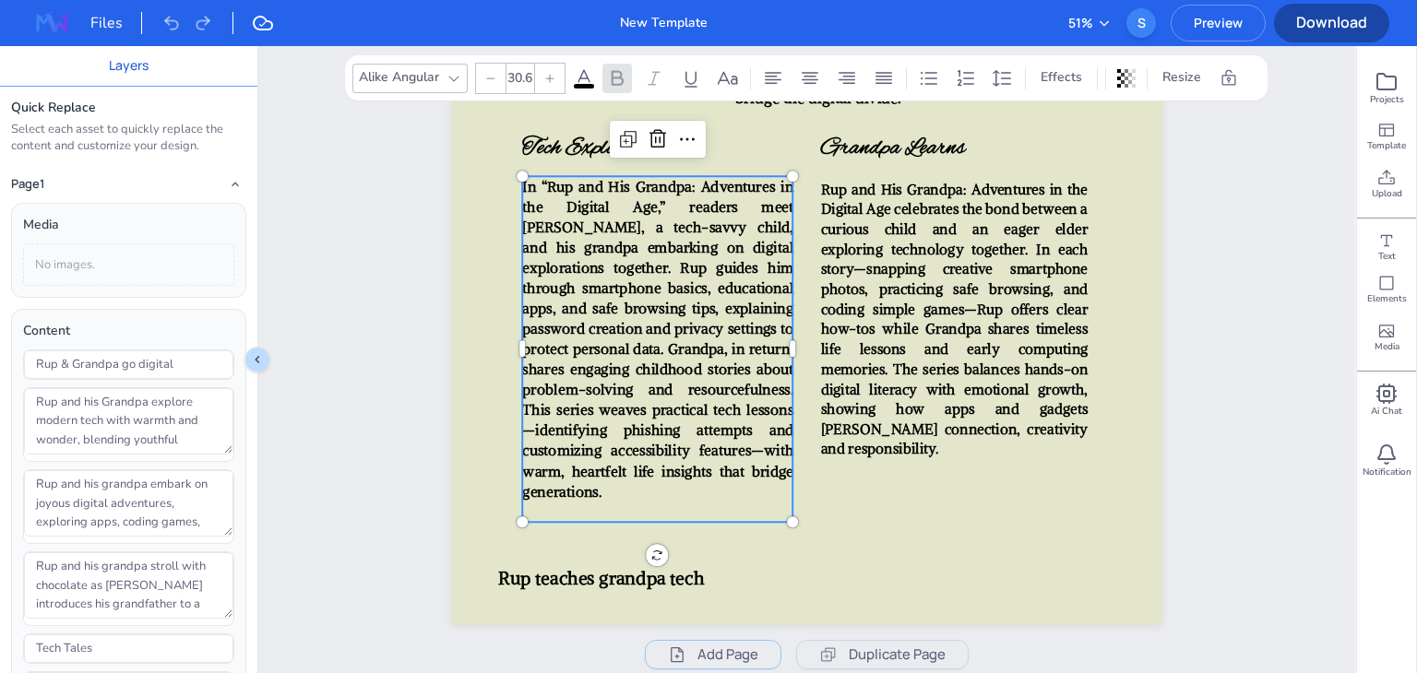
scroll to position [4682, 0]
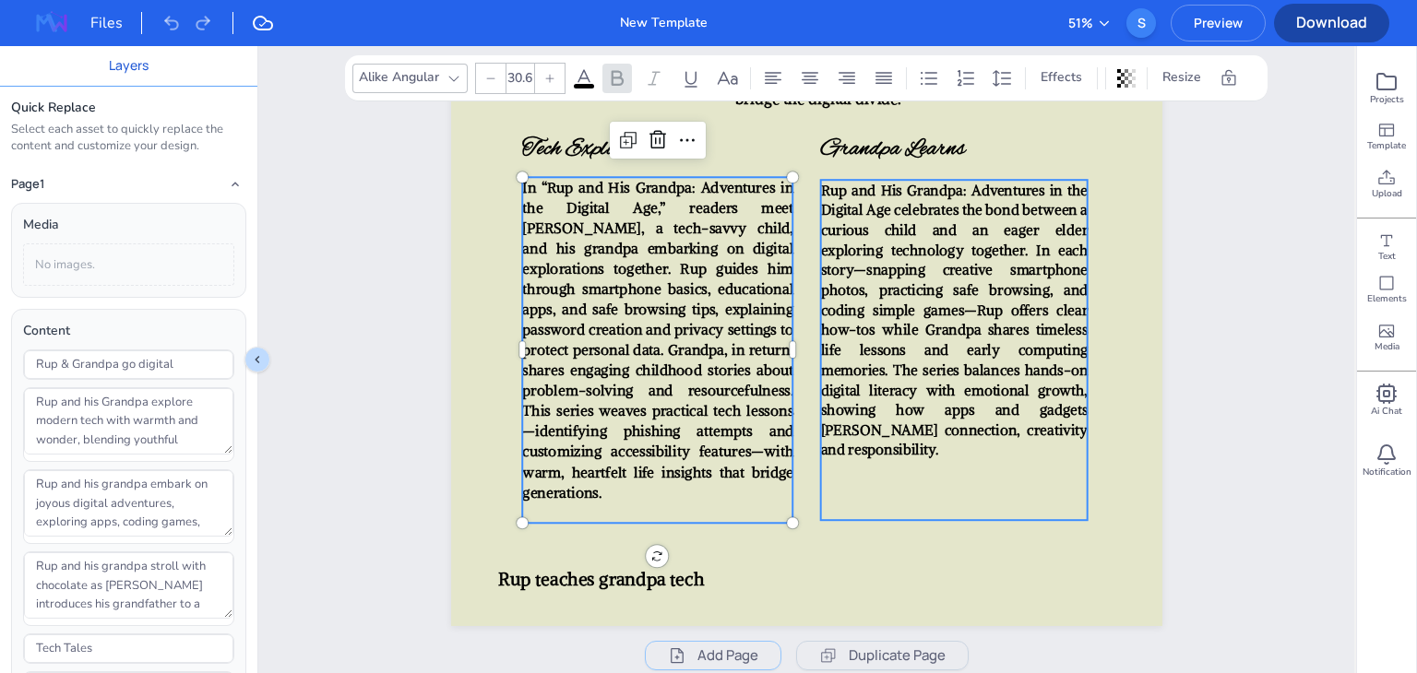
type input "30.2"
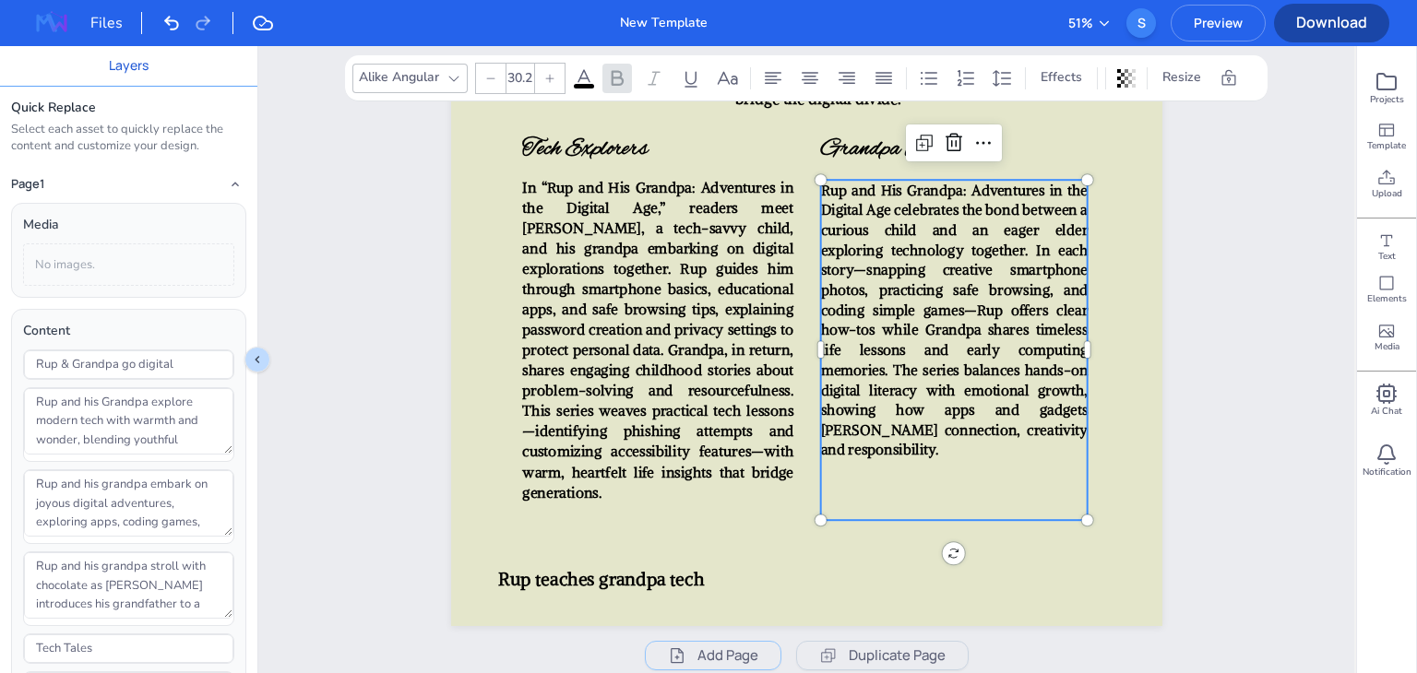
click at [970, 259] on span "Rup and His Grandpa: Adventures in the Digital Age celebrates the bond between …" at bounding box center [953, 320] width 267 height 278
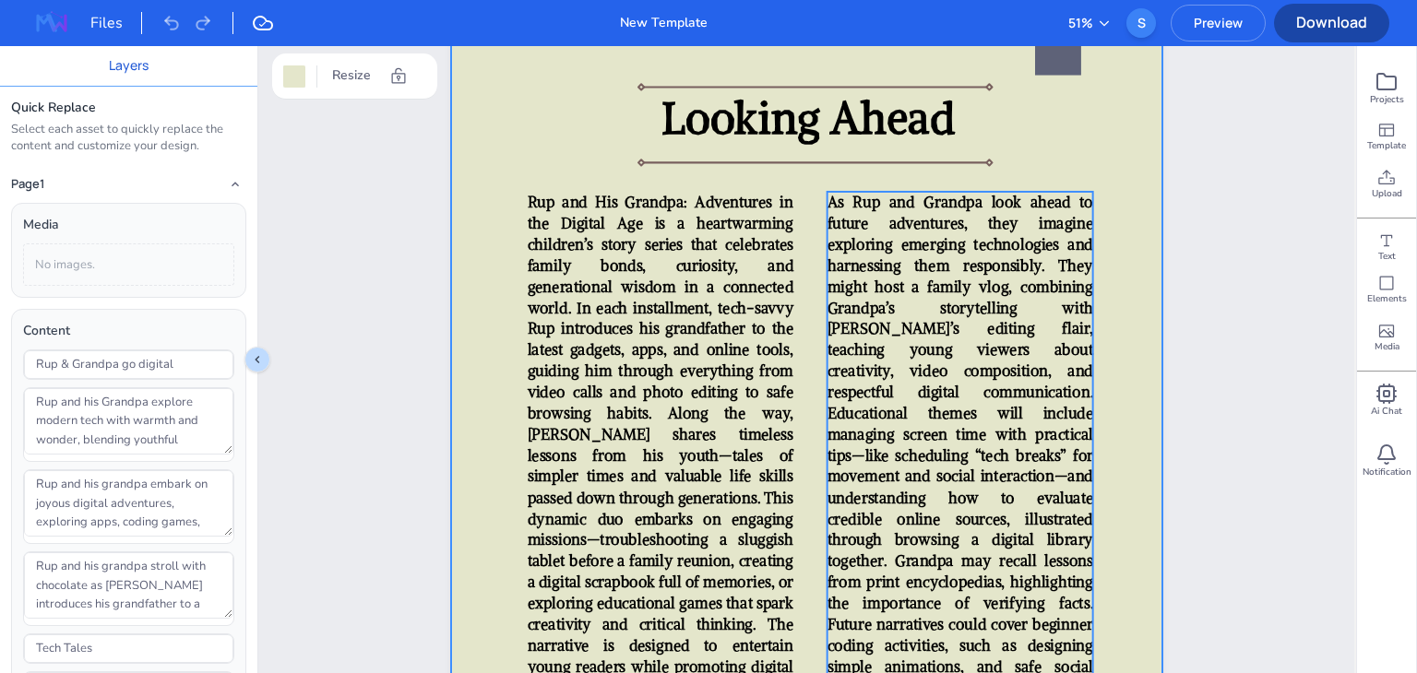
scroll to position [5627, 0]
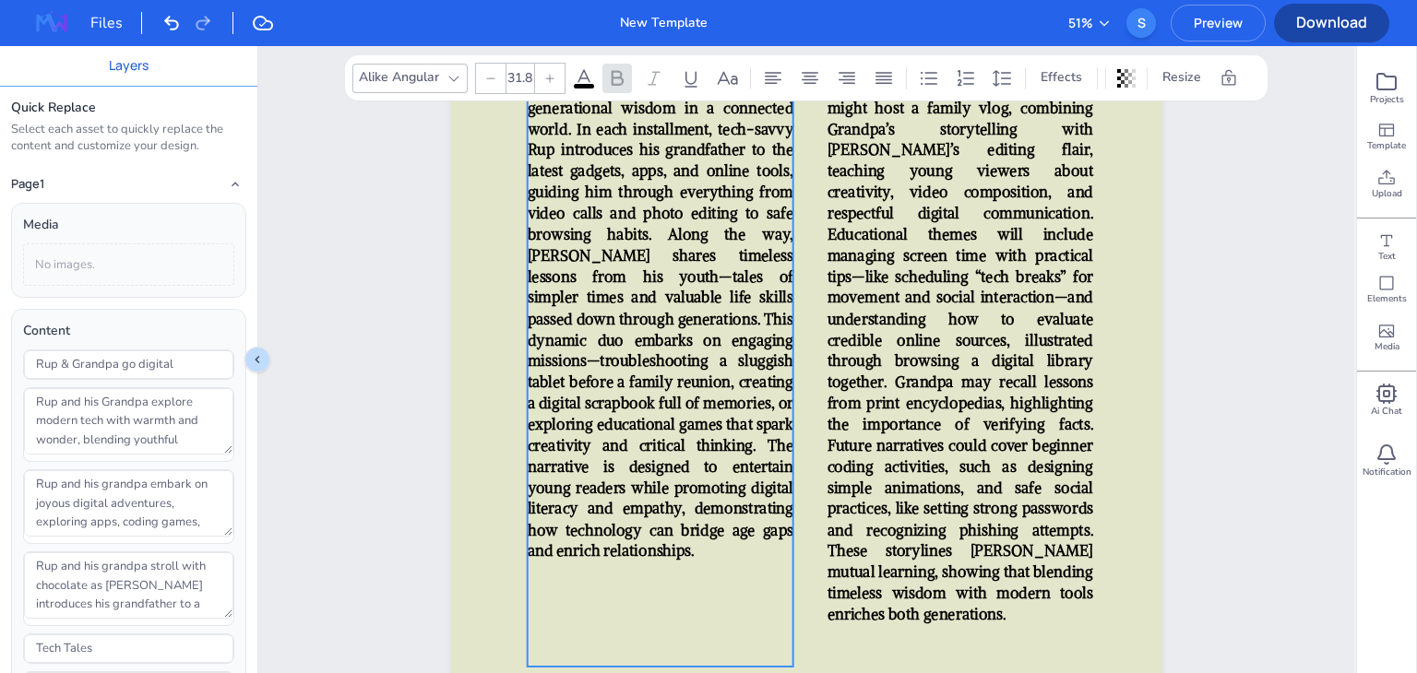
click at [716, 364] on span "Rup and His Grandpa: Adventures in the Digital Age is a heartwarming children’s…" at bounding box center [660, 287] width 266 height 546
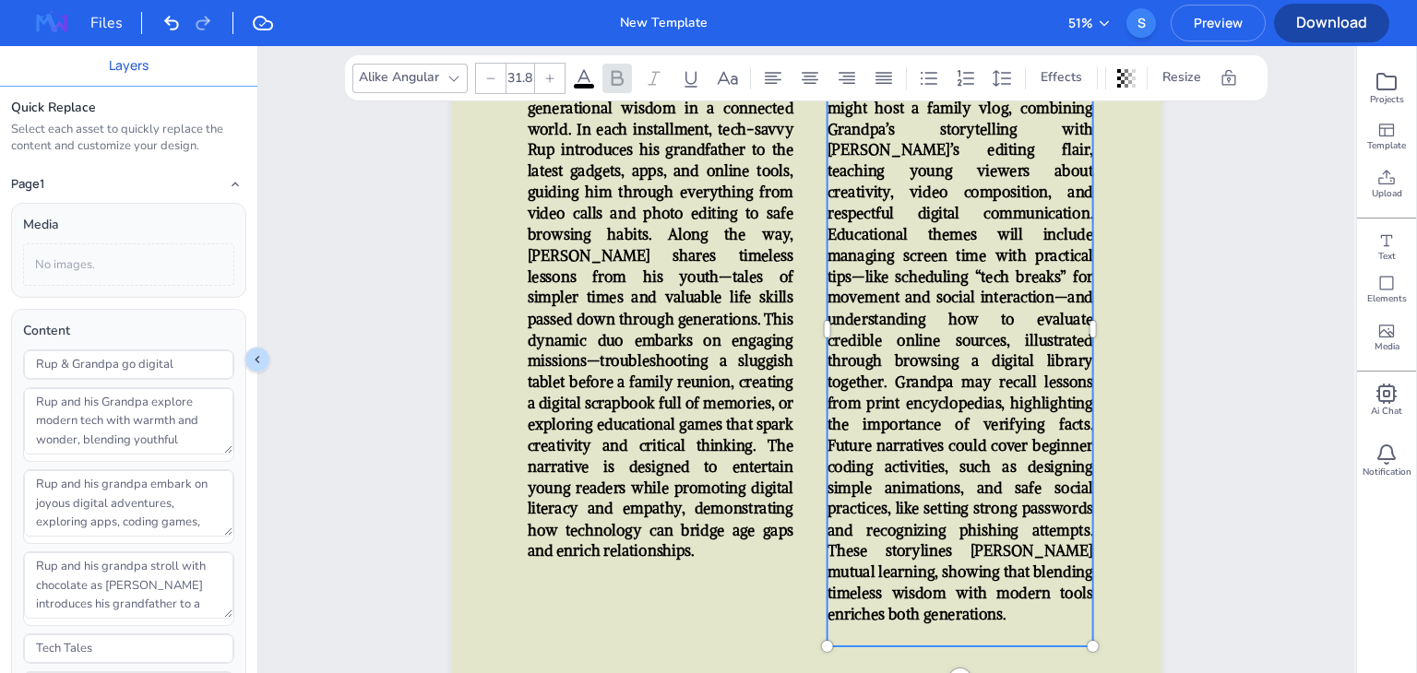
click at [994, 409] on span "As Rup and Grandpa look ahead to future adventures, they imagine exploring emer…" at bounding box center [960, 319] width 266 height 610
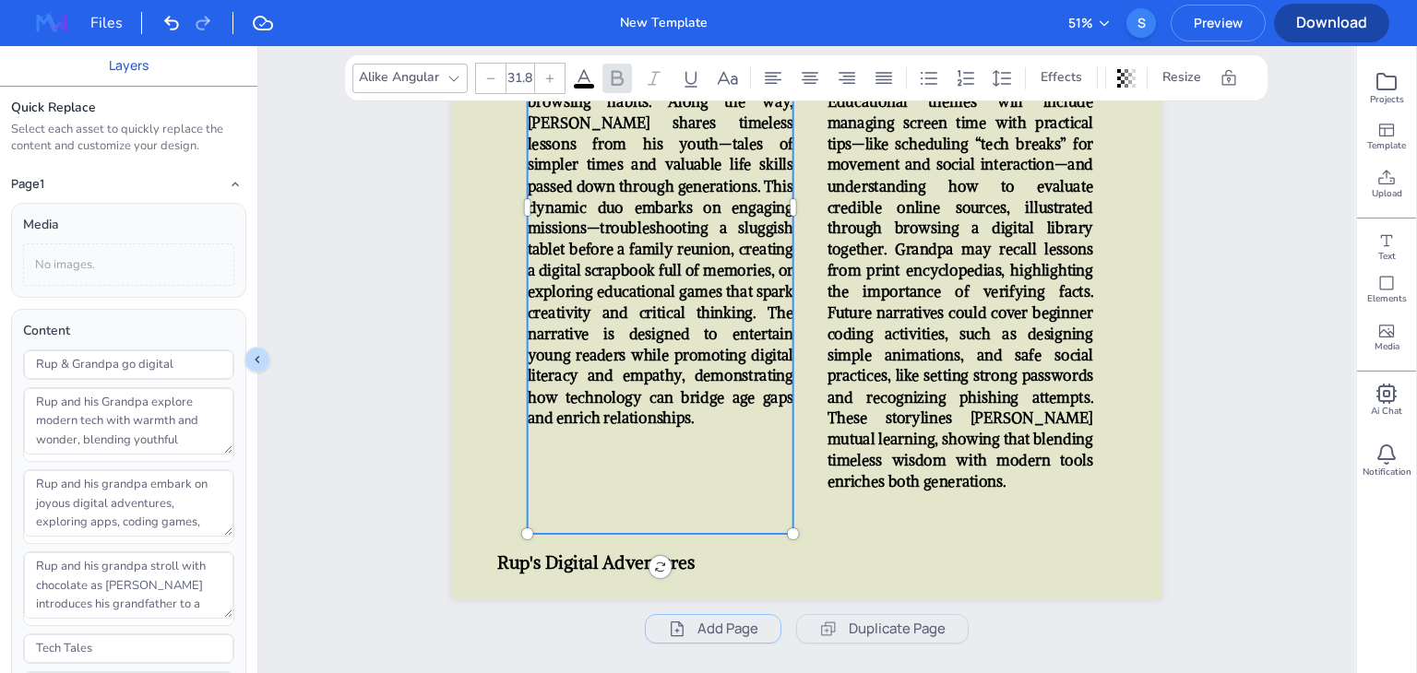
click at [767, 384] on span "Rup and His Grandpa: Adventures in the Digital Age is a heartwarming children’s…" at bounding box center [660, 154] width 266 height 546
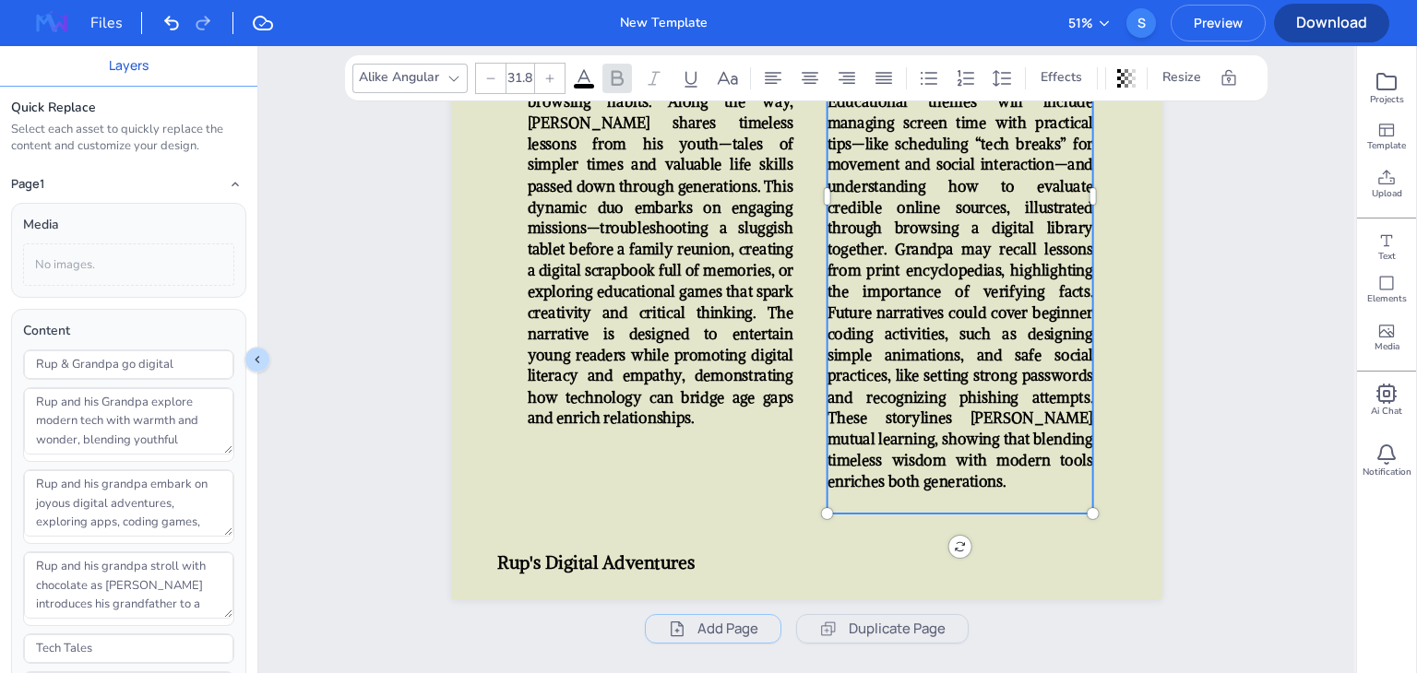
click at [980, 359] on span "As Rup and Grandpa look ahead to future adventures, they imagine exploring emer…" at bounding box center [960, 186] width 266 height 610
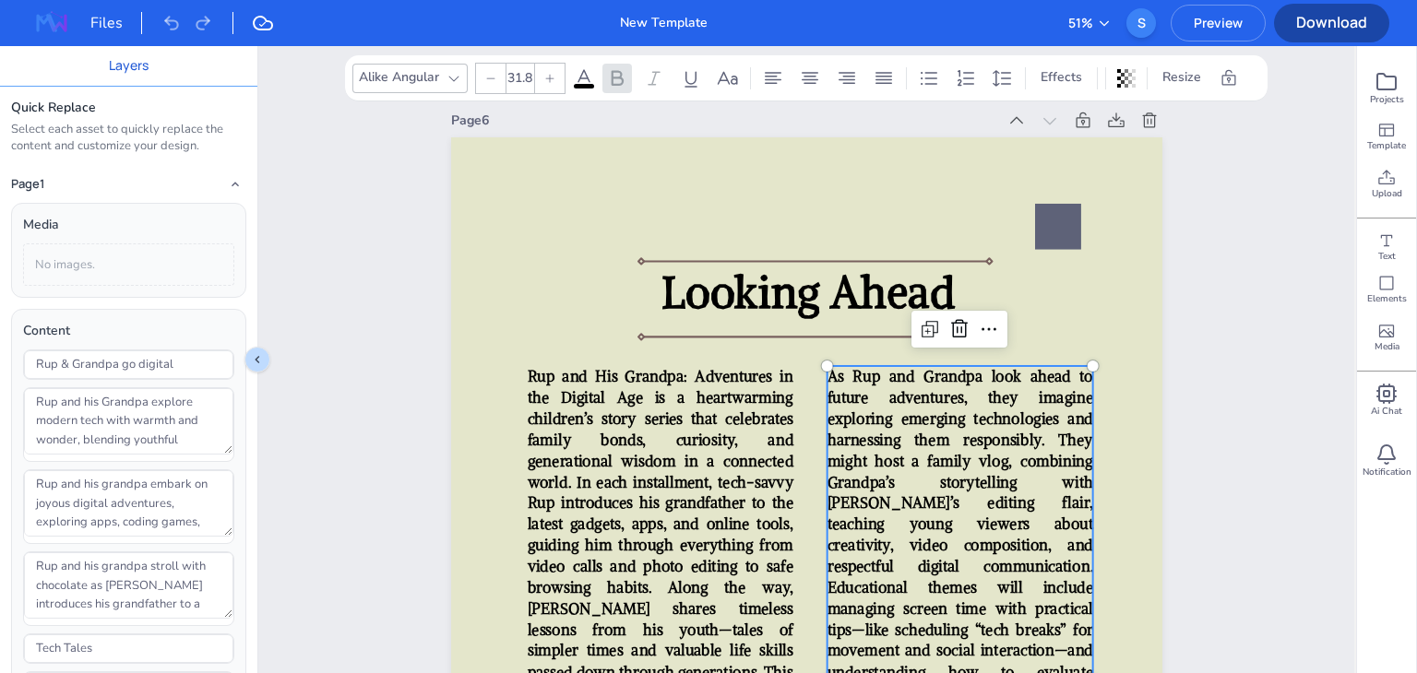
scroll to position [5273, 0]
type input "91.4"
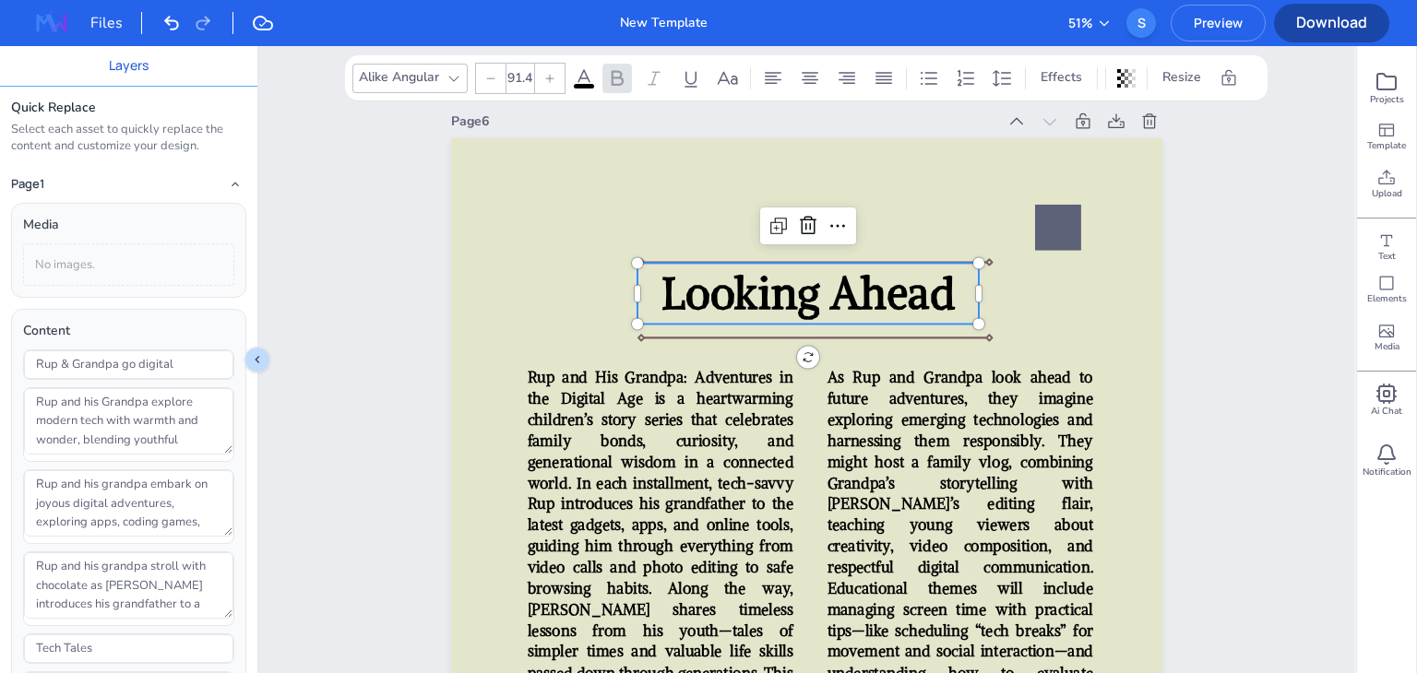
click at [858, 289] on span "Looking Ahead" at bounding box center [807, 294] width 293 height 54
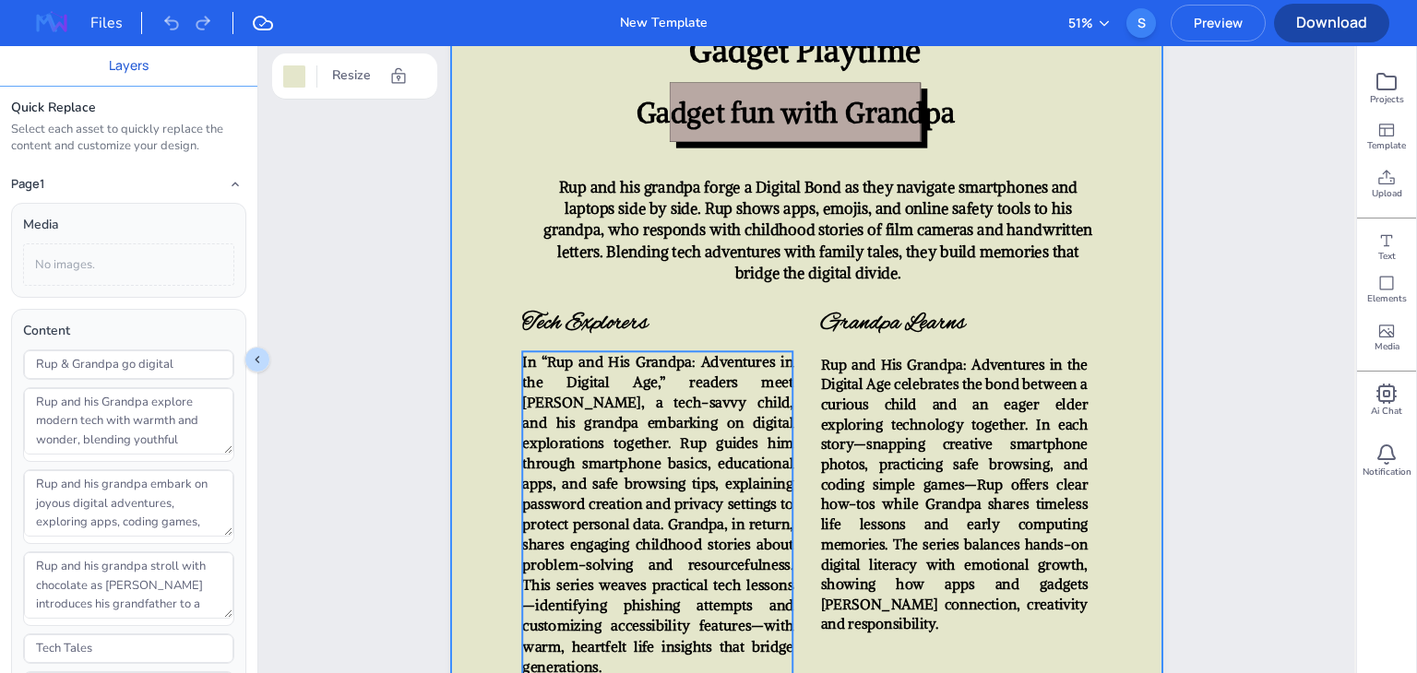
scroll to position [4450, 0]
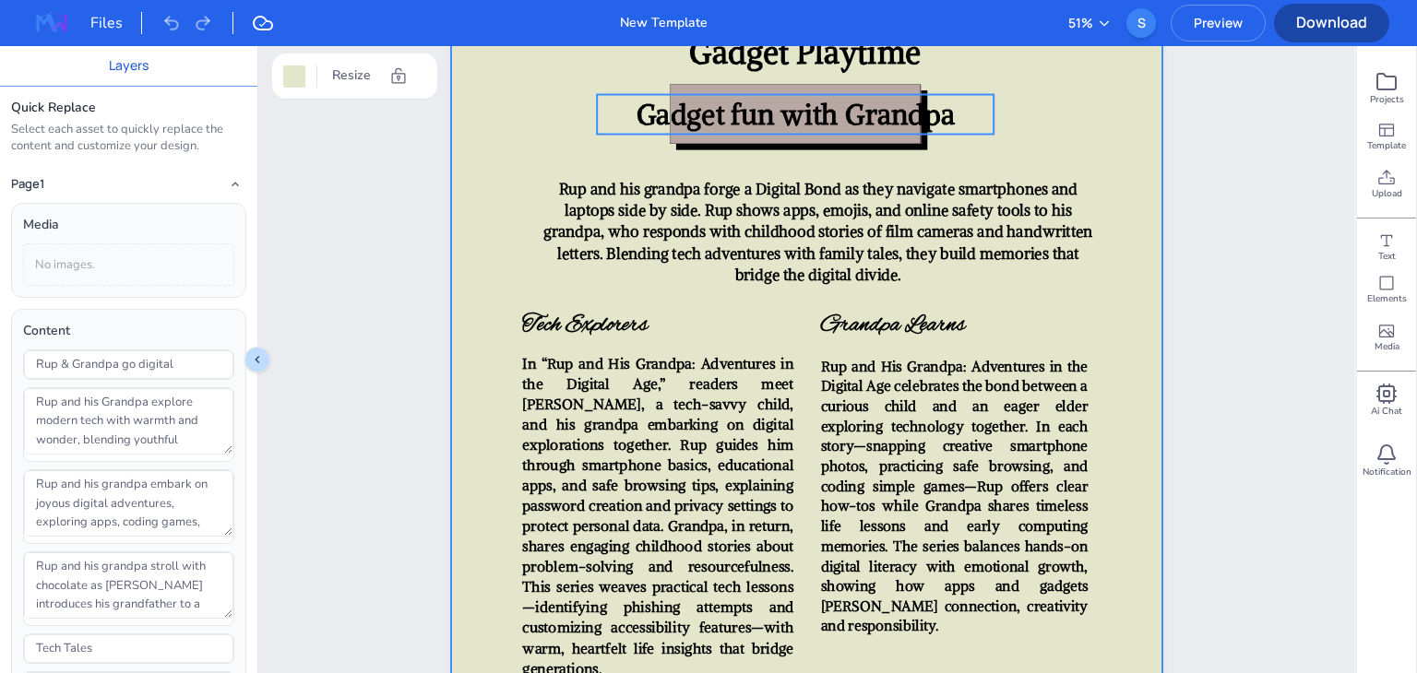
click at [803, 119] on div "Digital Bond Gadget Playtime Gadget fun with Grandpa Rup and his grandpa forge …" at bounding box center [806, 328] width 711 height 948
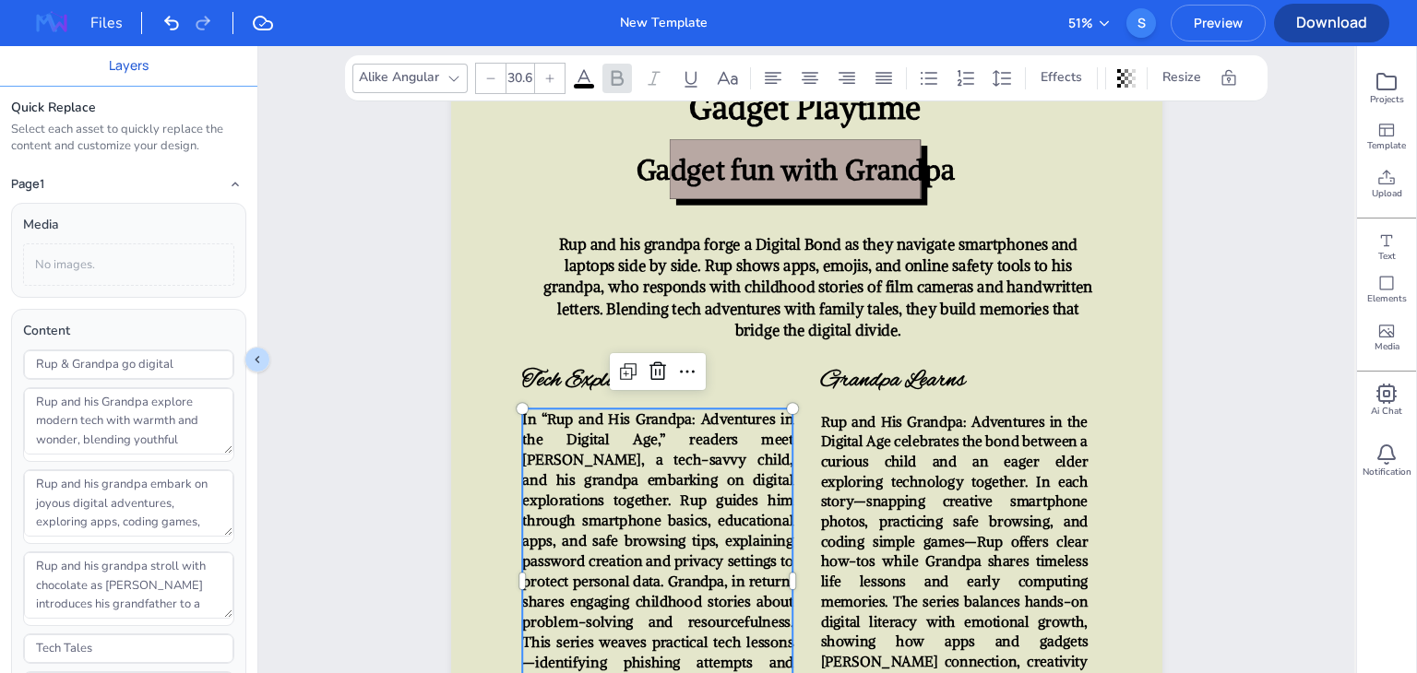
click at [701, 474] on span "In “Rup and His Grandpa: Adventures in the Digital Age,” readers meet Rup, a te…" at bounding box center [657, 572] width 271 height 323
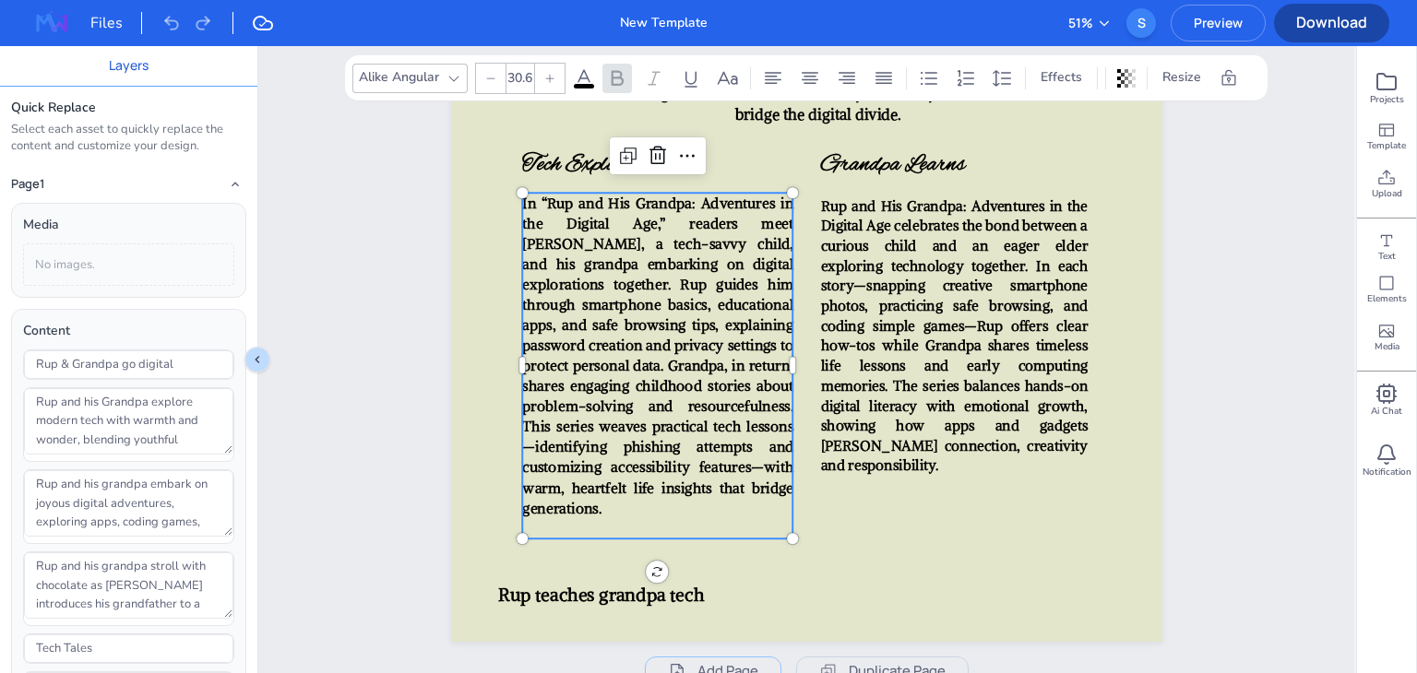
scroll to position [4695, 0]
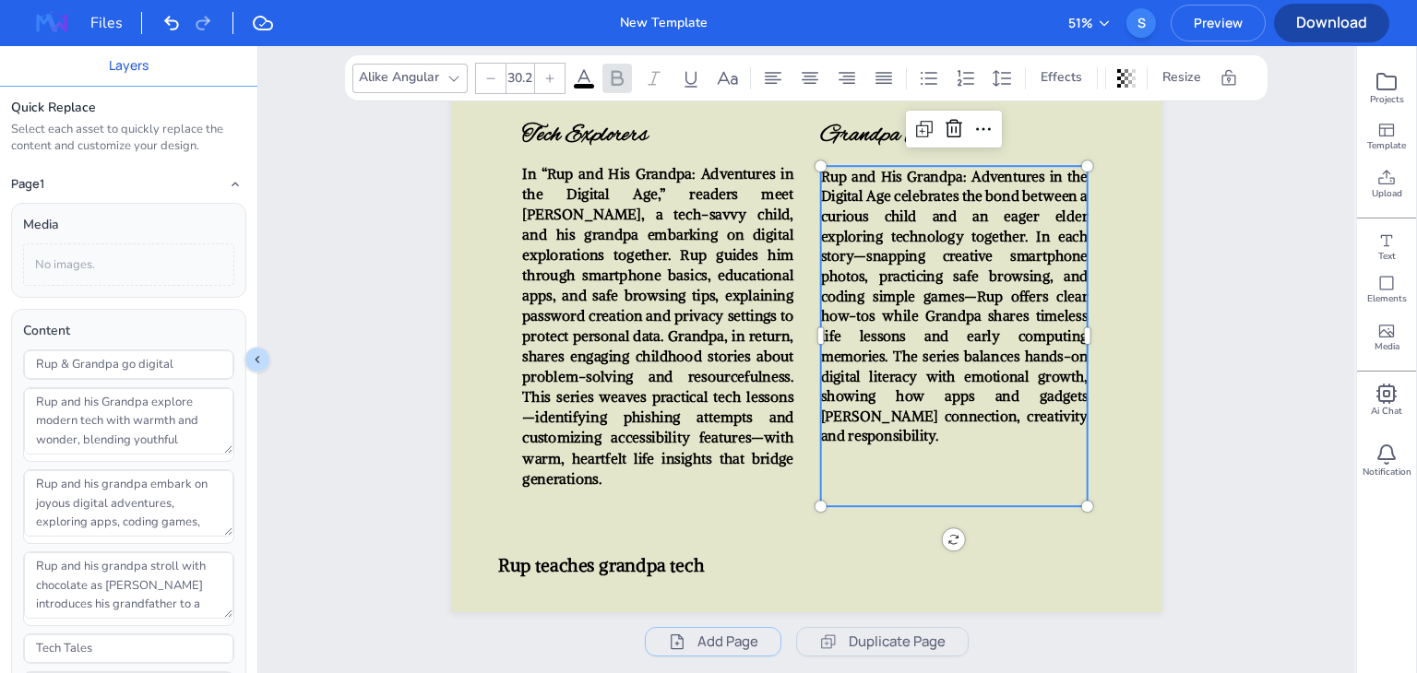
click at [847, 353] on span "Rup and His Grandpa: Adventures in the Digital Age celebrates the bond between …" at bounding box center [953, 306] width 267 height 278
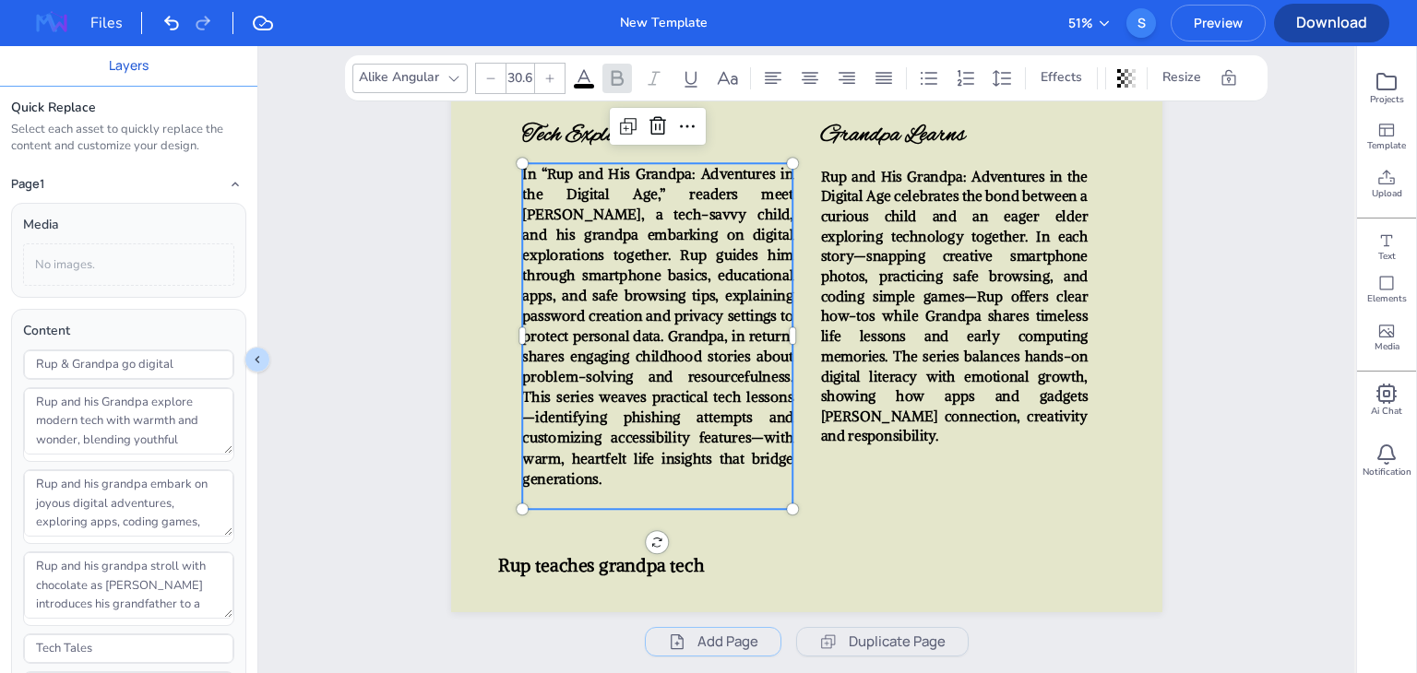
click at [700, 300] on span "In “Rup and His Grandpa: Adventures in the Digital Age,” readers meet Rup, a te…" at bounding box center [657, 326] width 271 height 323
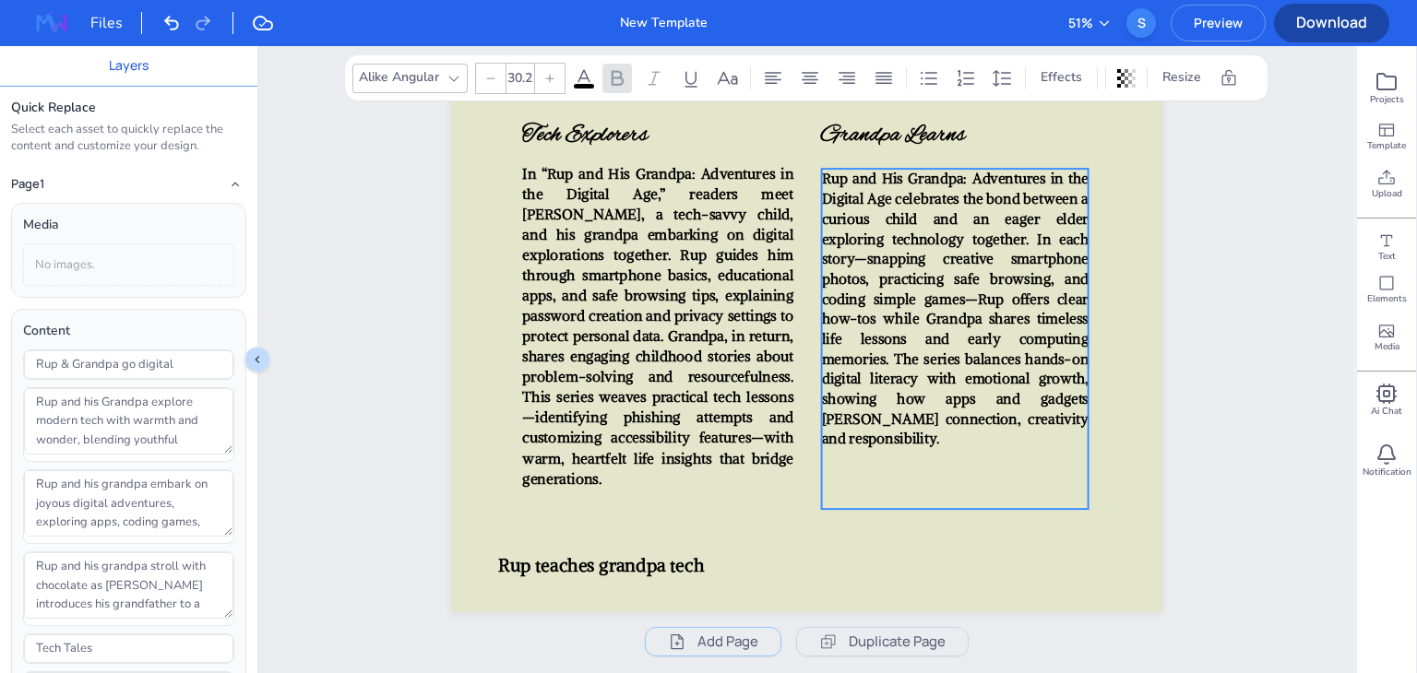
click at [996, 305] on p "Rup and His Grandpa: Adventures in the Digital Age celebrates the bond between …" at bounding box center [954, 309] width 267 height 280
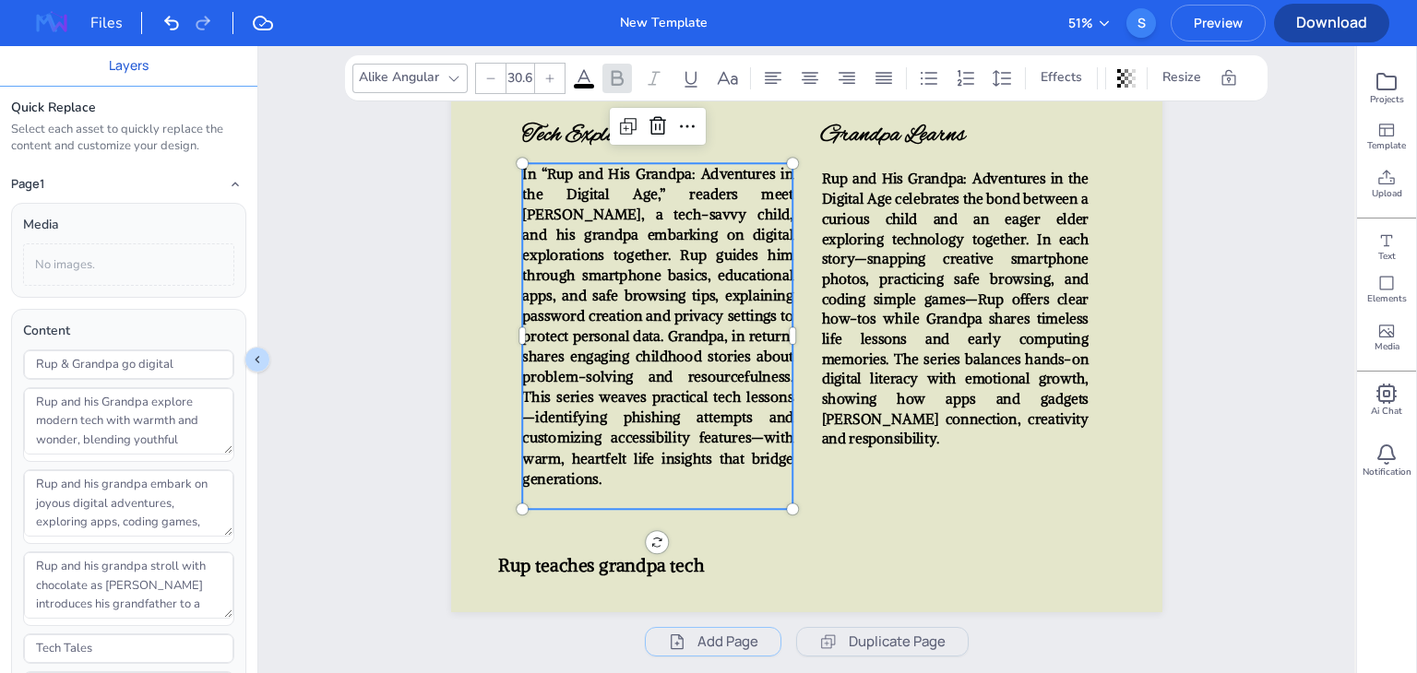
click at [770, 339] on span "In “Rup and His Grandpa: Adventures in the Digital Age,” readers meet Rup, a te…" at bounding box center [657, 326] width 271 height 323
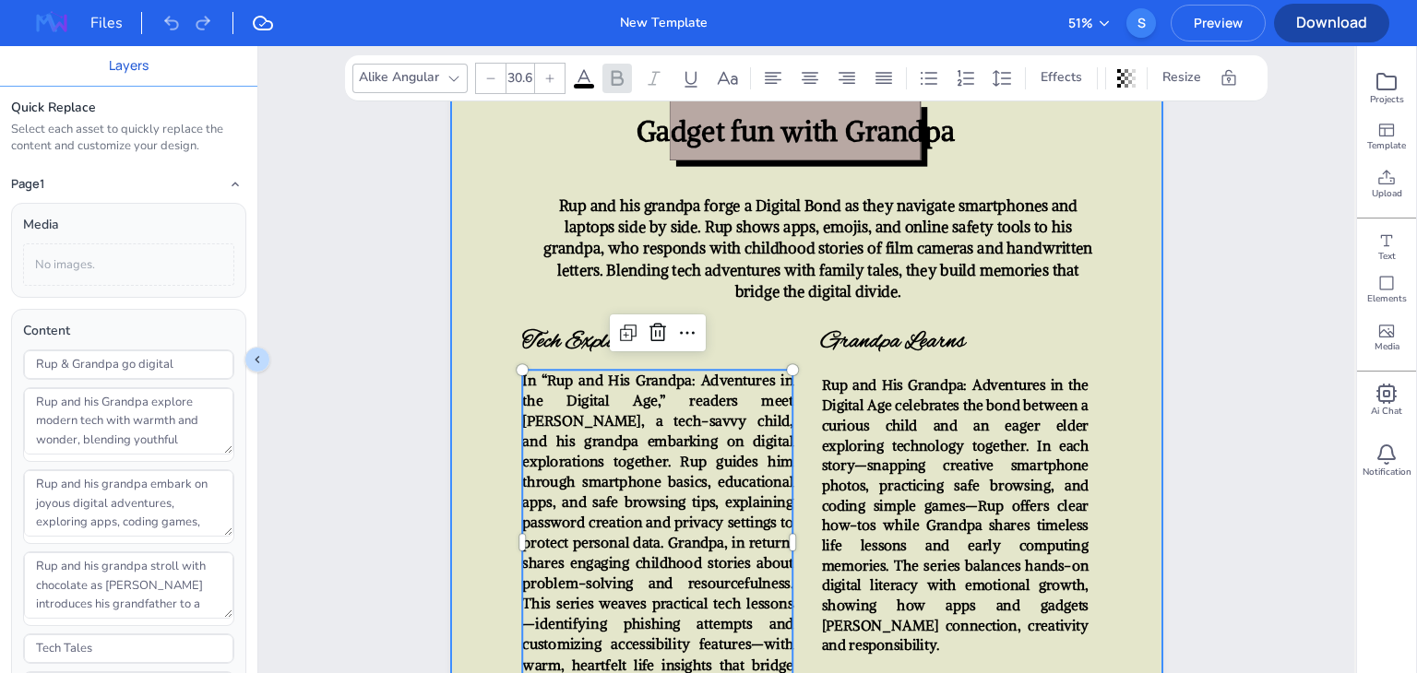
scroll to position [4366, 0]
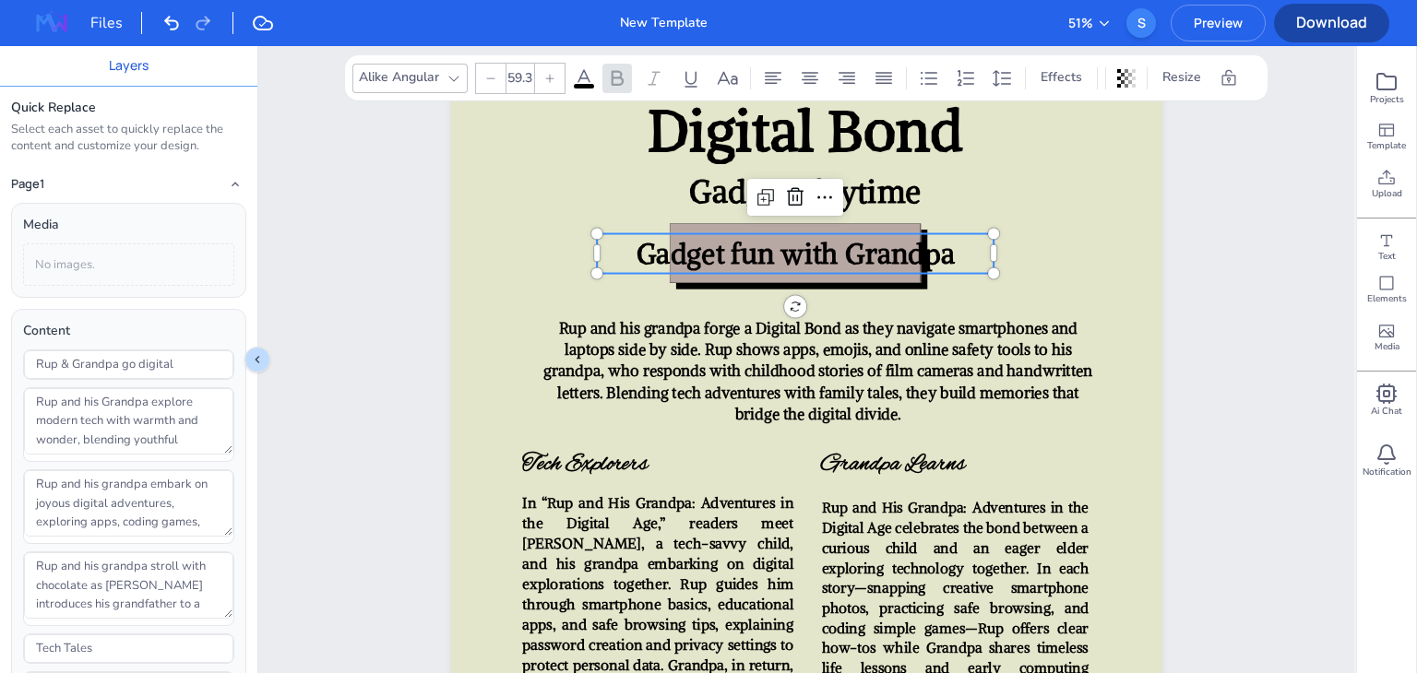
click at [810, 236] on span "Gadget fun with Grandpa" at bounding box center [795, 253] width 318 height 35
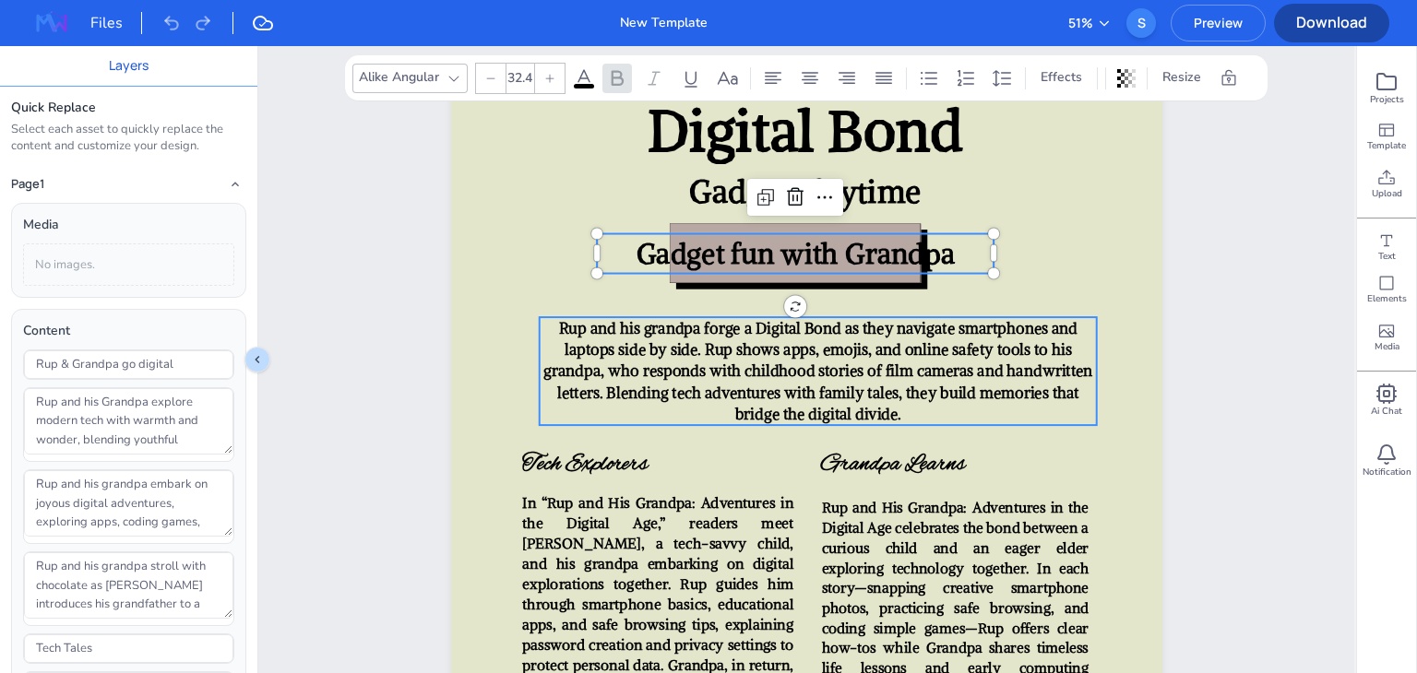
click at [775, 358] on span "Rup and his grandpa forge a Digital Bond as they navigate smartphones and lapto…" at bounding box center [817, 370] width 549 height 105
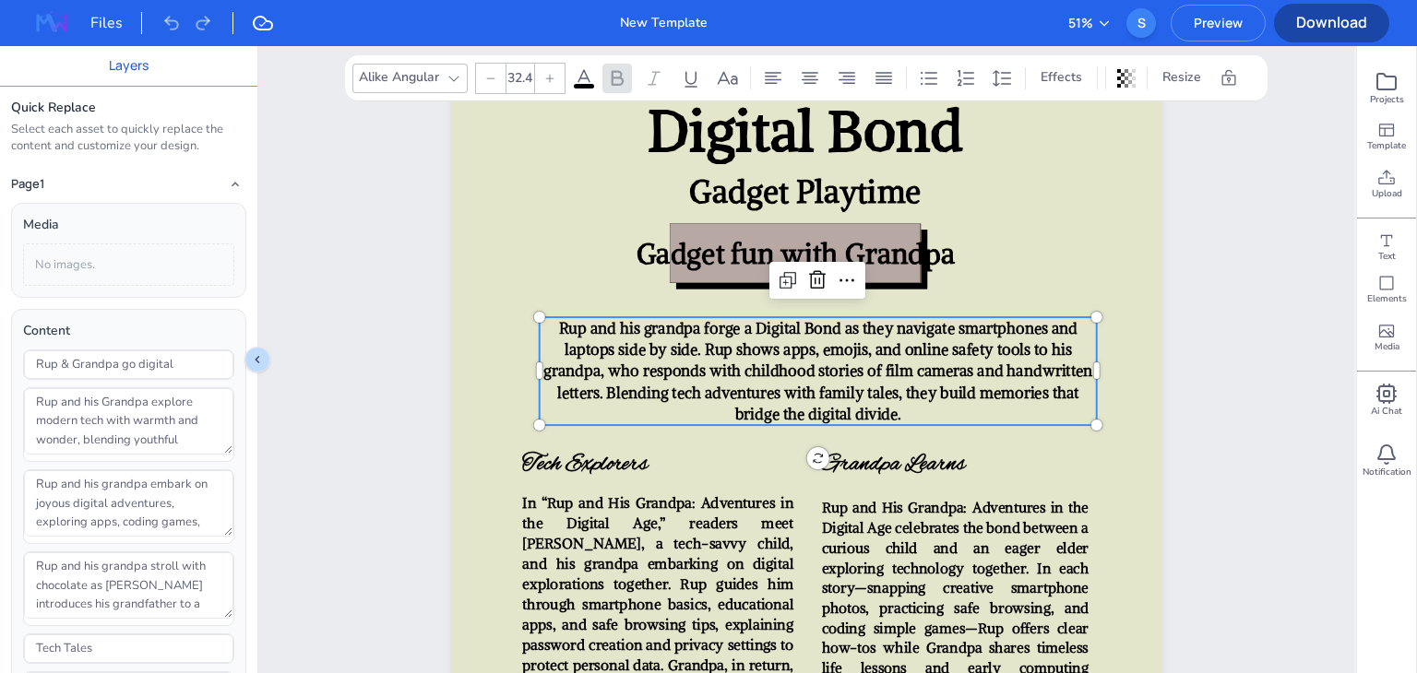
scroll to position [4161, 0]
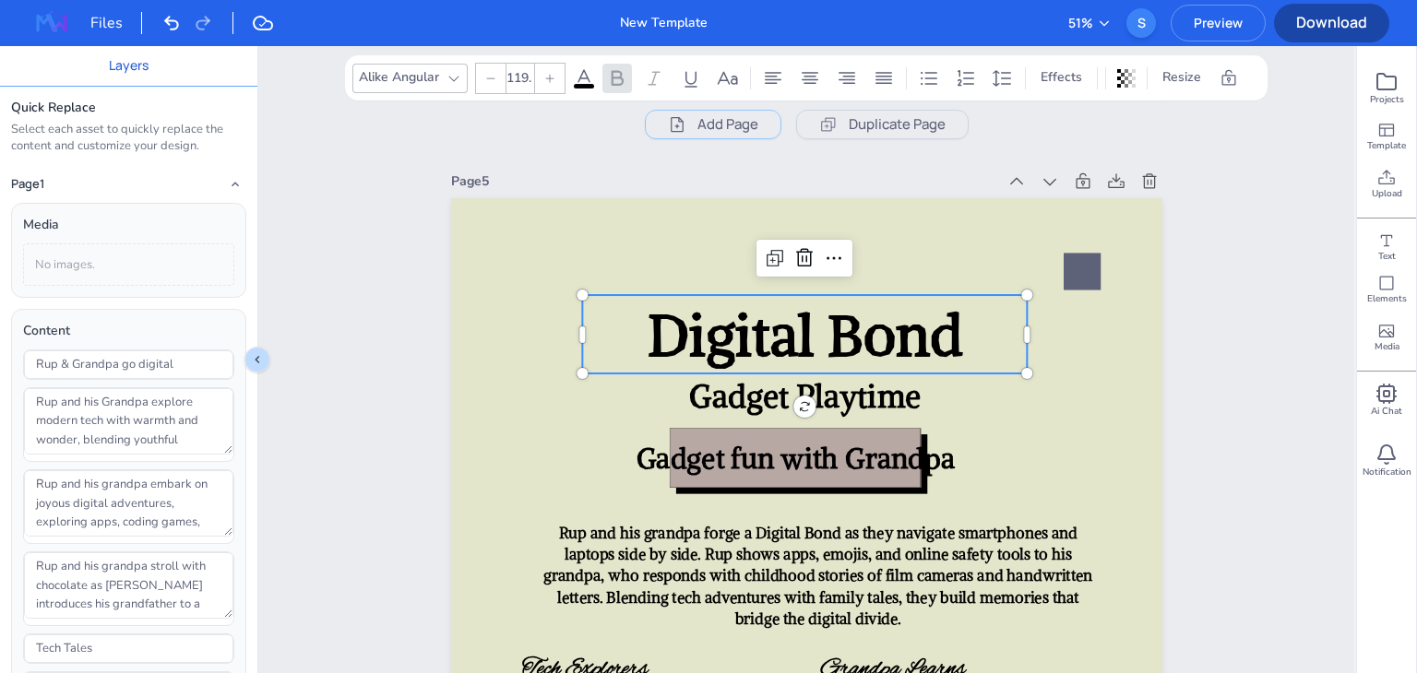
click at [775, 358] on span "Digital Bond" at bounding box center [804, 335] width 315 height 70
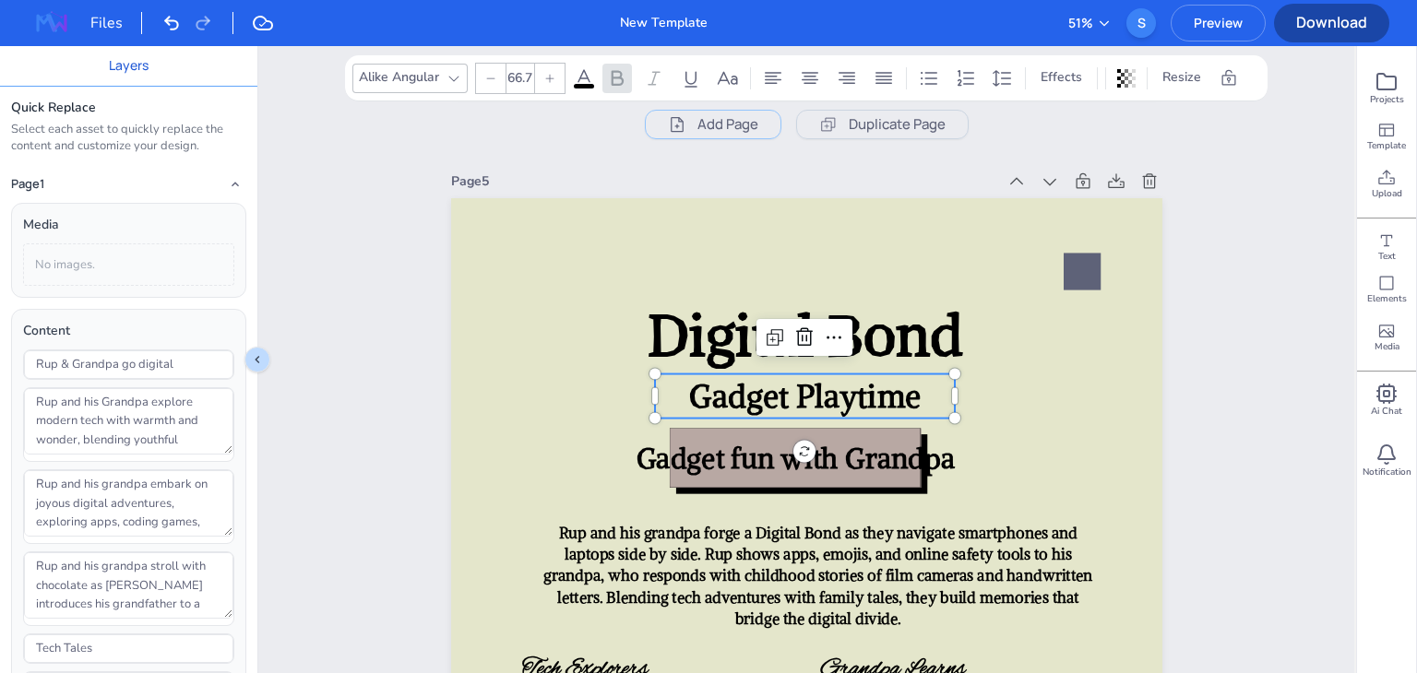
click at [761, 392] on span "Gadget Playtime" at bounding box center [804, 396] width 232 height 40
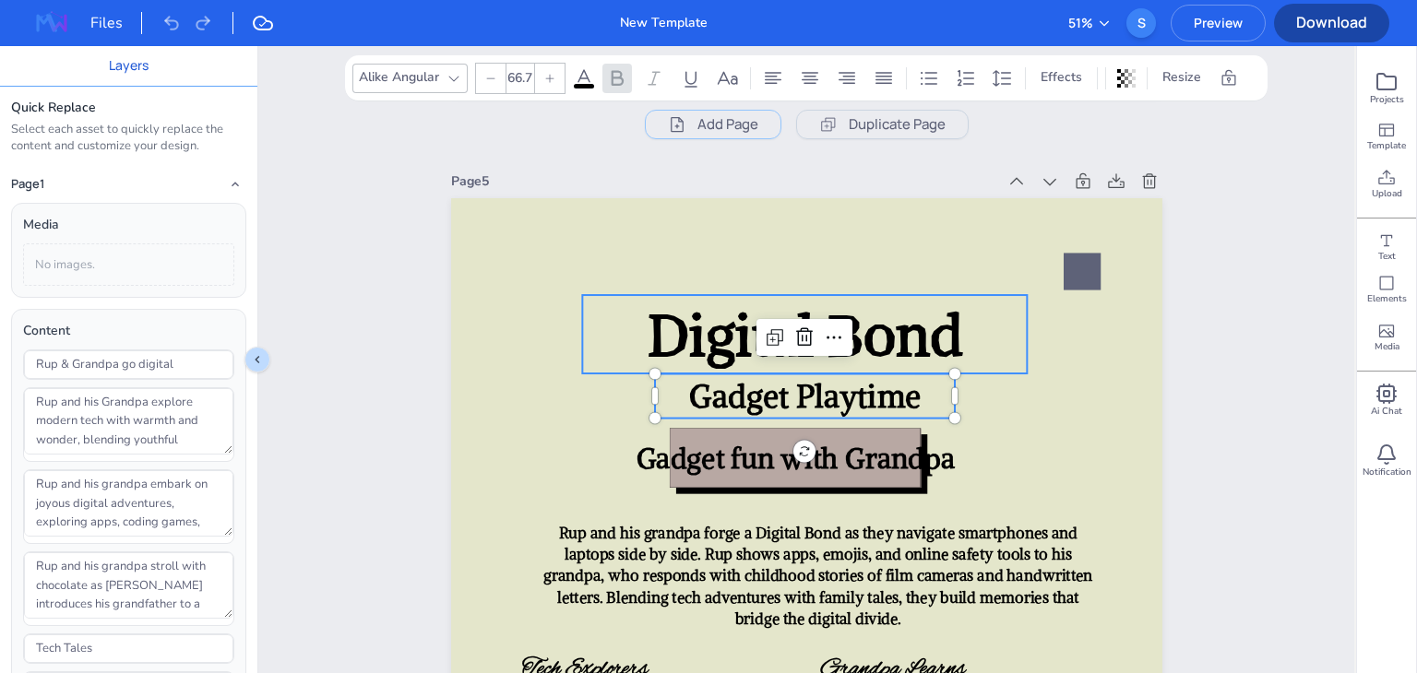
type input "119.1"
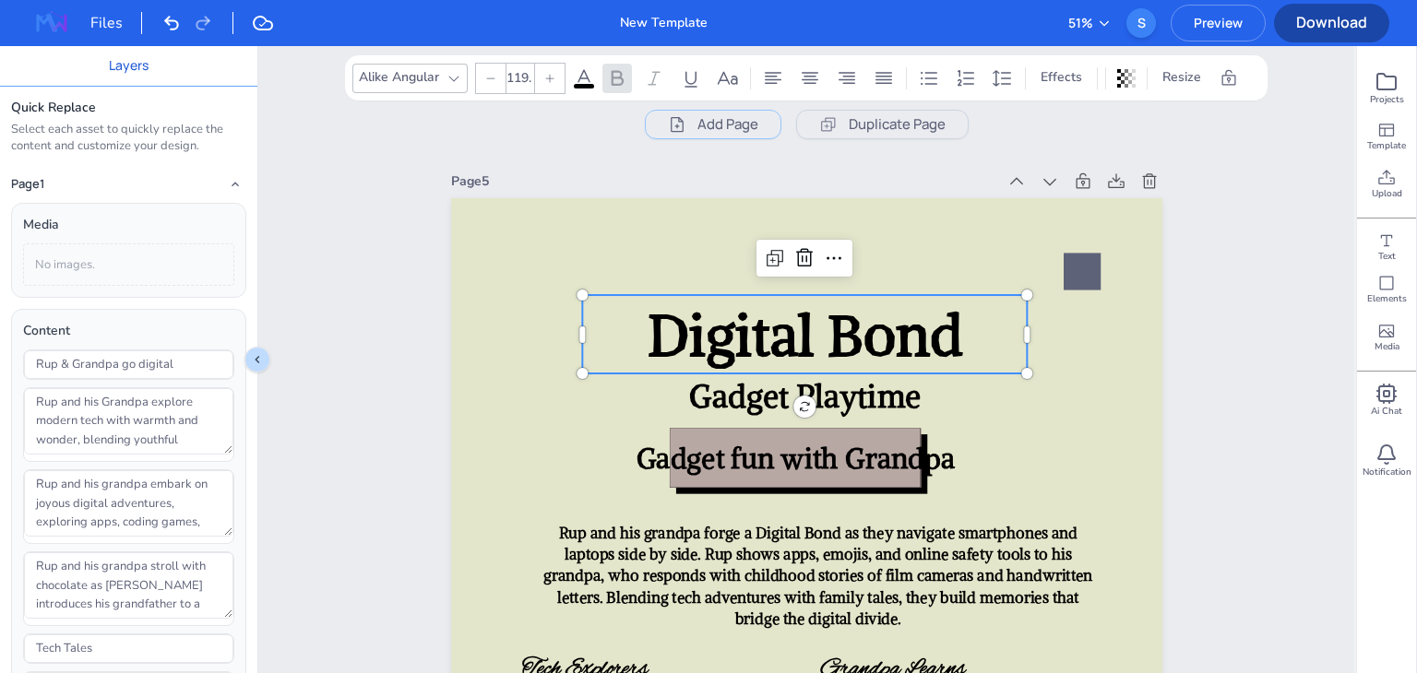
click at [744, 357] on span "Digital Bond" at bounding box center [804, 335] width 315 height 70
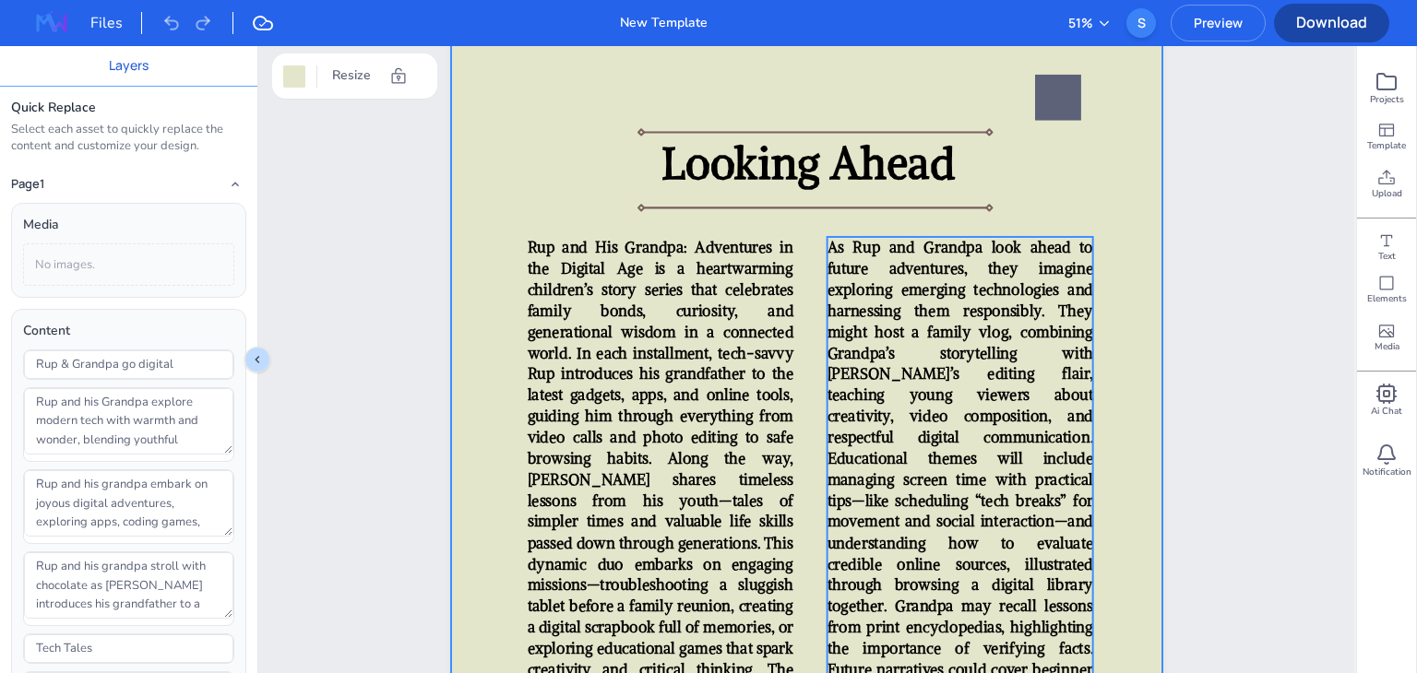
scroll to position [5189, 0]
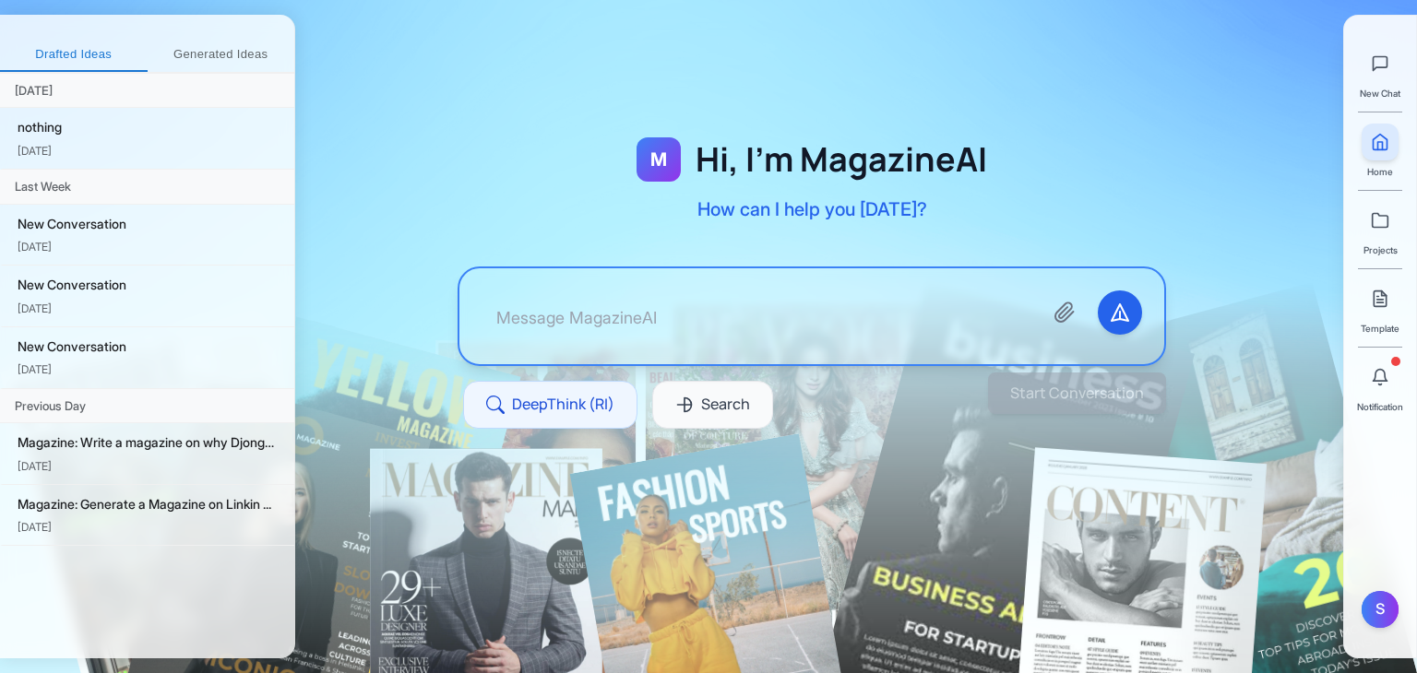
click at [196, 45] on button "Generated Ideas" at bounding box center [222, 55] width 148 height 33
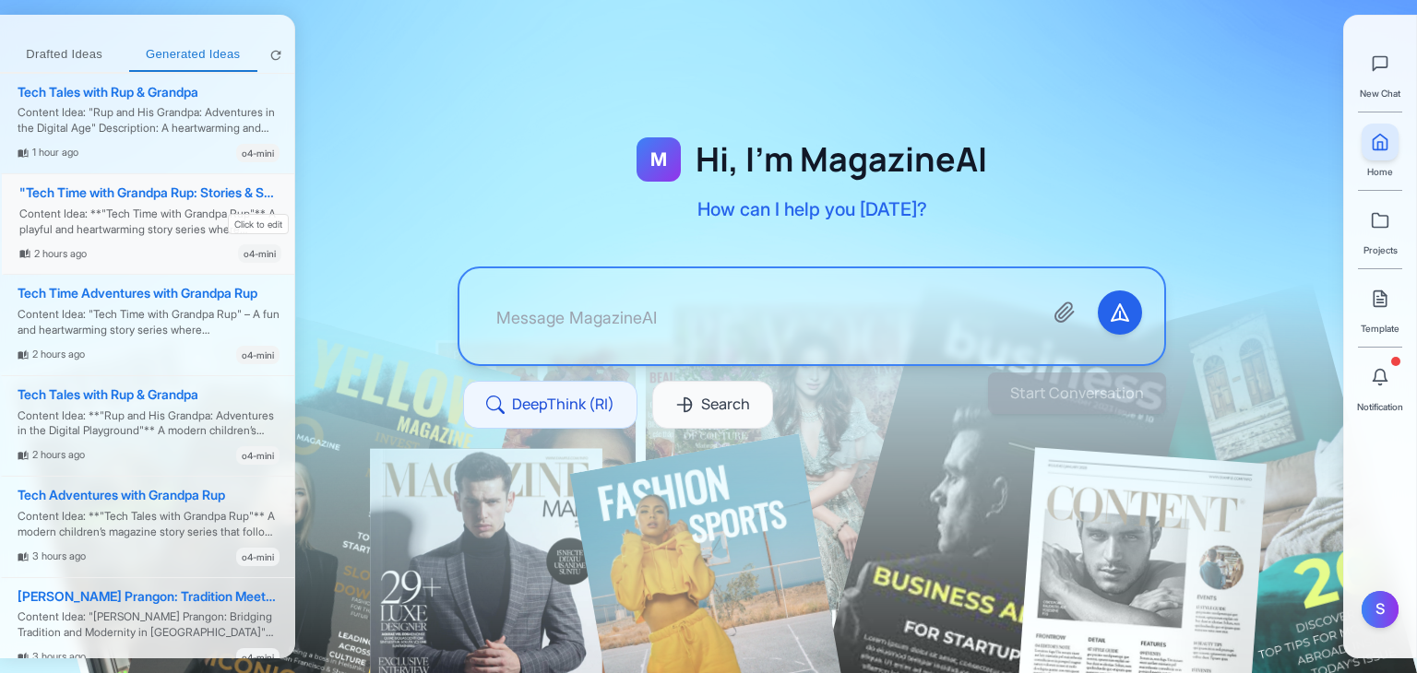
click at [118, 221] on div "Content Idea: **"Tech Time with Grandpa Rup"** A playful and heartwarming story…" at bounding box center [150, 222] width 262 height 31
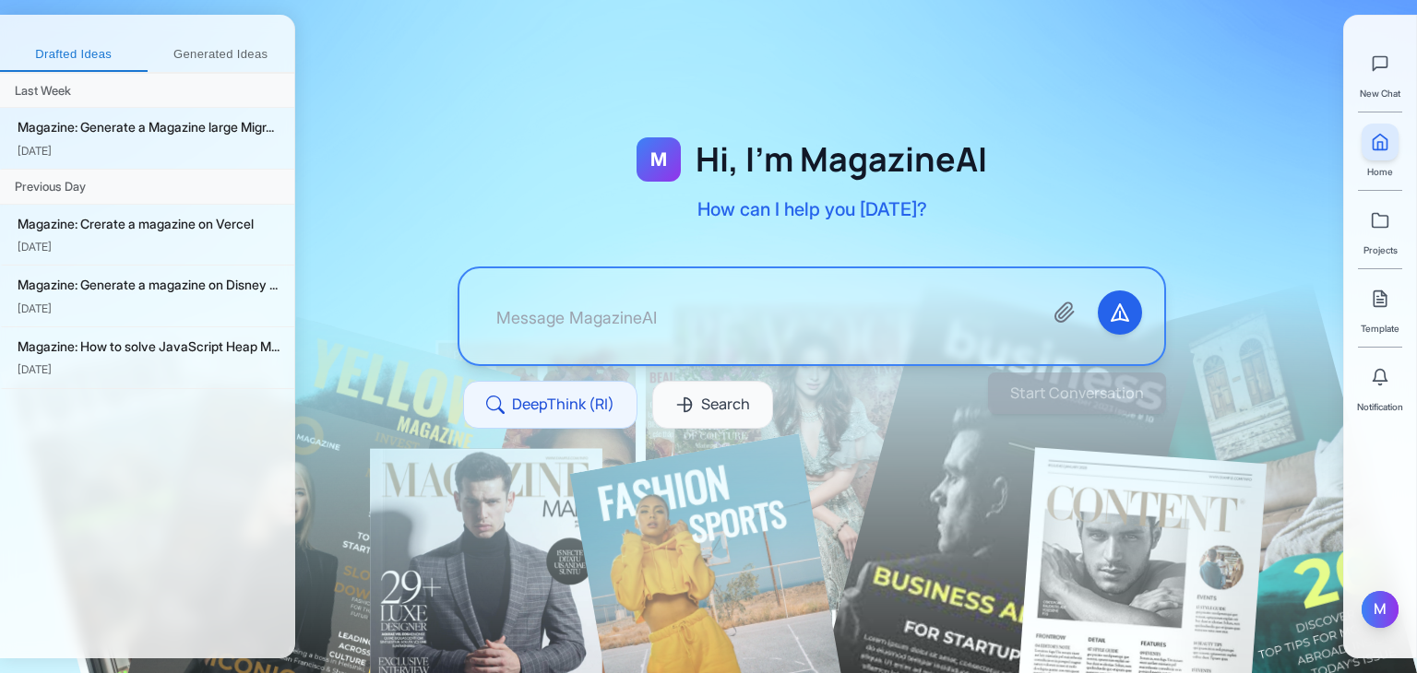
click at [1386, 608] on div "M" at bounding box center [1380, 609] width 37 height 37
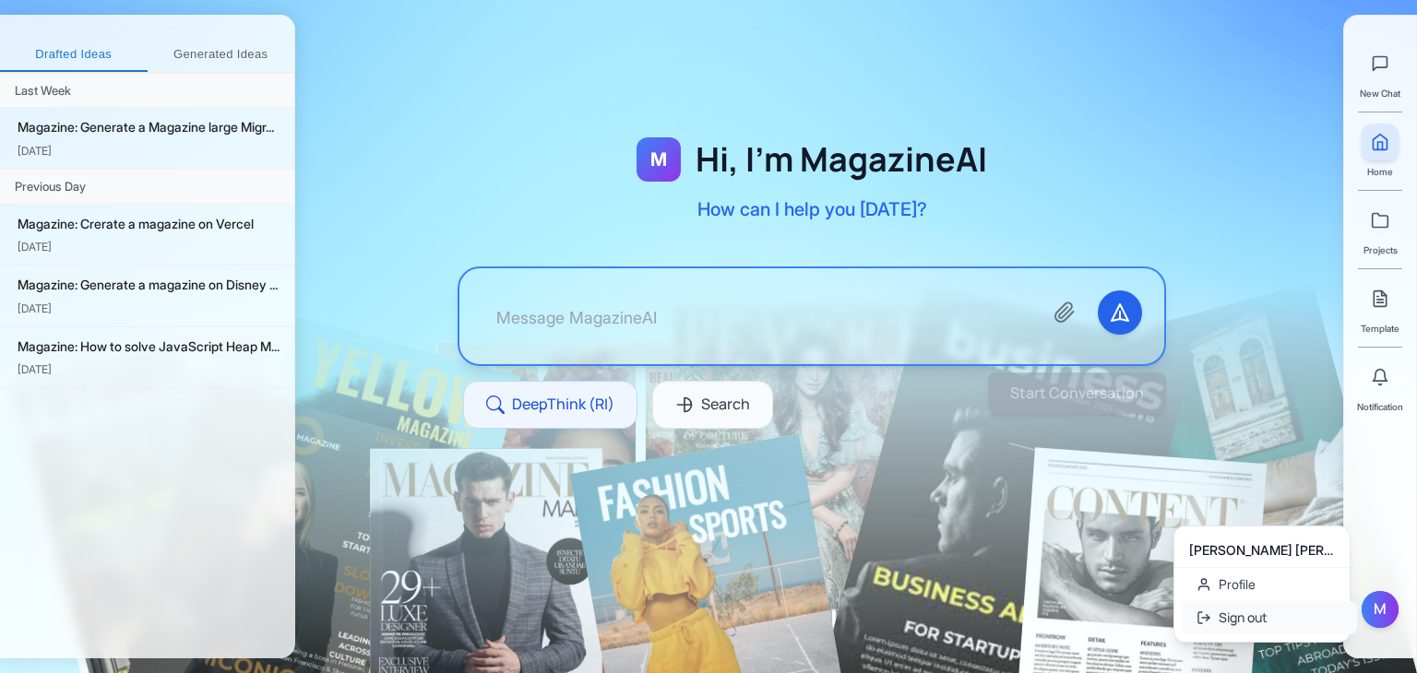
click at [1231, 618] on button "Sign out" at bounding box center [1269, 617] width 175 height 33
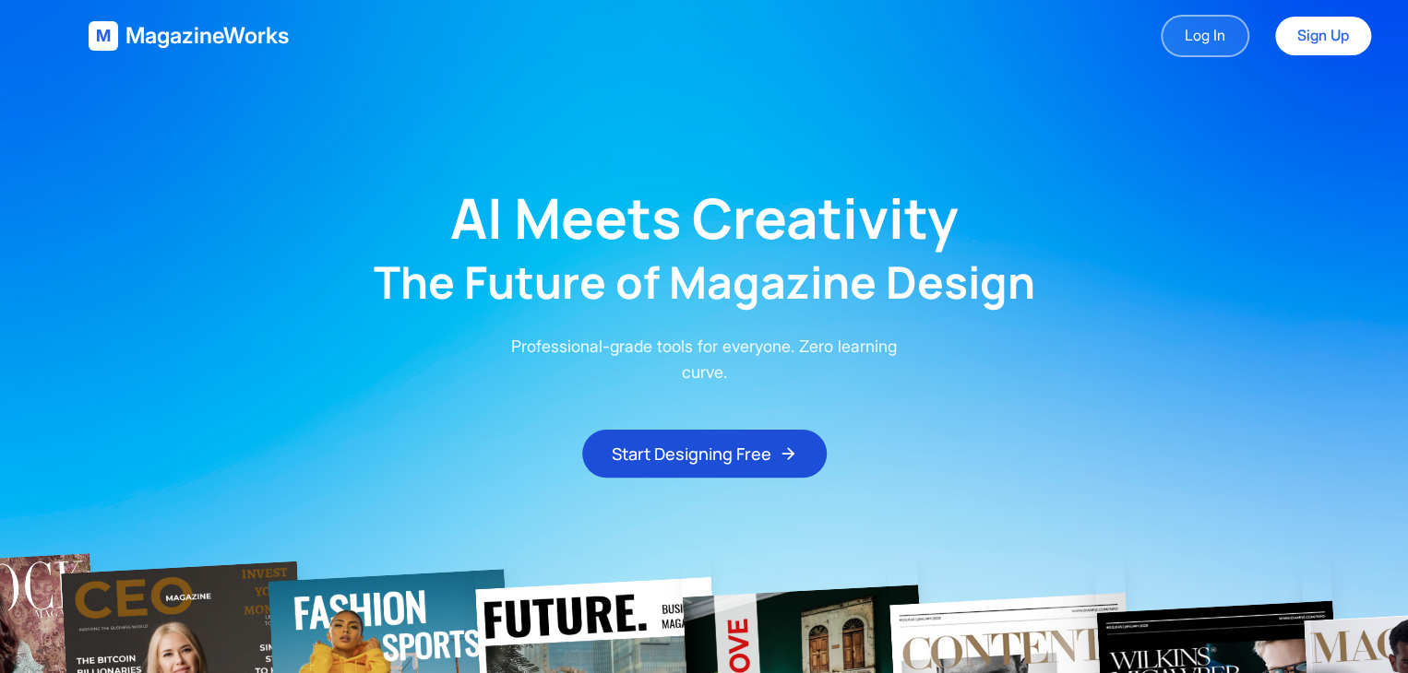
click at [1202, 34] on link "Log In" at bounding box center [1204, 36] width 89 height 42
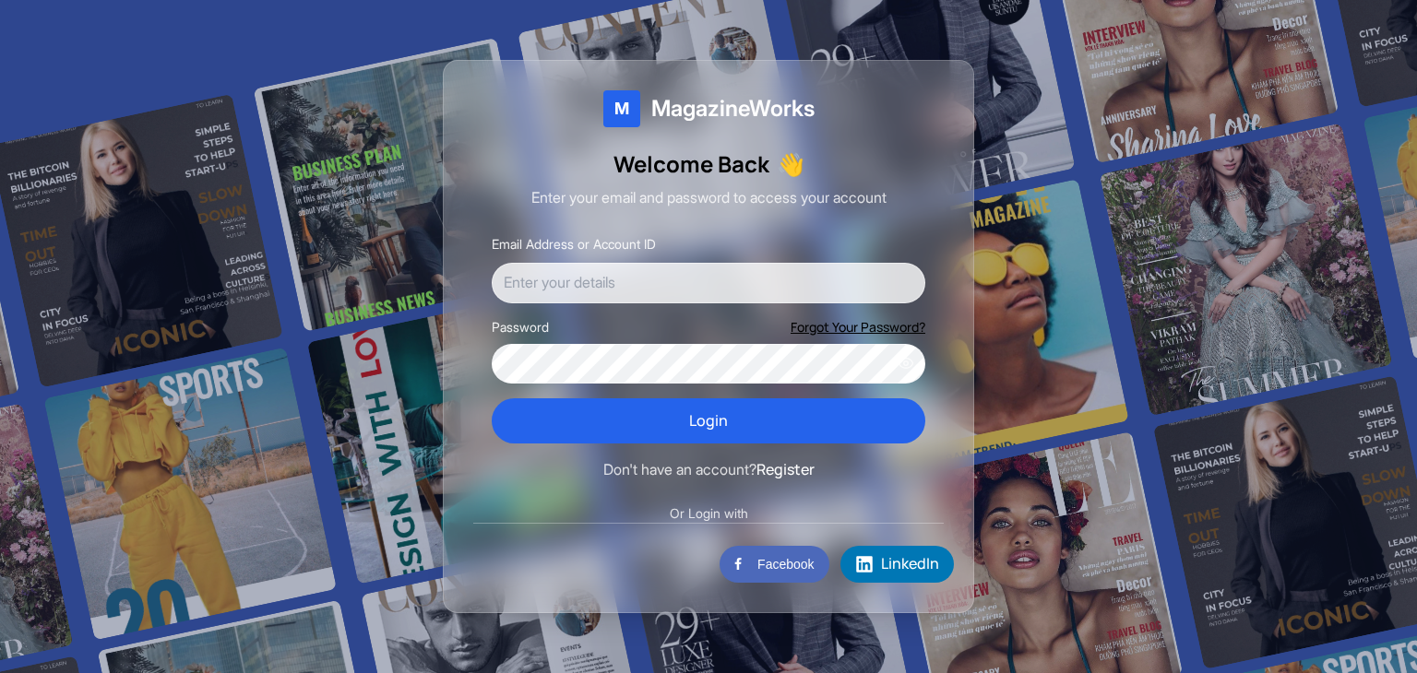
click at [678, 268] on input "Email Address or Account ID" at bounding box center [709, 283] width 434 height 41
type input "[EMAIL_ADDRESS][DOMAIN_NAME]"
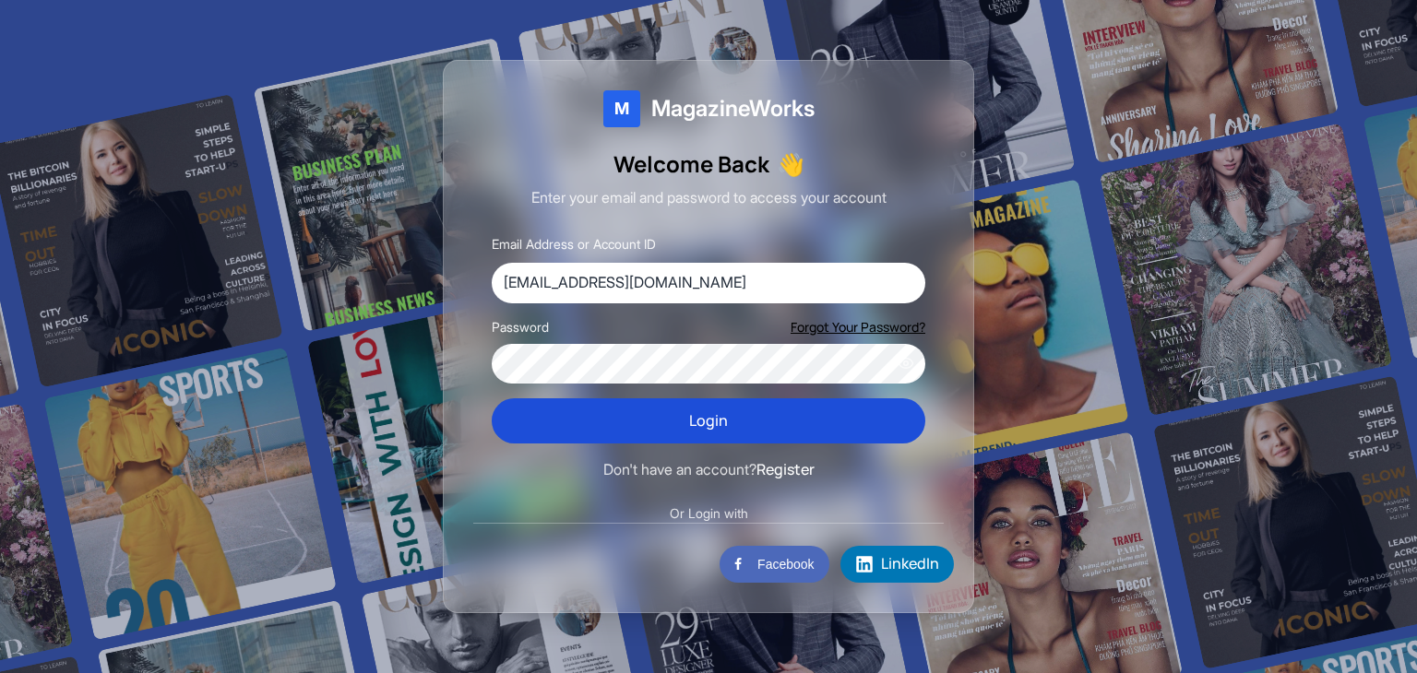
click at [588, 414] on button "Login" at bounding box center [709, 422] width 434 height 46
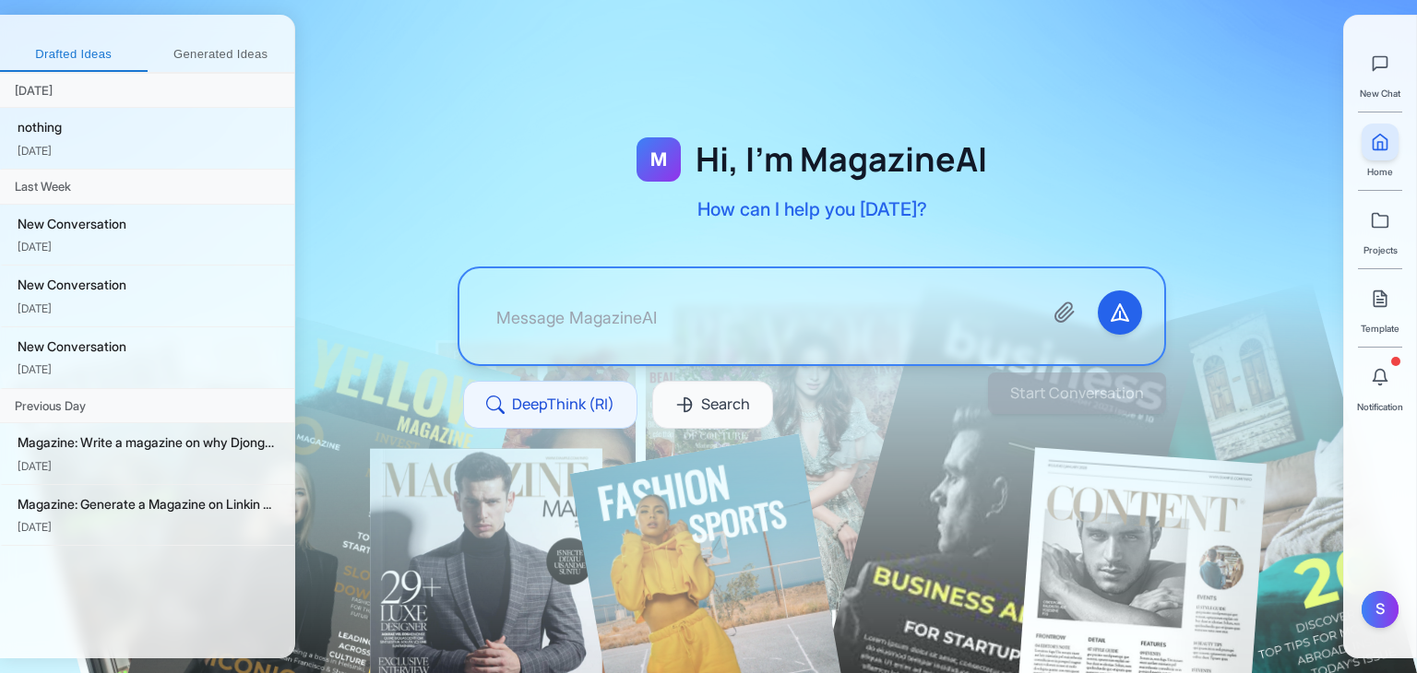
click at [236, 59] on button "Generated Ideas" at bounding box center [222, 55] width 148 height 33
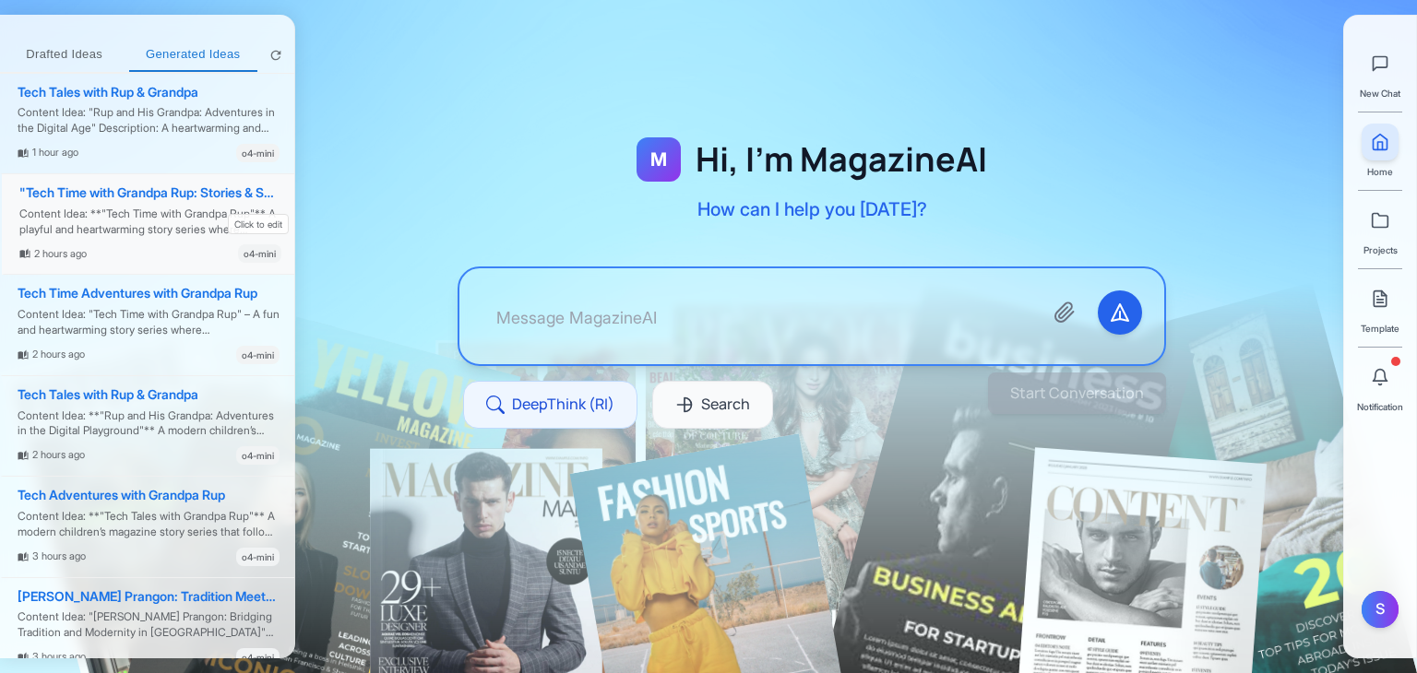
click at [134, 213] on div "Content Idea: **"Tech Time with Grandpa Rup"** A playful and heartwarming story…" at bounding box center [150, 222] width 262 height 31
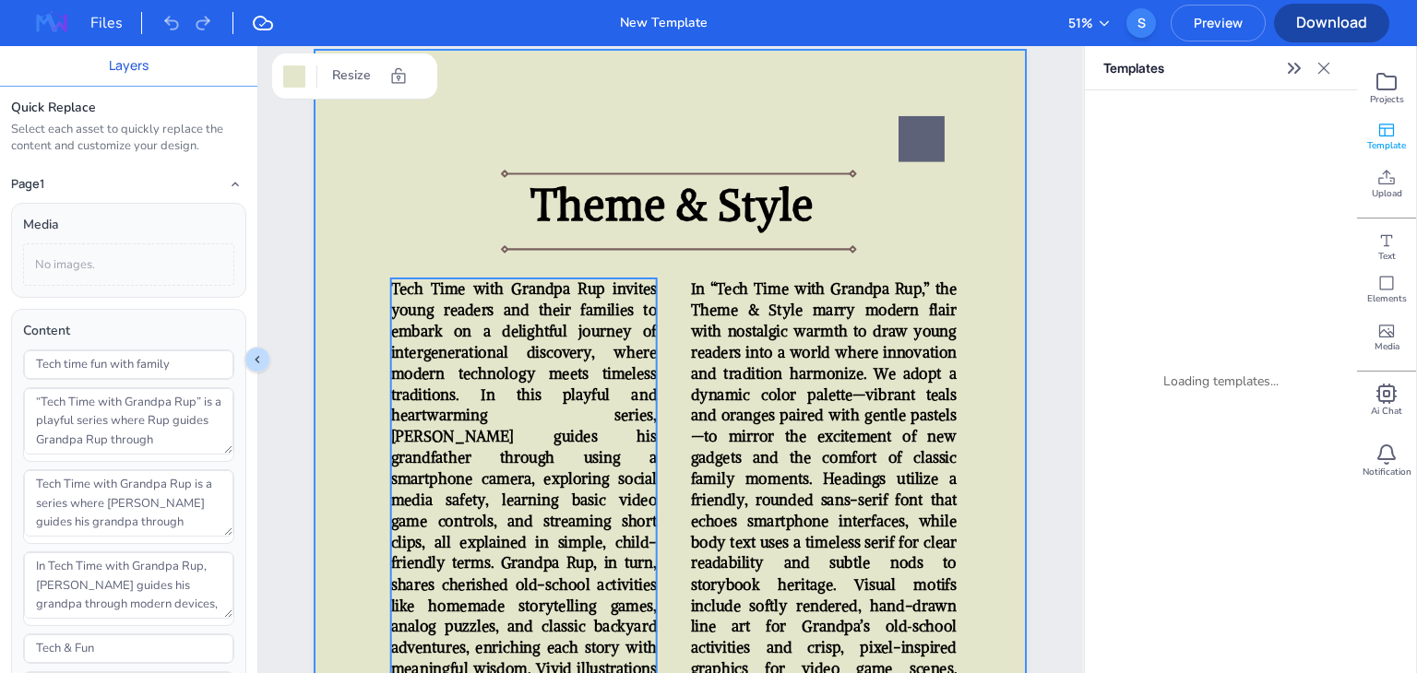
scroll to position [5714, 0]
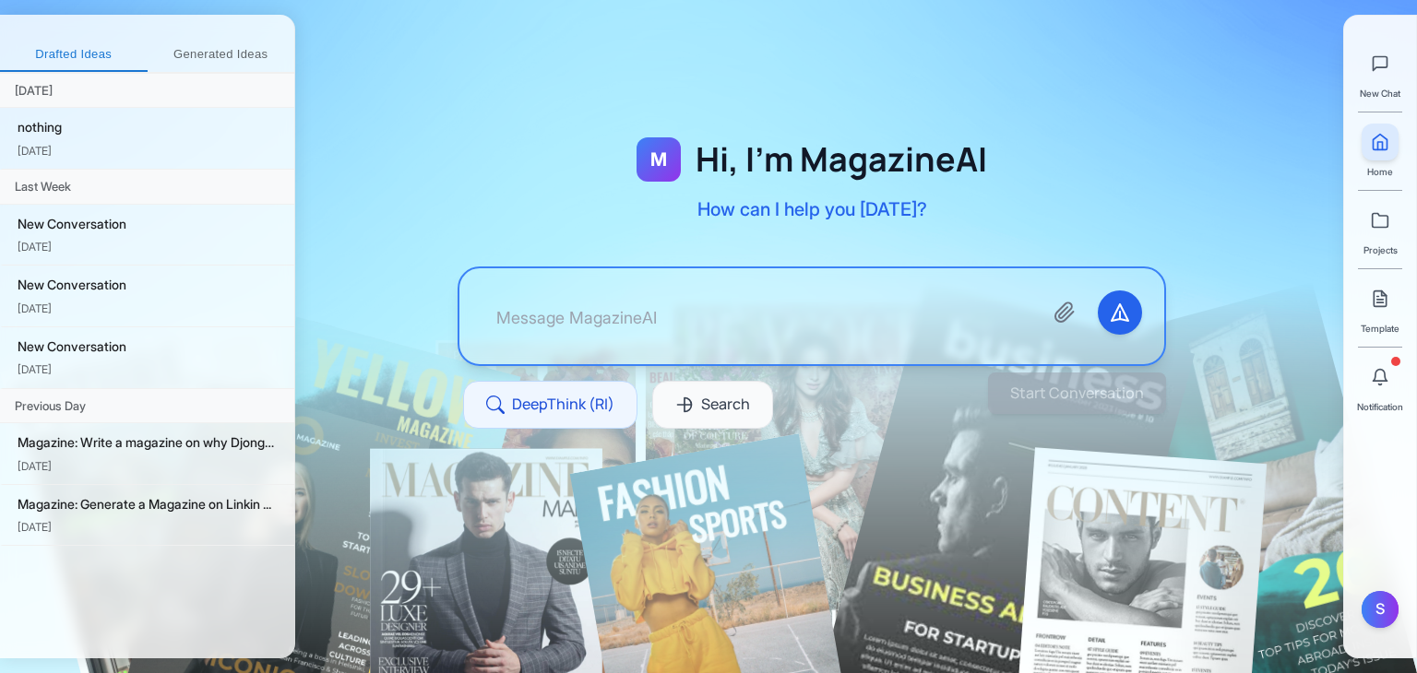
click at [176, 50] on button "Generated Ideas" at bounding box center [222, 55] width 148 height 33
click at [195, 51] on button "Generated Ideas" at bounding box center [222, 55] width 148 height 33
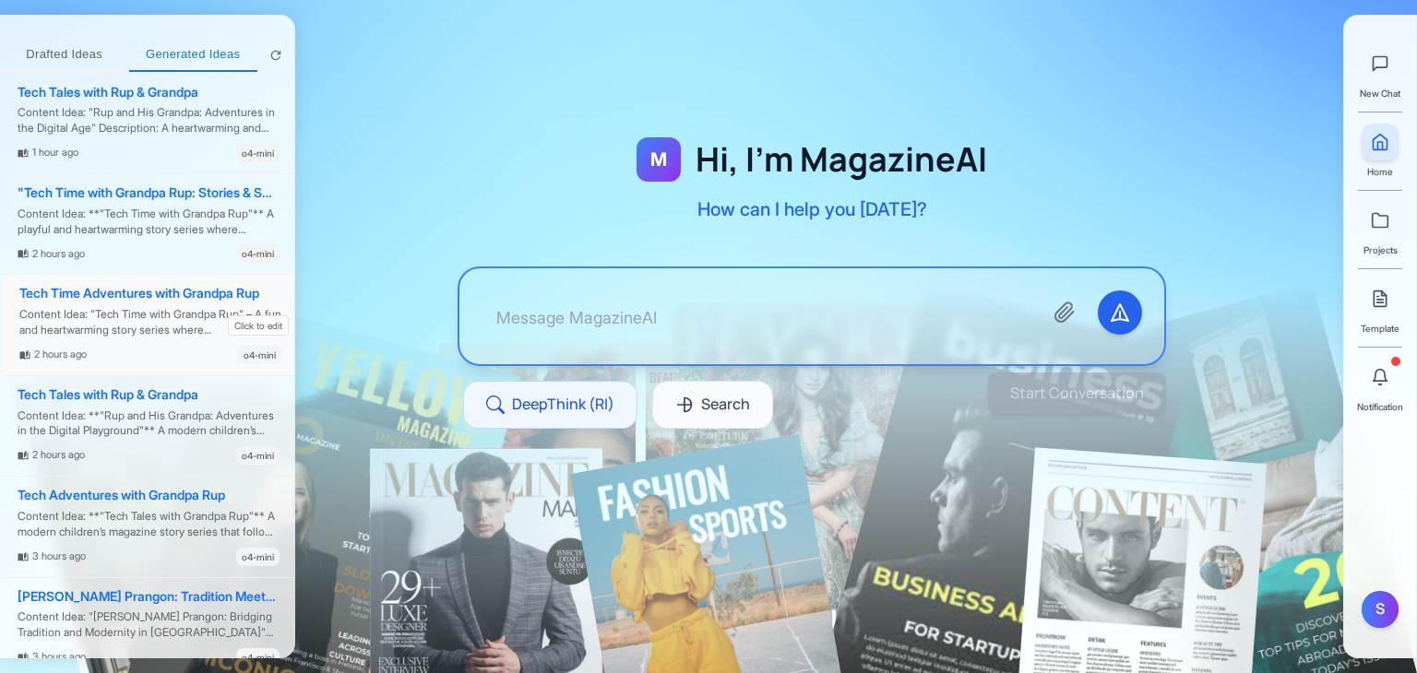
click at [99, 329] on div "Content Idea: "Tech Time with Grandpa Rup" – A fun and heartwarming story serie…" at bounding box center [150, 322] width 262 height 31
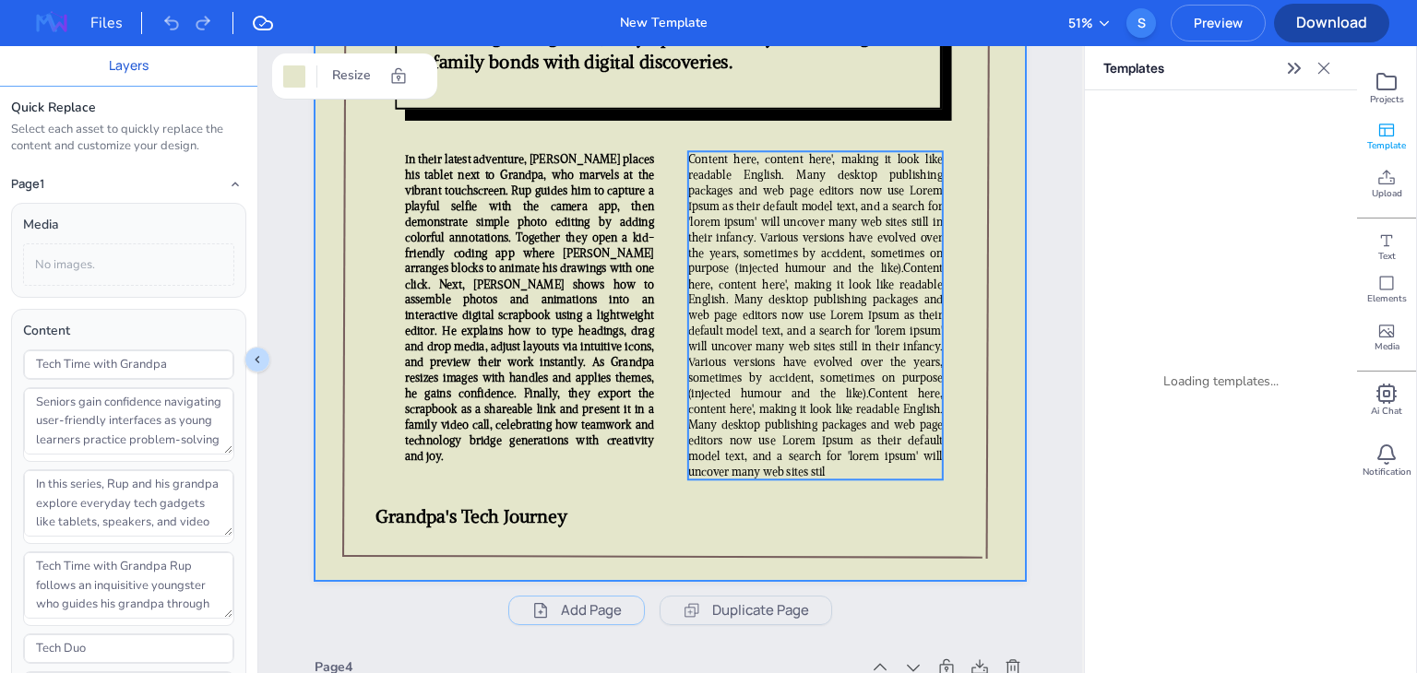
scroll to position [2557, 0]
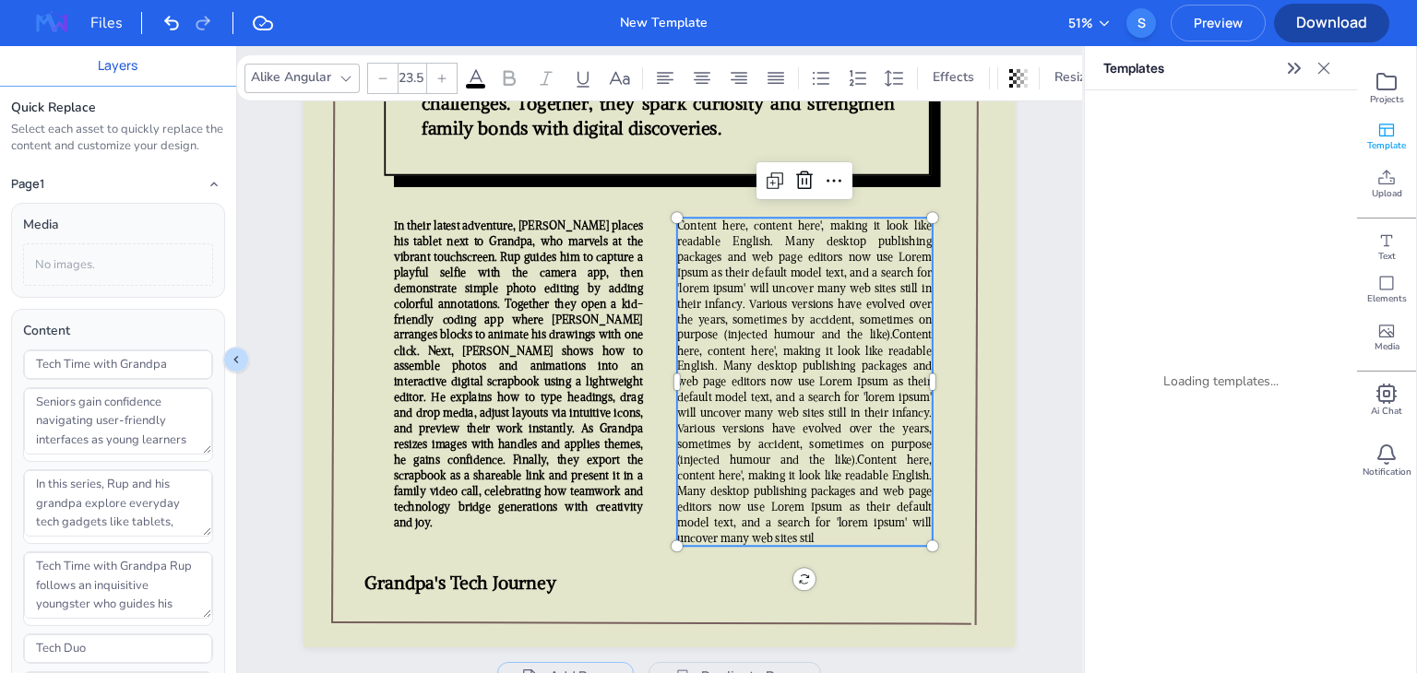
click at [830, 330] on span "Content here, content here', making it look like readable English. Many desktop…" at bounding box center [804, 343] width 255 height 248
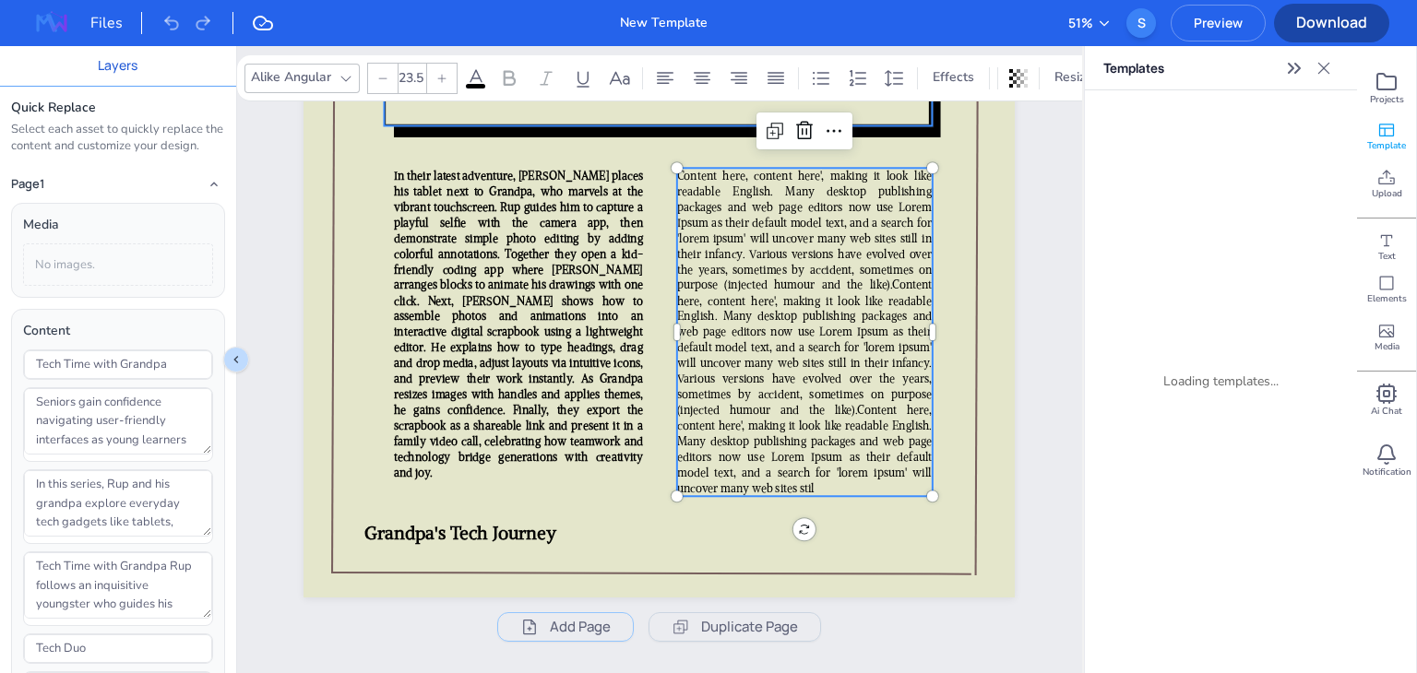
scroll to position [2605, 0]
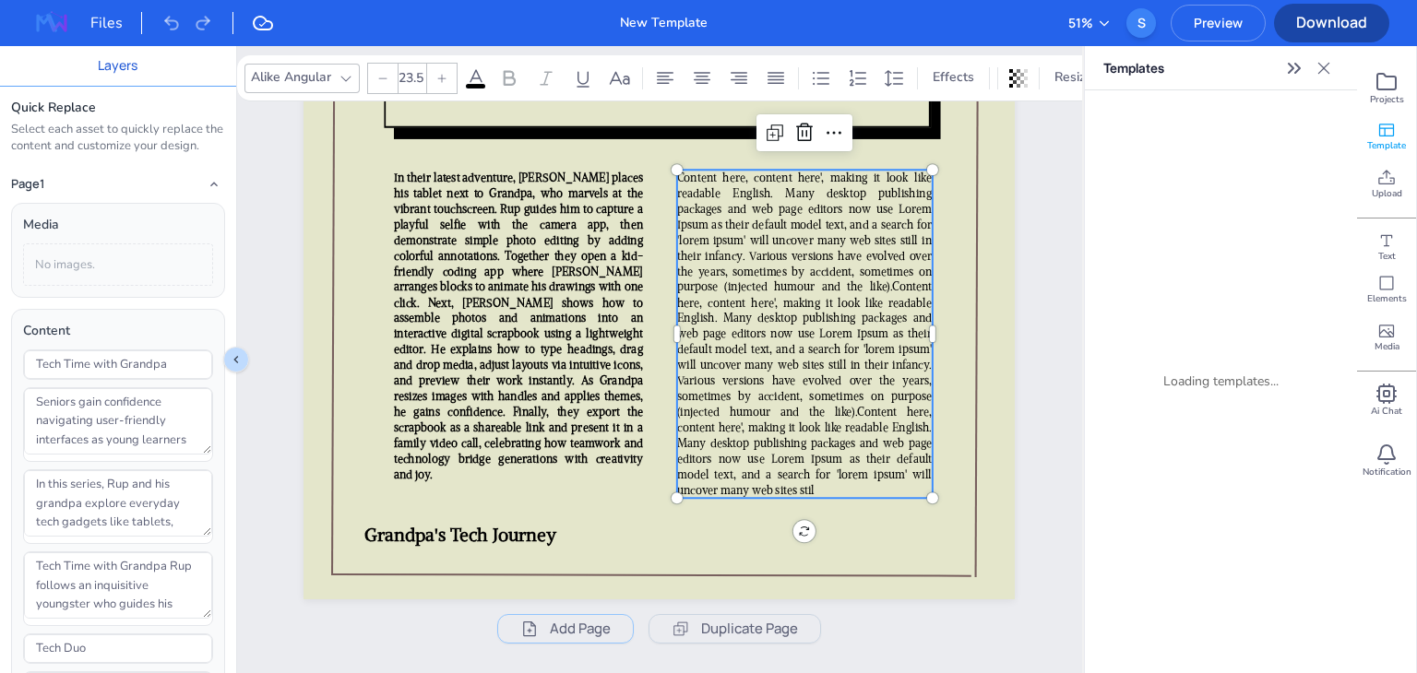
click at [830, 330] on span "Content here, content here', making it look like readable English. Many desktop…" at bounding box center [804, 295] width 255 height 248
click at [767, 211] on span "Content here, content here', making it look like readable English. Many desktop…" at bounding box center [804, 334] width 255 height 327
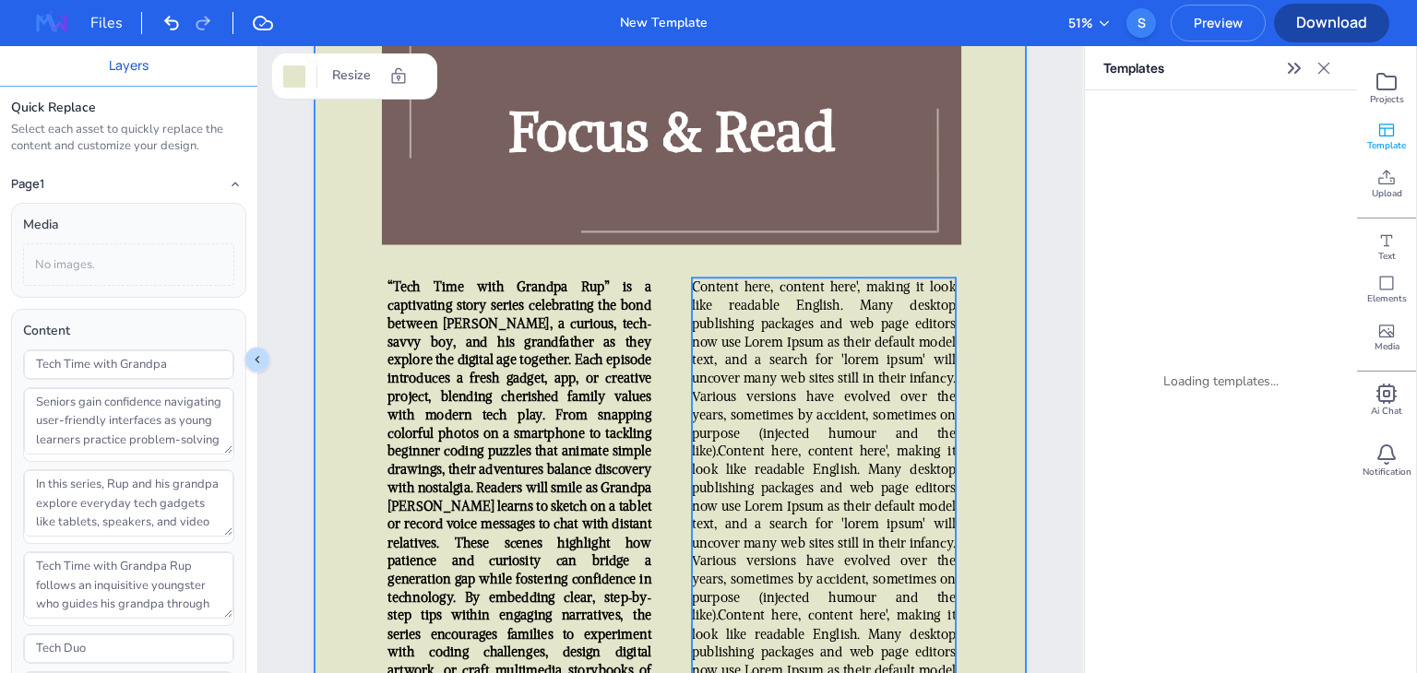
scroll to position [3541, 0]
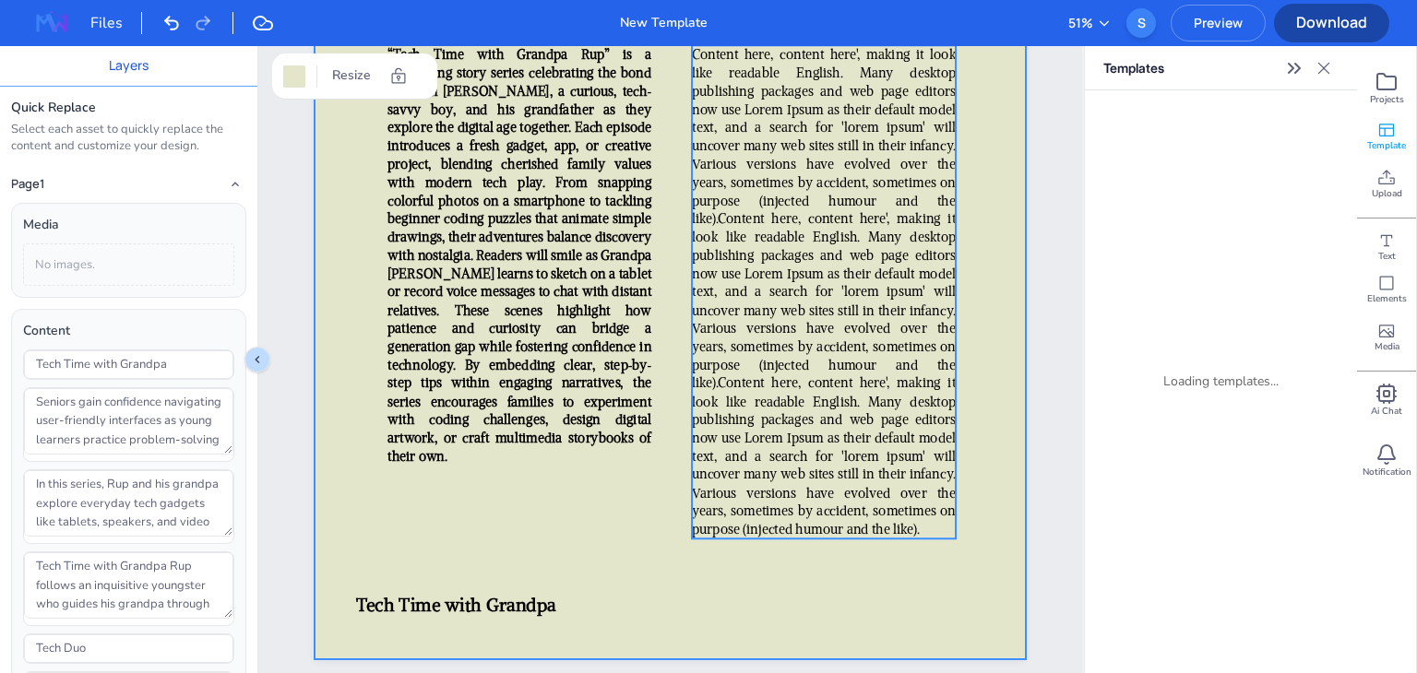
click at [773, 525] on p "Content here, content here', making it look like readable English. Many desktop…" at bounding box center [824, 292] width 264 height 494
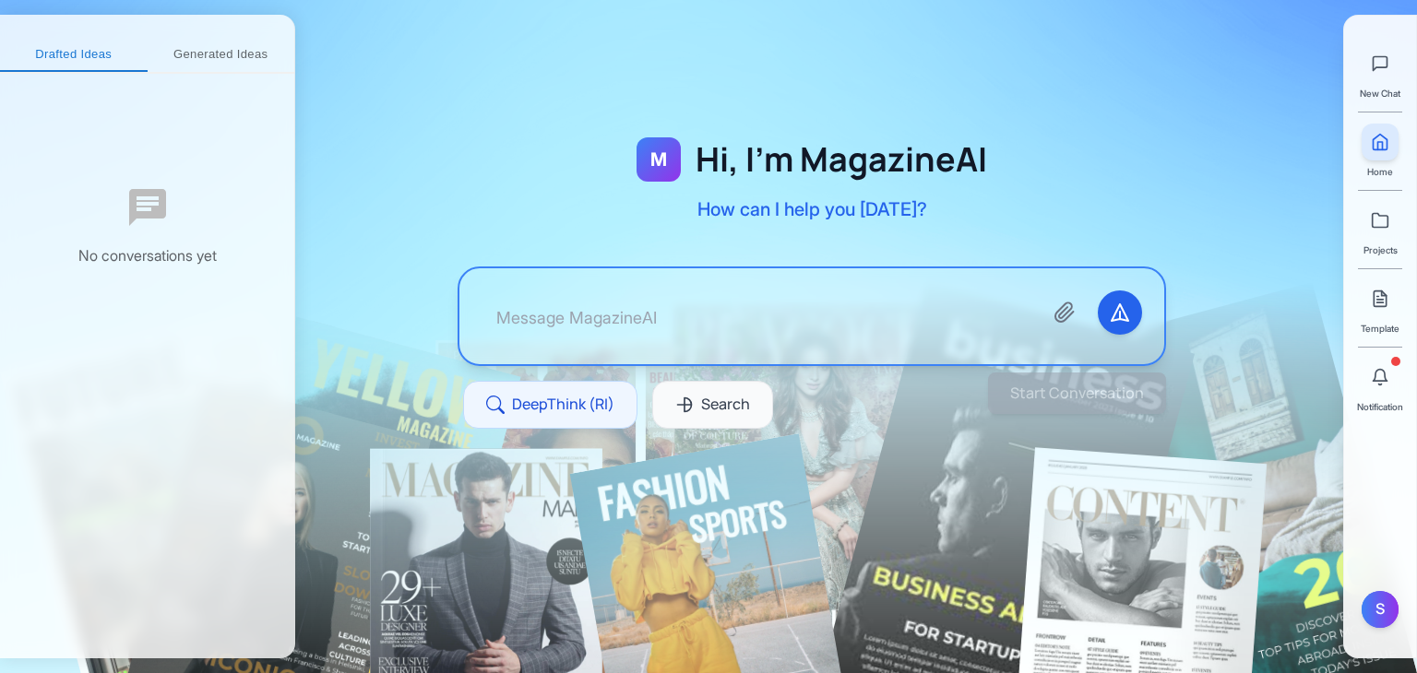
click at [210, 53] on button "Generated Ideas" at bounding box center [222, 55] width 148 height 33
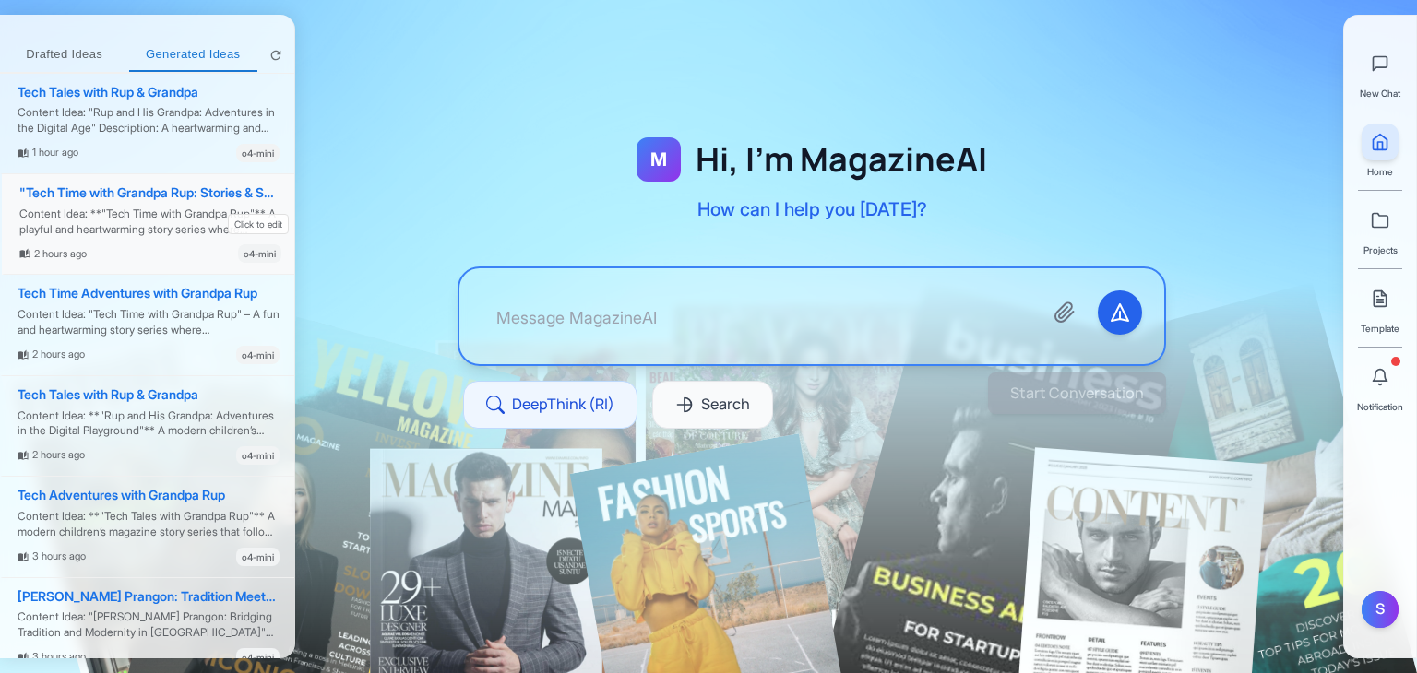
click at [153, 233] on div "Content Idea: **"Tech Time with Grandpa Rup"** A playful and heartwarming story…" at bounding box center [150, 222] width 262 height 31
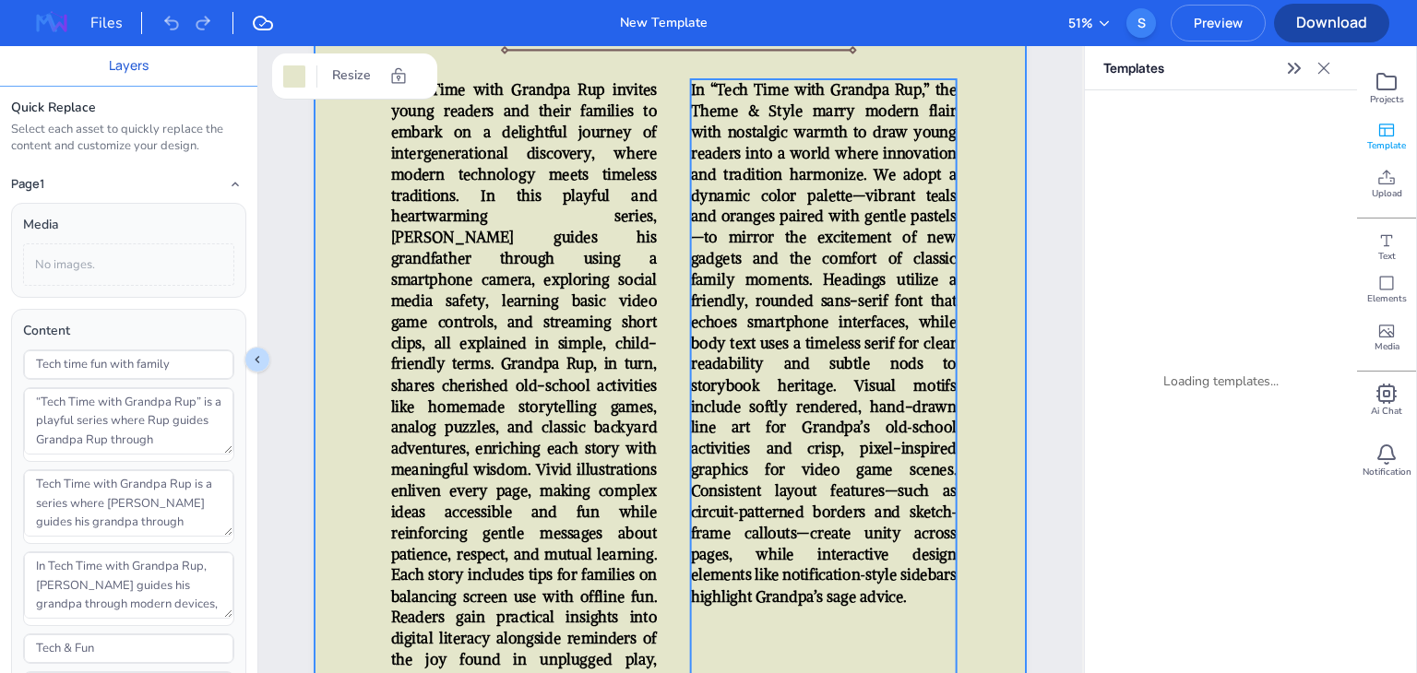
scroll to position [5345, 0]
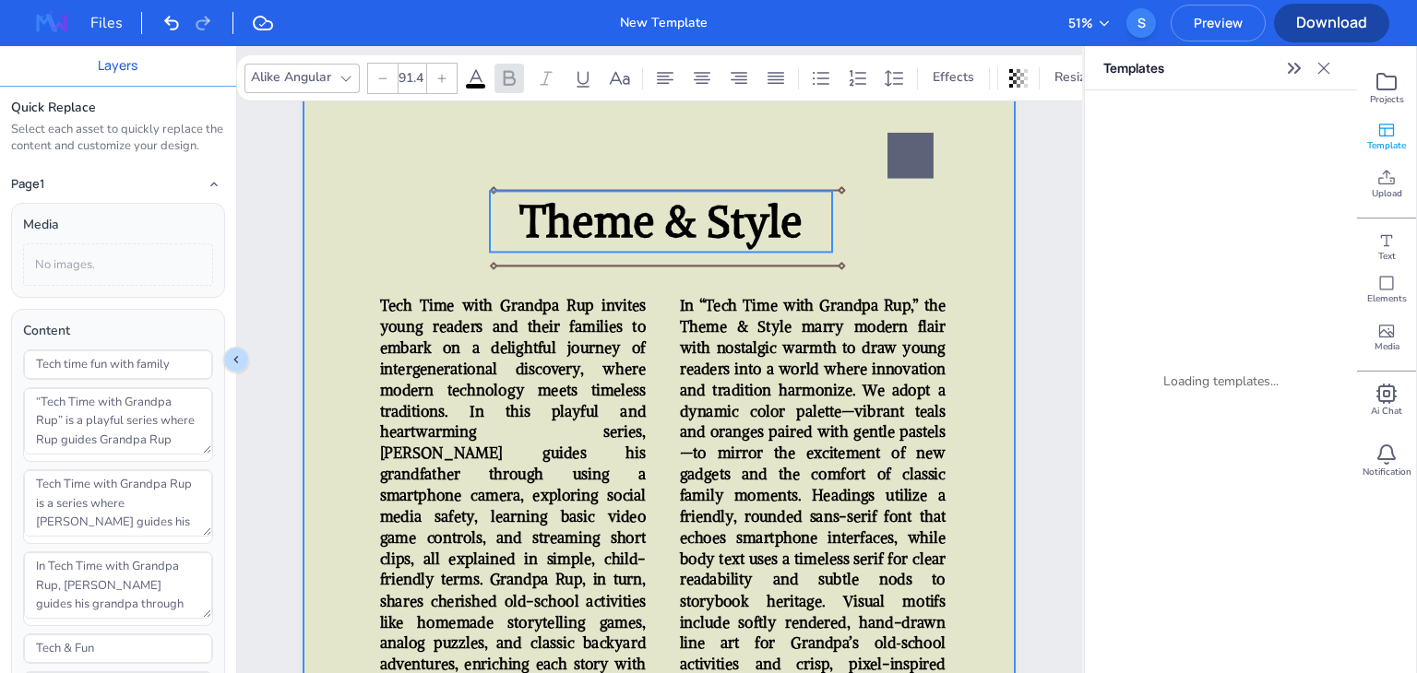
click at [797, 66] on div "Theme & Style In “Tech Time with Grandpa Rup,” the Theme & Style marry modern f…" at bounding box center [658, 66] width 711 height 0
